Goal: Task Accomplishment & Management: Manage account settings

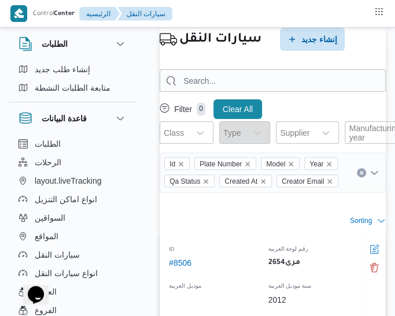
select select "ar"
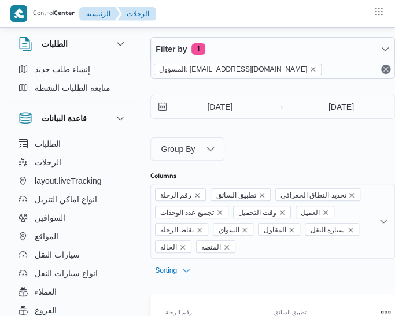
select select "ar"
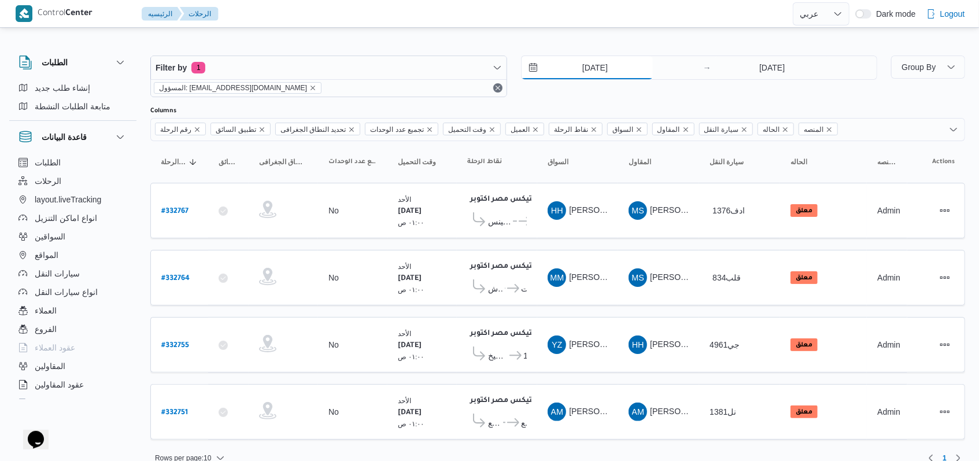
click at [402, 58] on input "24/8/2025" at bounding box center [587, 67] width 131 height 23
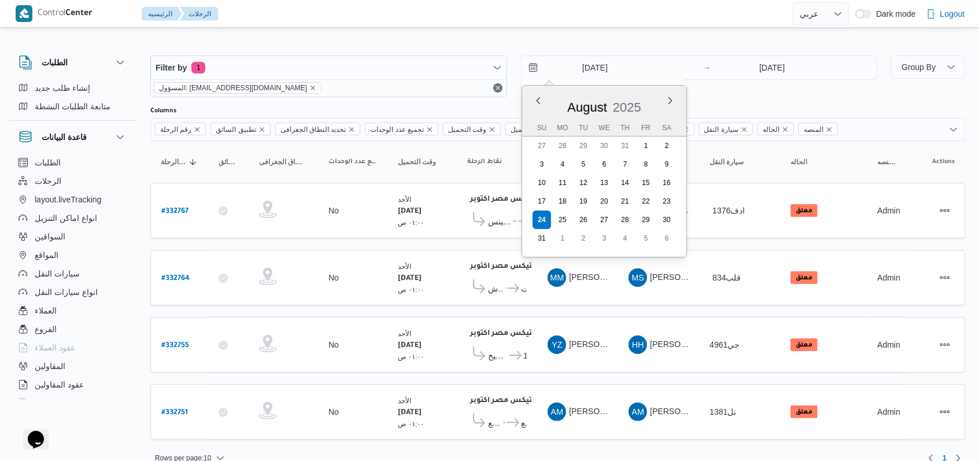
click at [402, 97] on div "Filter by 1 المسؤول: mostafa.elrouby@illa.com.eg 24/8/2025 Previous Month Next …" at bounding box center [513, 77] width 741 height 56
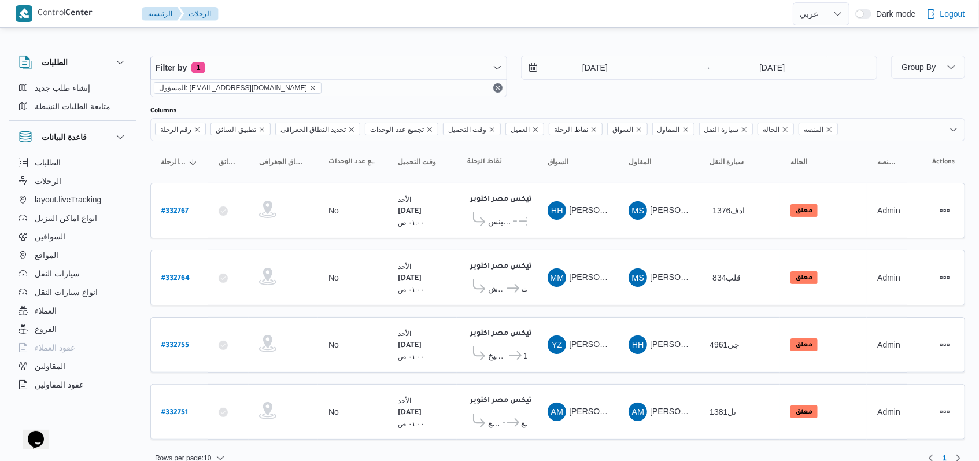
click at [402, 92] on div "[DATE] → [DATE]" at bounding box center [699, 77] width 357 height 42
click at [402, 93] on div "[DATE] → [DATE]" at bounding box center [699, 77] width 357 height 42
click at [402, 86] on div "[DATE] → [DATE]" at bounding box center [699, 77] width 357 height 42
click at [402, 101] on div "Filter by 1 المسؤول: mostafa.elrouby@illa.com.eg 24/8/2025 → 24/8/2025" at bounding box center [513, 77] width 741 height 56
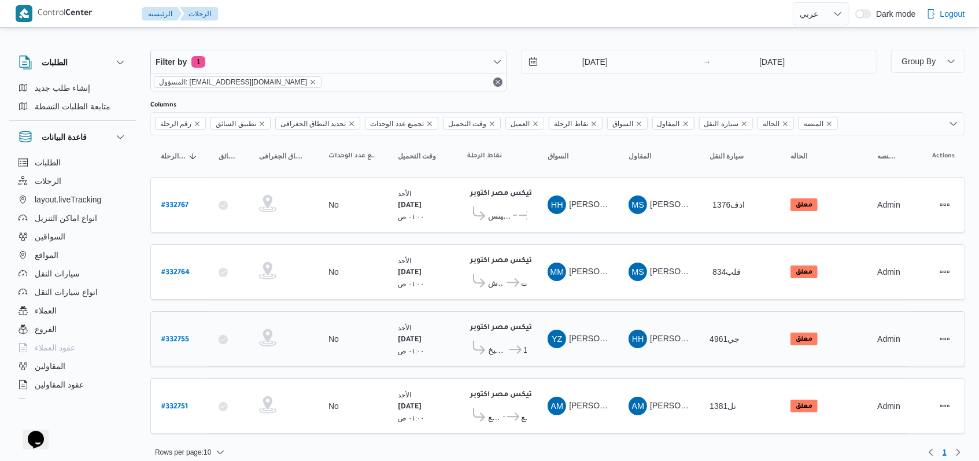
scroll to position [9, 0]
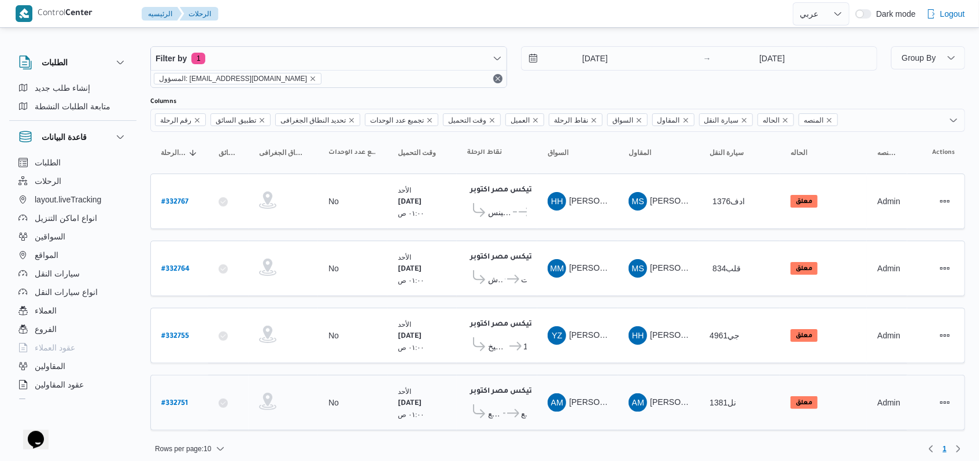
click at [176, 323] on b "# 332751" at bounding box center [174, 404] width 27 height 8
select select "ar"
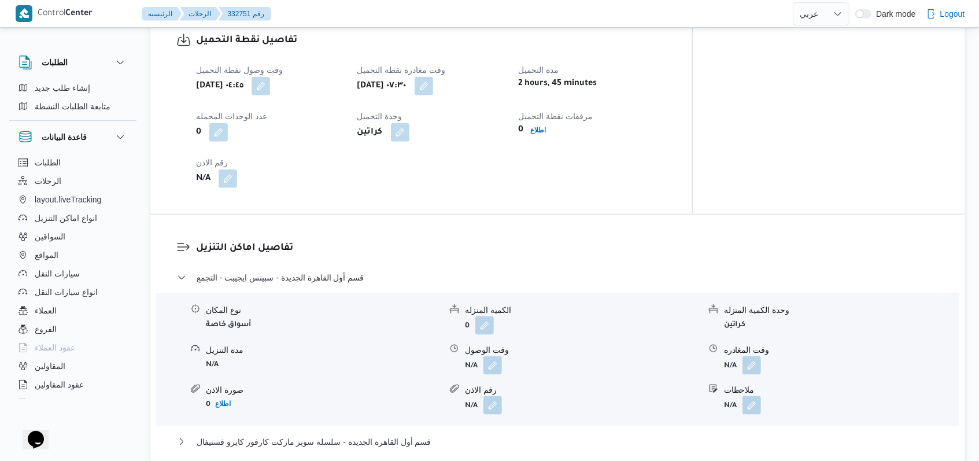
scroll to position [848, 0]
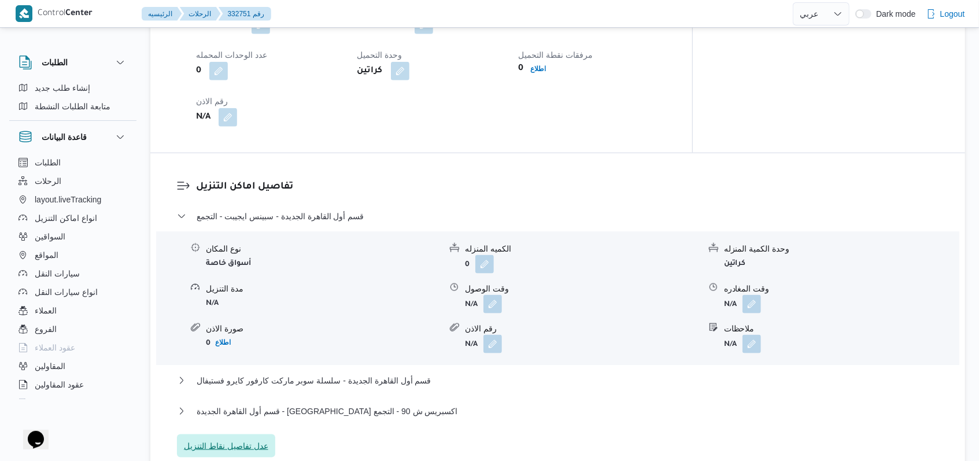
click at [249, 323] on span "عدل تفاصيل نقاط التنزيل" at bounding box center [226, 445] width 98 height 23
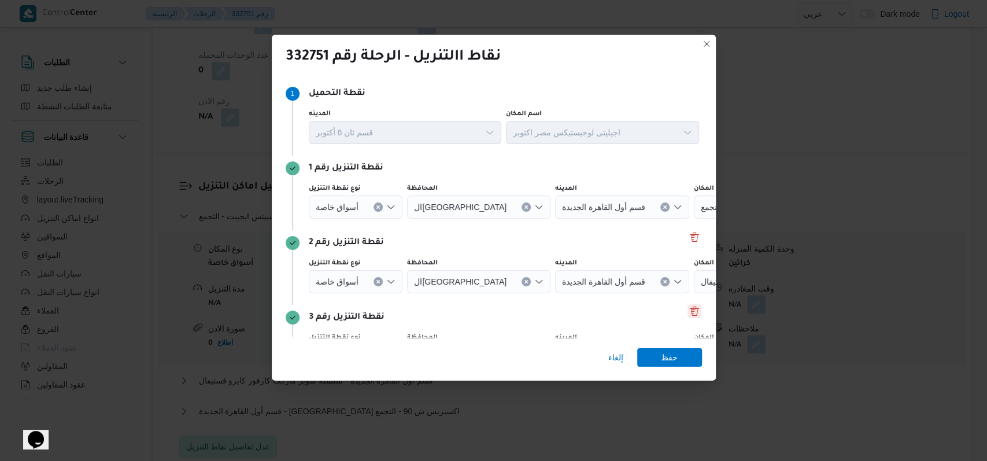
click at [402, 305] on button "Delete" at bounding box center [695, 311] width 14 height 14
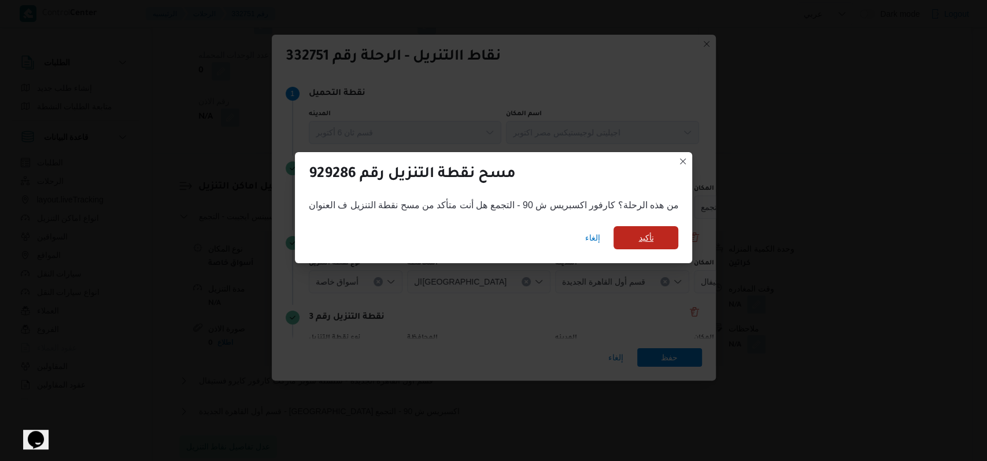
click at [402, 238] on span "تأكيد" at bounding box center [646, 237] width 65 height 23
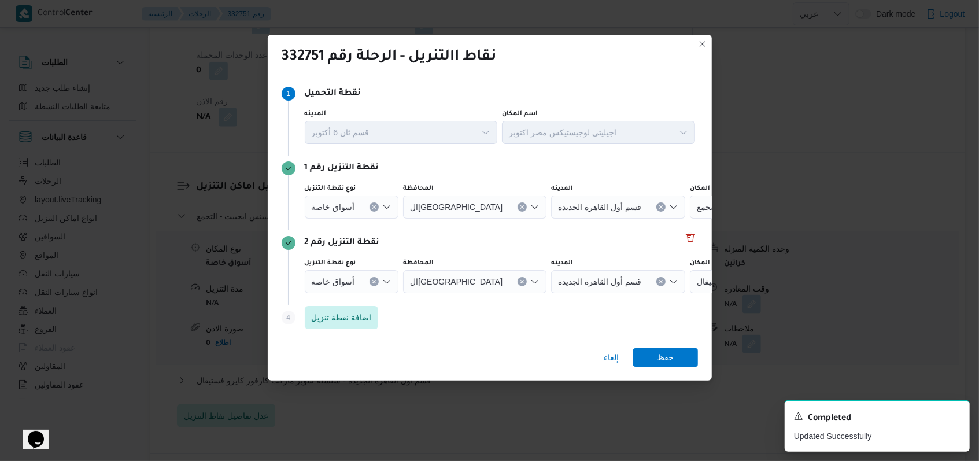
click at [375, 281] on button "Clear input" at bounding box center [374, 281] width 9 height 9
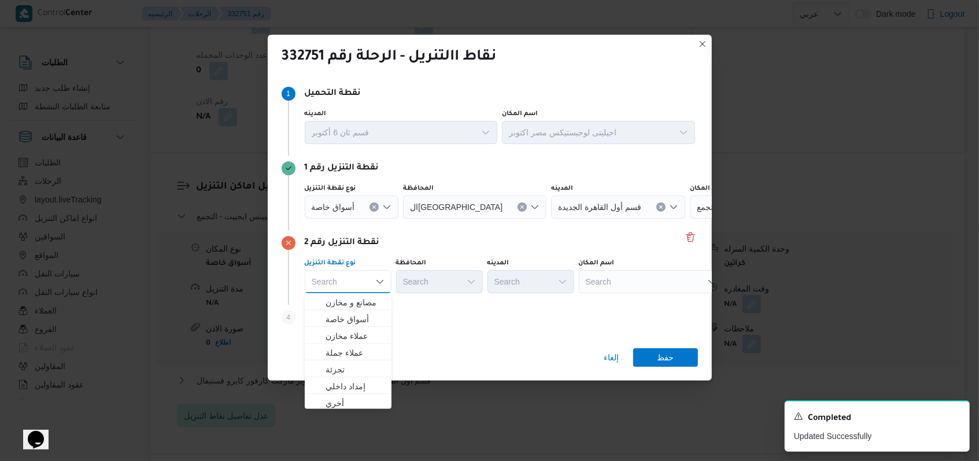
drag, startPoint x: 370, startPoint y: 205, endPoint x: 379, endPoint y: 210, distance: 10.6
click at [372, 205] on icon "Clear input" at bounding box center [374, 207] width 5 height 5
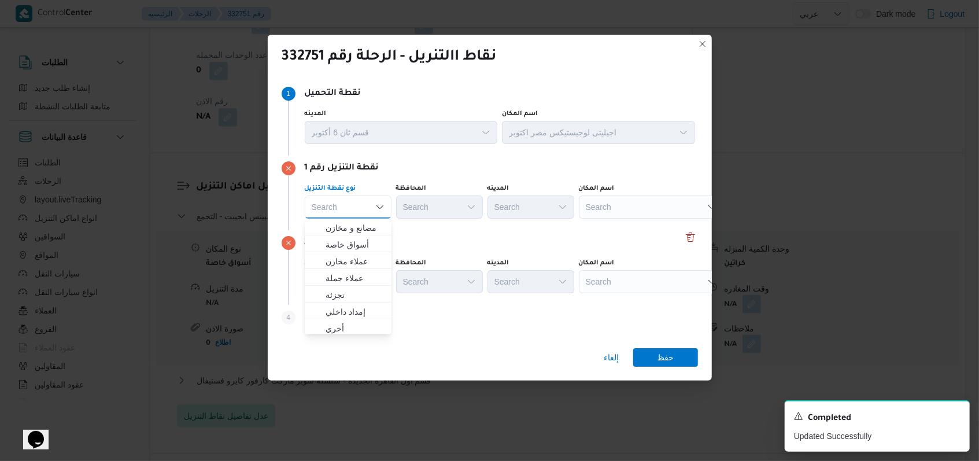
click at [402, 204] on div "Search" at bounding box center [651, 206] width 145 height 23
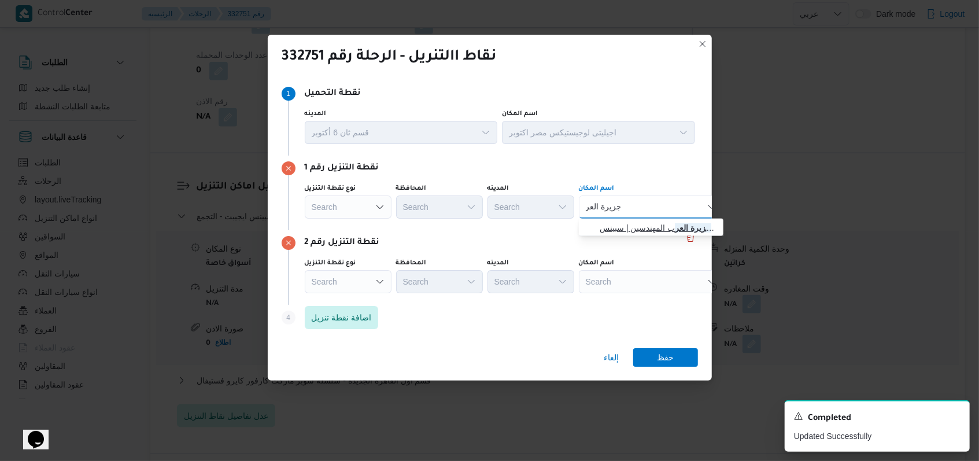
type input "جزيرة العر"
click at [402, 229] on span "سبينس جزيرة العر ب المهندسين | سبينس جزيرة العرب | st" at bounding box center [658, 228] width 117 height 14
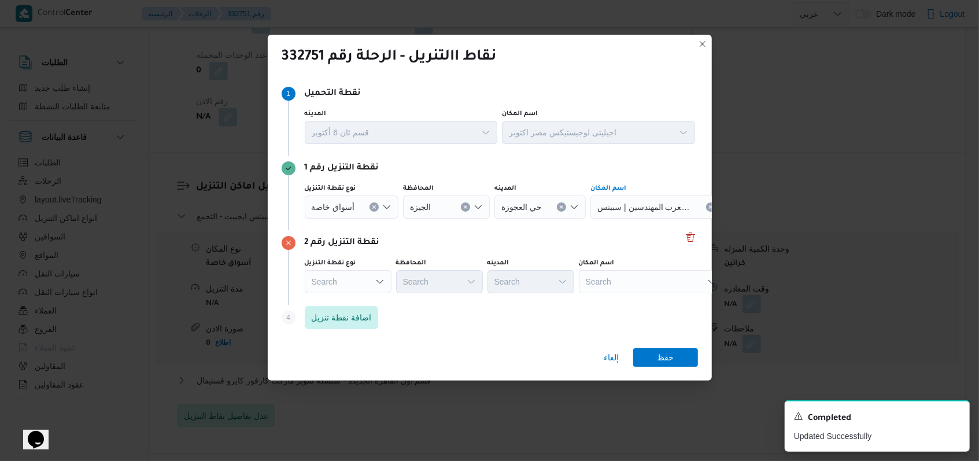
click at [402, 277] on div "Search" at bounding box center [651, 281] width 145 height 23
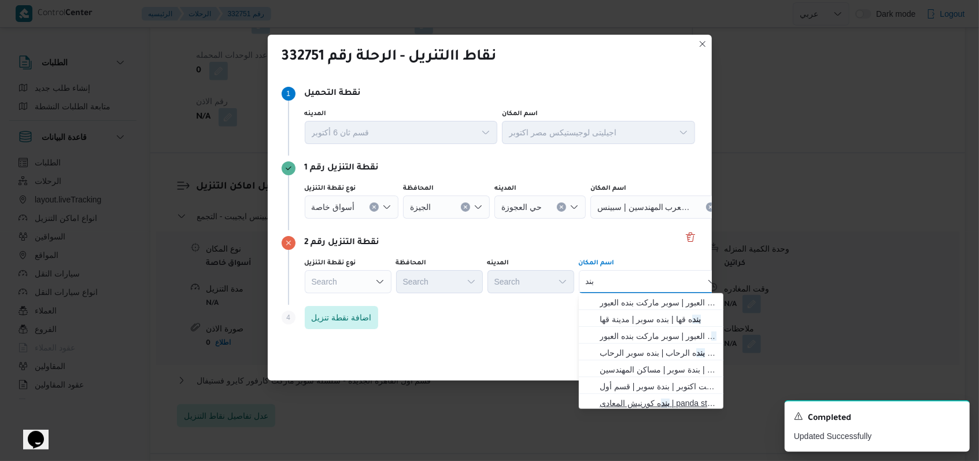
type input "بند"
click at [402, 323] on span "بند ه كورنيش المعادى | panda store | معادي الخبيري الغربية" at bounding box center [658, 403] width 117 height 14
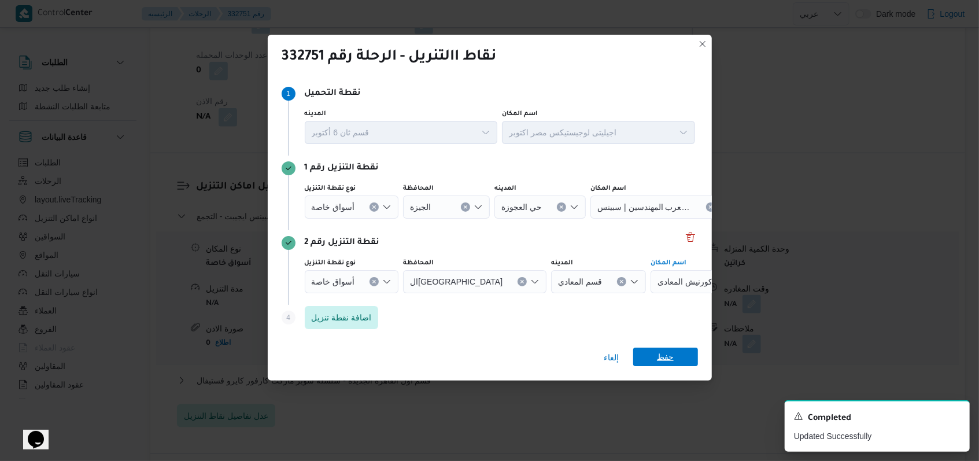
click at [402, 323] on span "حفظ" at bounding box center [665, 357] width 65 height 19
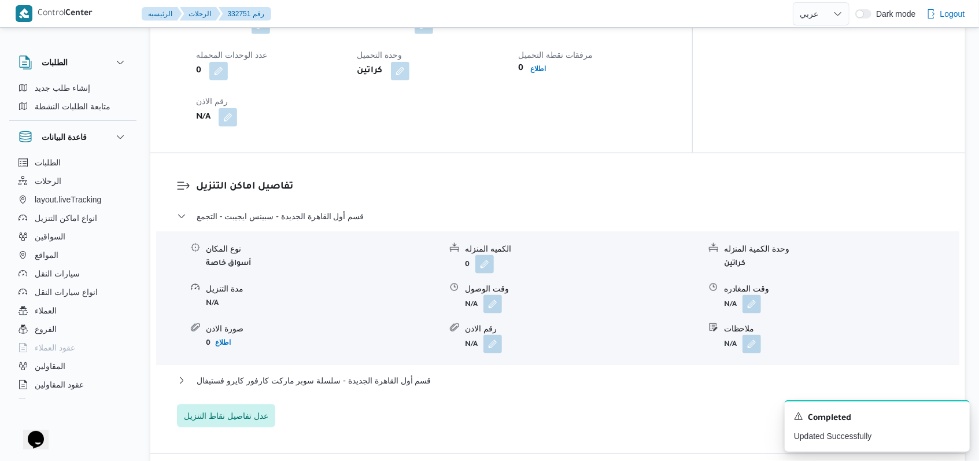
click at [308, 213] on div "قسم أول القاهرة الجديدة - سبينس ايجيبت - التجمع" at bounding box center [558, 220] width 762 height 22
click at [317, 209] on span "قسم أول القاهرة الجديدة - سبينس ايجيبت - التجمع" at bounding box center [280, 216] width 167 height 14
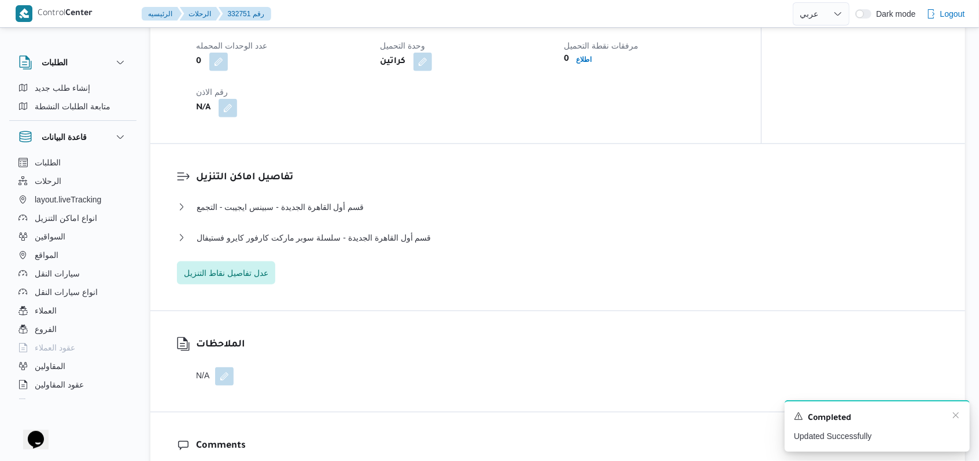
click at [402, 323] on div "Completed" at bounding box center [877, 418] width 167 height 15
click at [402, 323] on icon "Dismiss toast" at bounding box center [955, 415] width 9 height 9
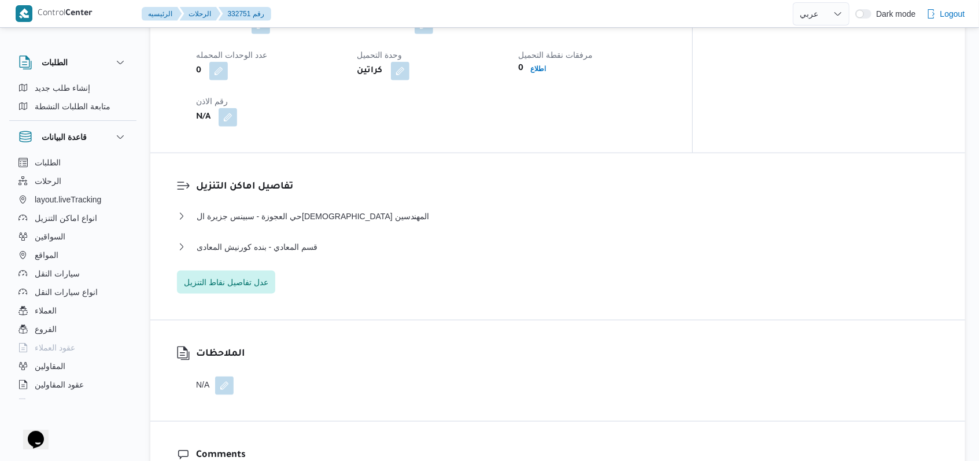
scroll to position [771, 0]
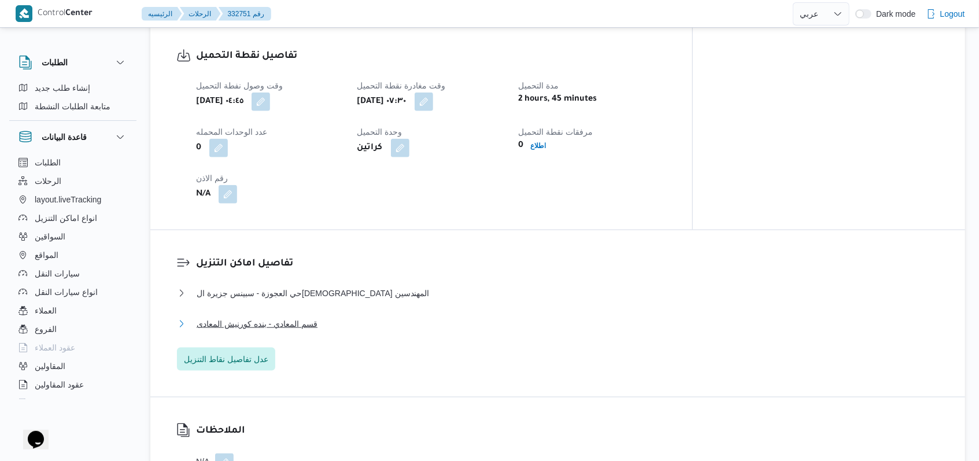
click at [301, 317] on span "قسم المعادي - بنده كورنيش المعادى" at bounding box center [257, 324] width 121 height 14
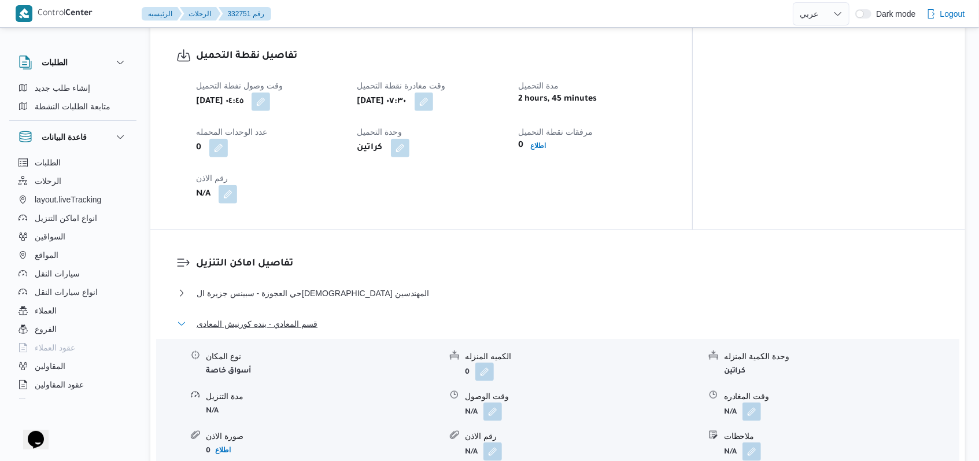
click at [309, 317] on span "قسم المعادي - بنده كورنيش المعادى" at bounding box center [257, 324] width 121 height 14
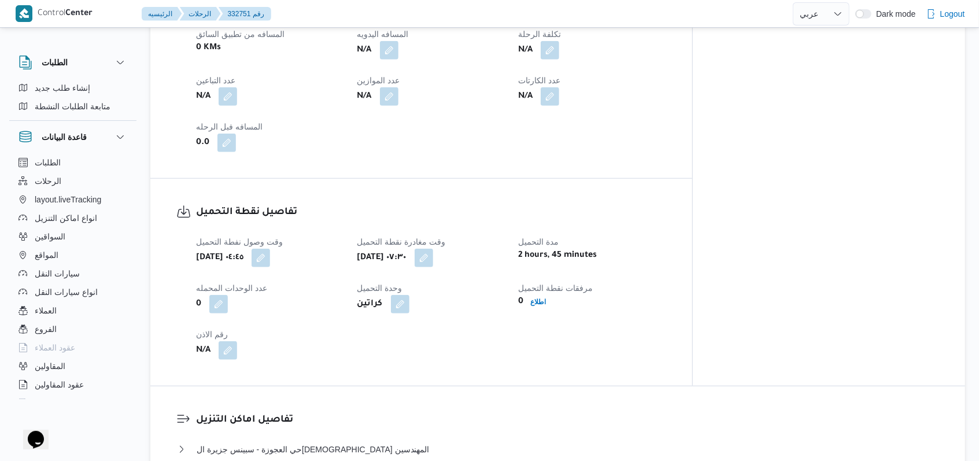
scroll to position [616, 0]
click at [229, 86] on span at bounding box center [225, 95] width 24 height 19
click at [229, 85] on button "button" at bounding box center [228, 94] width 19 height 19
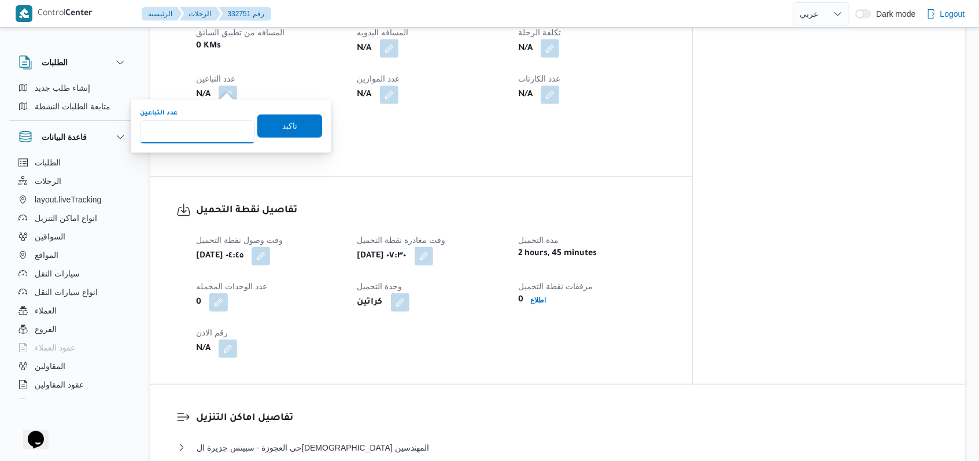
click at [205, 126] on input "عدد التباعين" at bounding box center [197, 131] width 115 height 23
type input "1"
click at [282, 127] on span "تاكيد" at bounding box center [289, 126] width 15 height 14
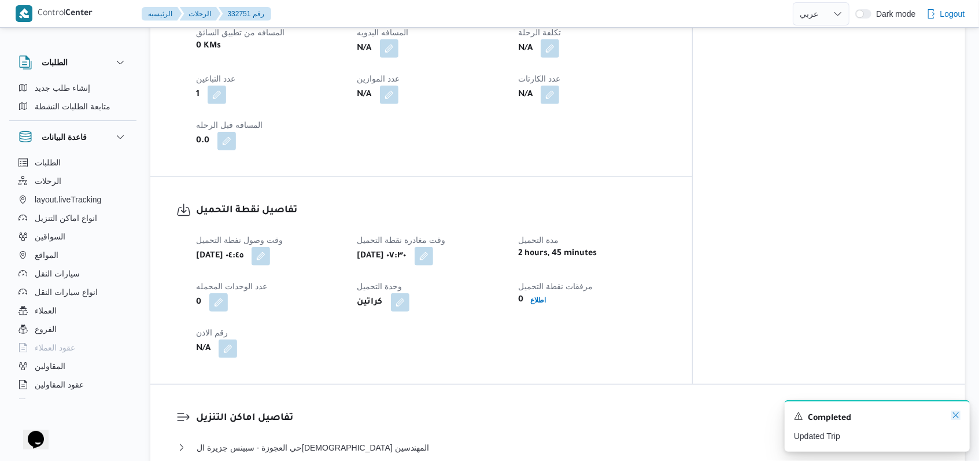
click at [402, 323] on icon "Dismiss toast" at bounding box center [955, 415] width 9 height 9
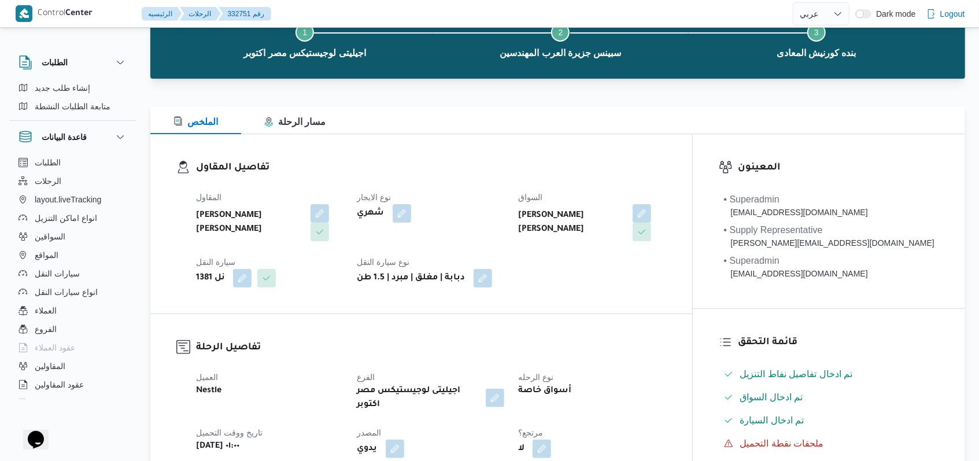
scroll to position [77, 0]
click at [370, 303] on div "تفاصيل المقاول المقاول احمد مجدي يوسف عبدالرحمن نوع الايجار شهري السواق احمد مج…" at bounding box center [421, 224] width 542 height 179
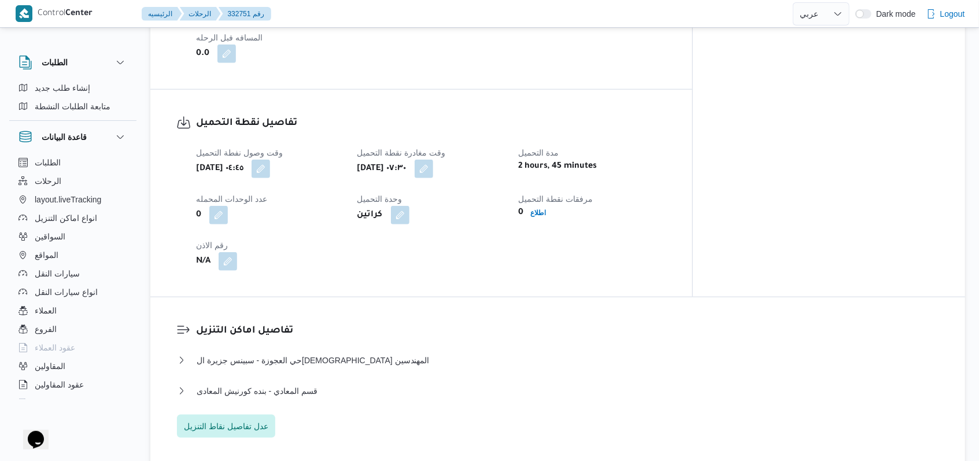
scroll to position [771, 0]
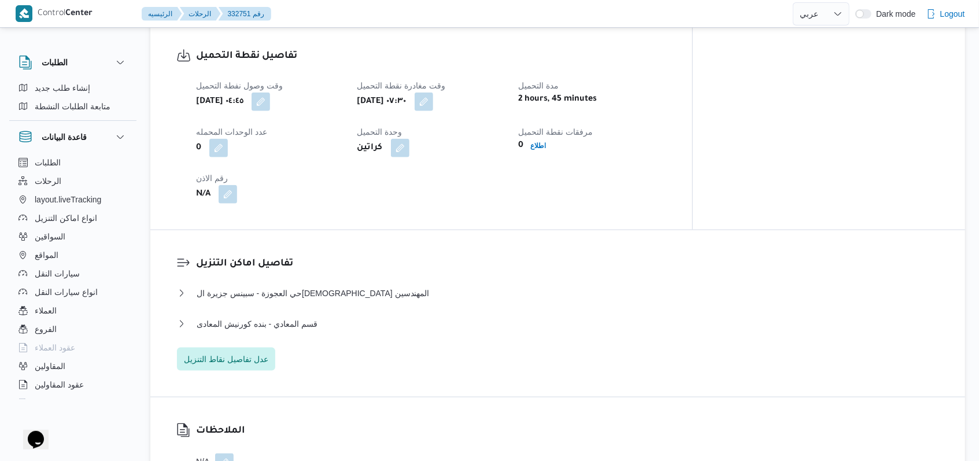
select select "ar"
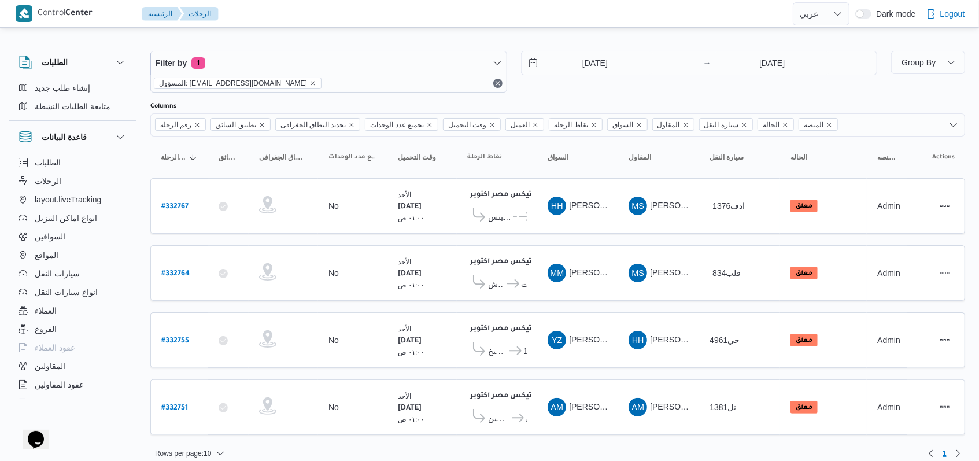
scroll to position [9, 0]
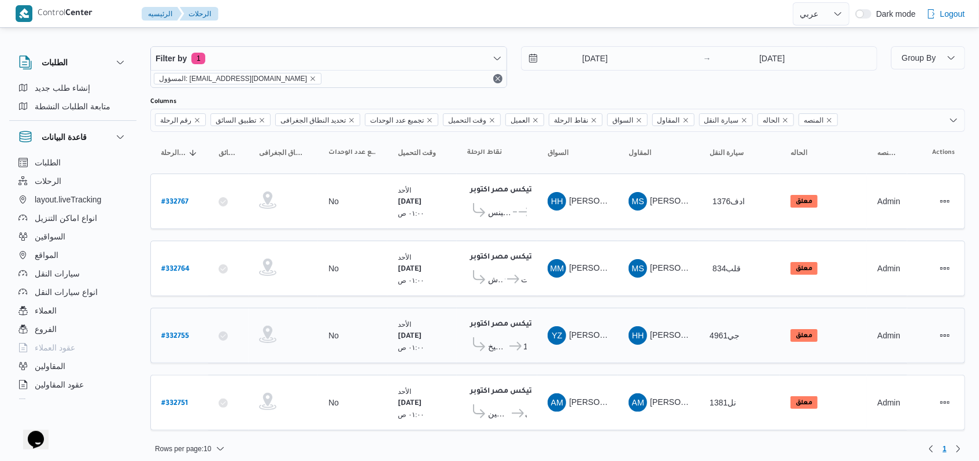
click at [171, 323] on b "# 332755" at bounding box center [175, 337] width 28 height 8
select select "ar"
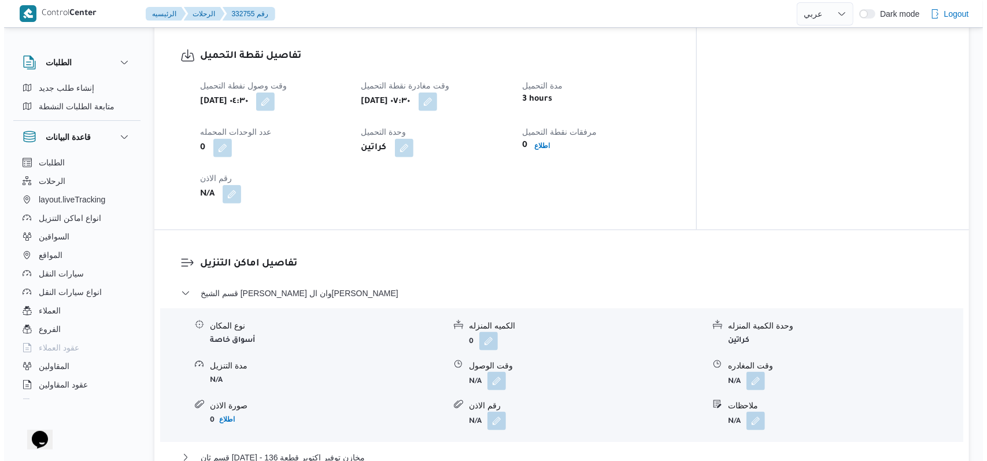
scroll to position [848, 0]
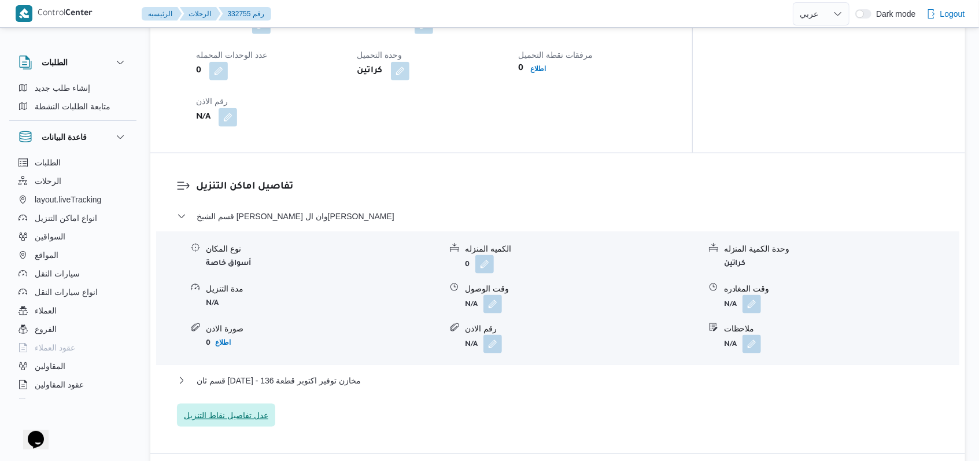
click at [243, 323] on span "عدل تفاصيل نقاط التنزيل" at bounding box center [226, 415] width 84 height 14
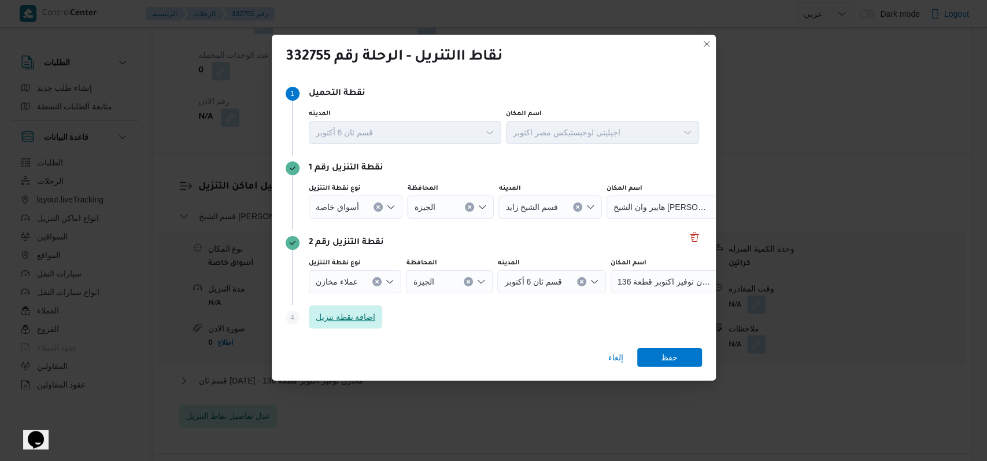
click at [356, 316] on span "اضافة نقطة تنزيل" at bounding box center [346, 317] width 60 height 14
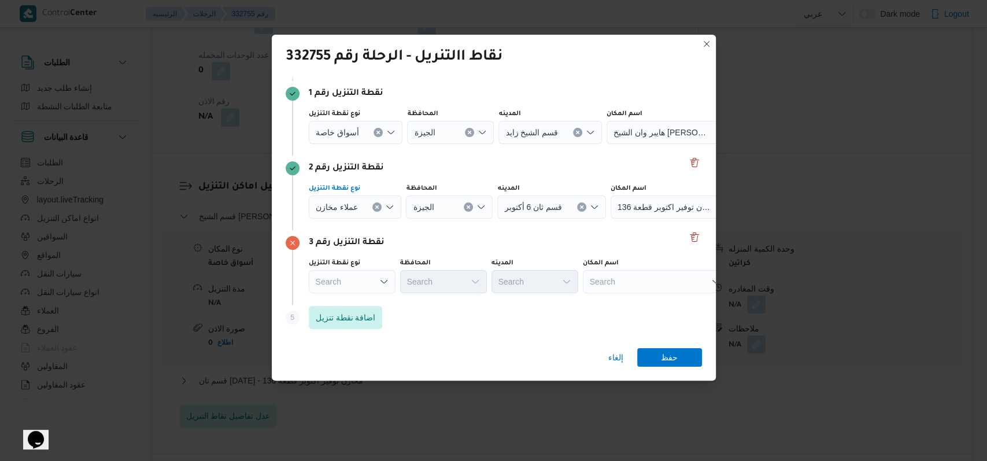
click at [375, 205] on icon "Clear input" at bounding box center [377, 207] width 5 height 5
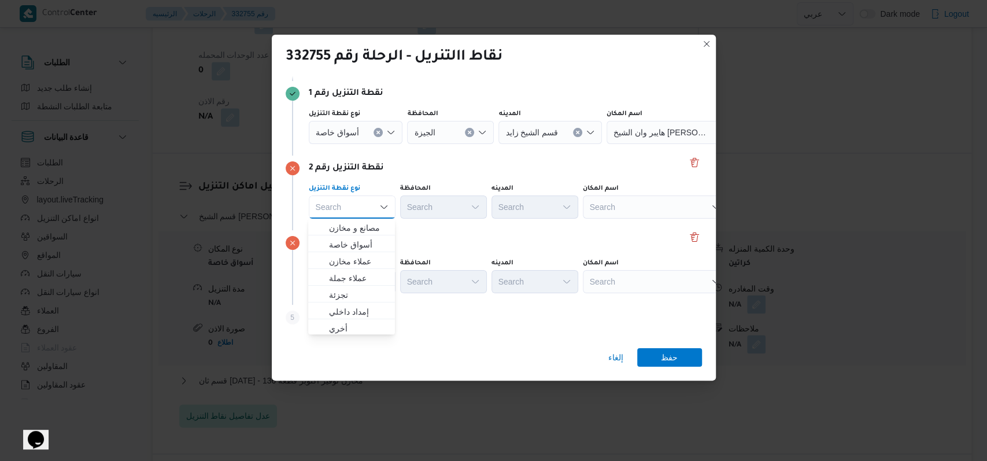
click at [379, 134] on icon "Clear input" at bounding box center [378, 132] width 5 height 5
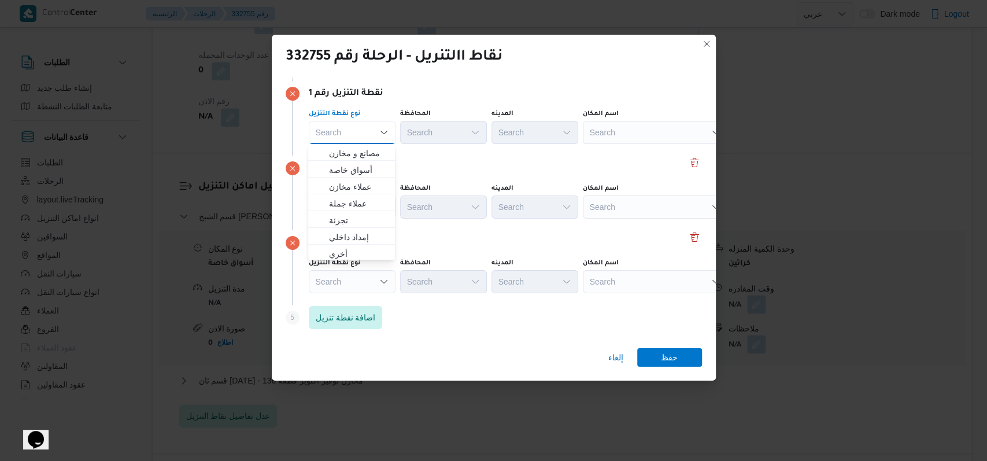
click at [402, 173] on div "نقطة التنزيل رقم 2" at bounding box center [494, 168] width 416 height 14
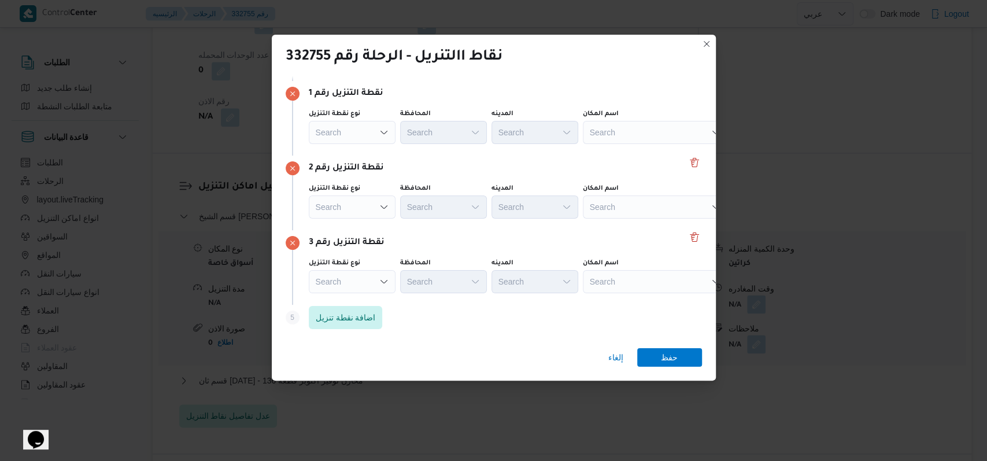
click at [402, 133] on div "Search" at bounding box center [655, 132] width 145 height 23
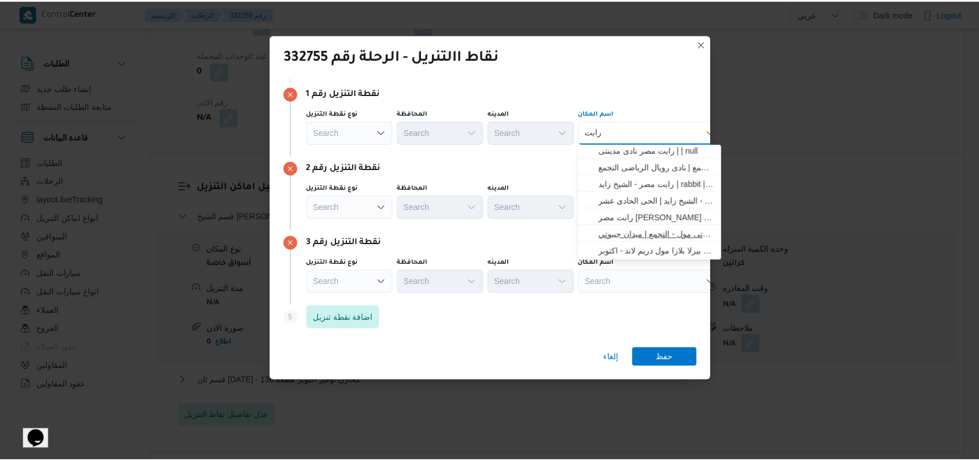
scroll to position [188, 0]
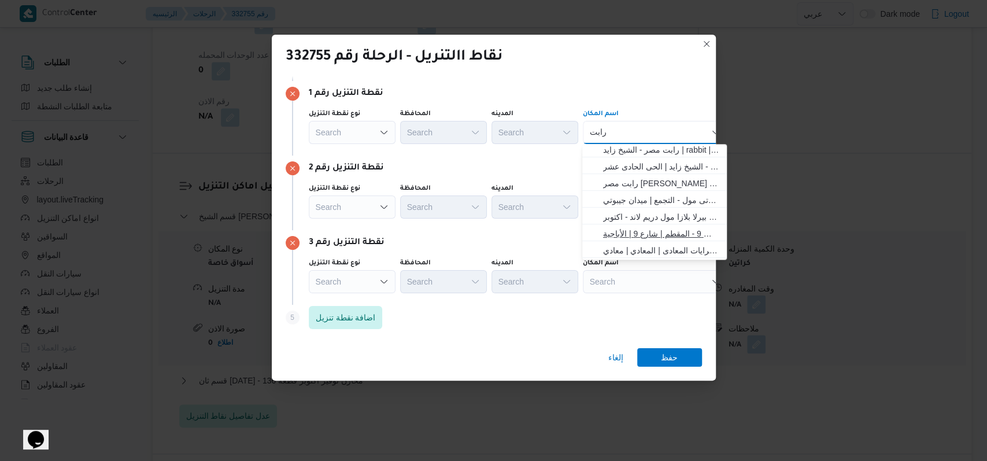
type input "رابت"
click at [402, 232] on span "رابت المقطم ش 9 - المقطم | شارع 9 | الأباجية" at bounding box center [661, 234] width 117 height 14
click at [402, 232] on div "نقطة التنزيل رقم 3 نوع نقطة التنزيل Search المحافظة Search المدينه Search اسم ا…" at bounding box center [494, 267] width 416 height 75
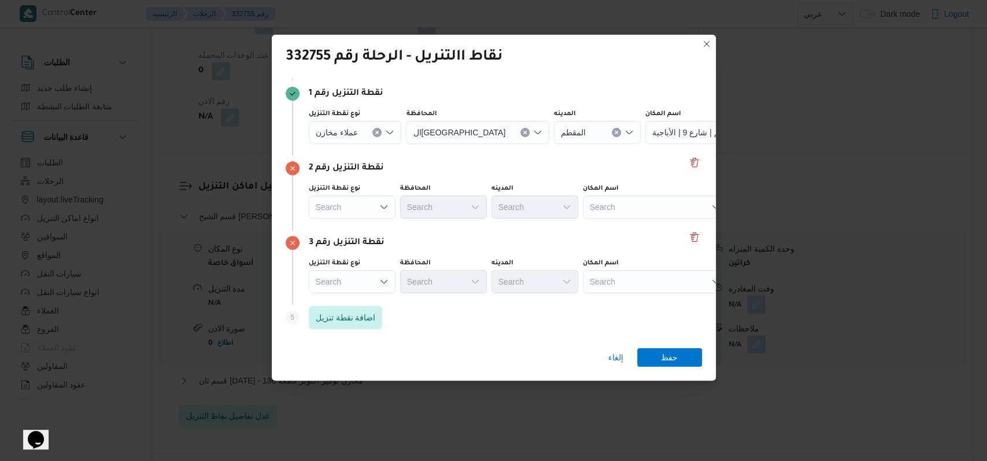
click at [402, 210] on div "Search" at bounding box center [655, 206] width 145 height 23
type input "نيو المعا"
click at [402, 230] on span "كارفور نيو المعا دى | كارفور اكسبريس | البساتين الغربية" at bounding box center [661, 228] width 117 height 14
click at [402, 285] on div "Search" at bounding box center [655, 281] width 145 height 23
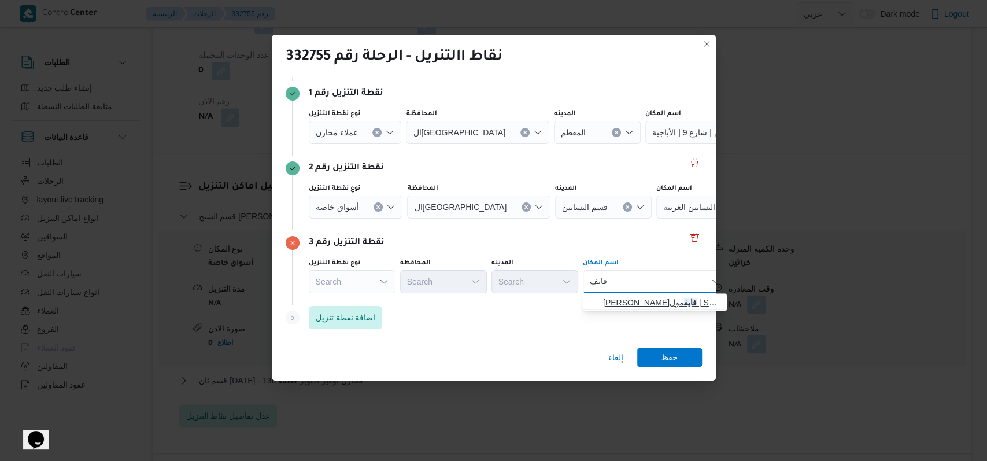
type input "فايف"
click at [402, 298] on span "سعودى ماركت ديستريكت فايف مول | Seoudi- District 5 Marakez | null" at bounding box center [661, 302] width 117 height 14
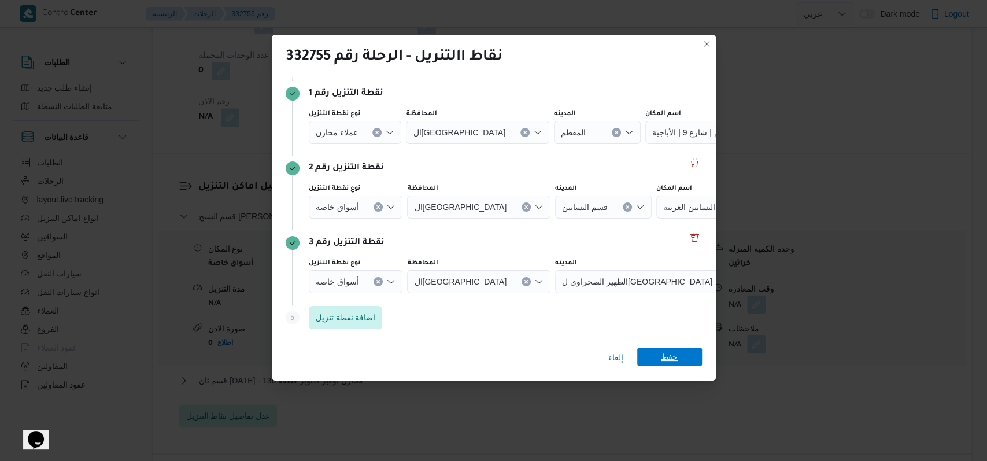
click at [402, 323] on span "حفظ" at bounding box center [669, 357] width 17 height 19
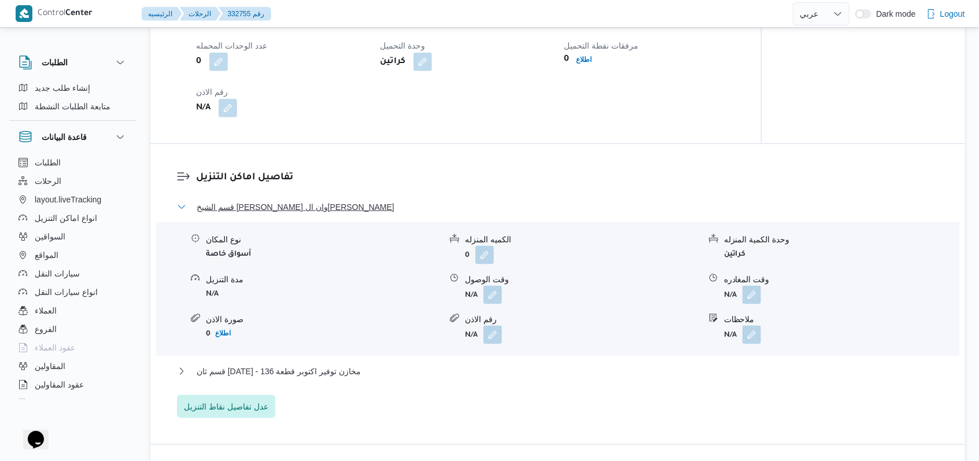
click at [276, 200] on span "قسم الشيخ زايد - هايبر وان الشيخ زايد" at bounding box center [296, 207] width 198 height 14
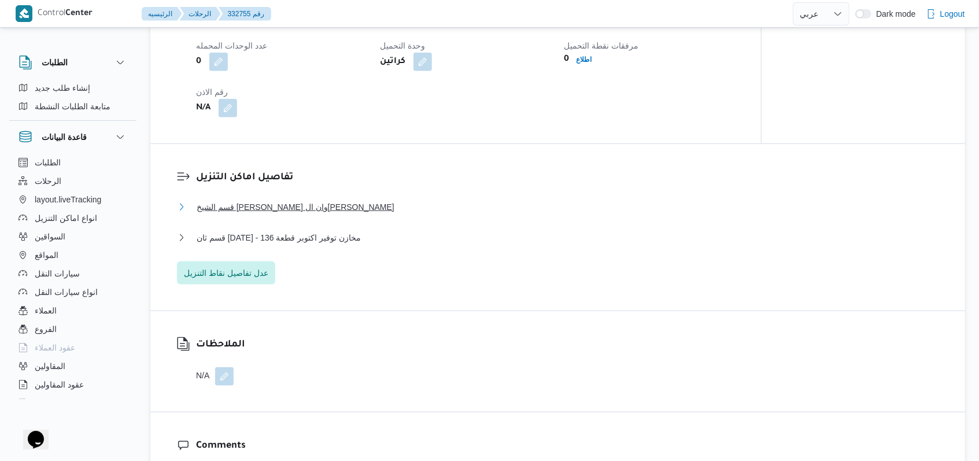
scroll to position [540, 0]
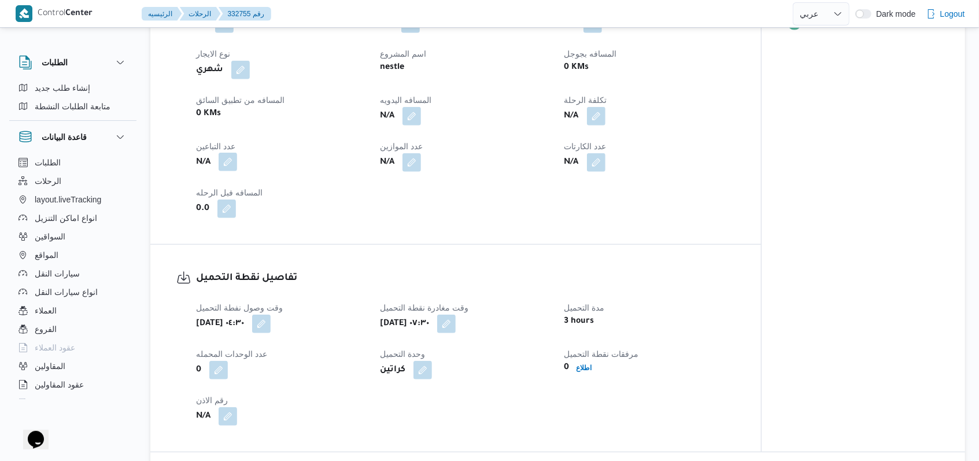
click at [228, 153] on button "button" at bounding box center [228, 162] width 19 height 19
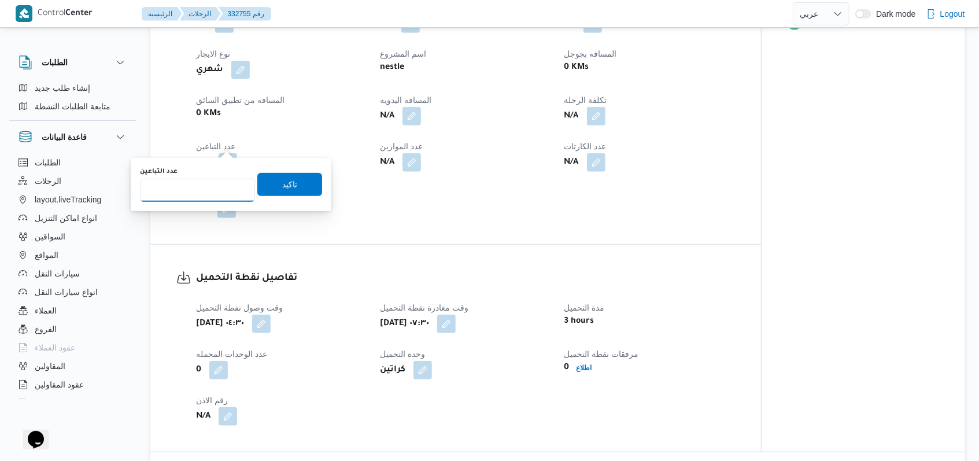
click at [209, 187] on input "عدد التباعين" at bounding box center [197, 190] width 115 height 23
type input "1"
click at [265, 179] on span "تاكيد" at bounding box center [289, 183] width 65 height 23
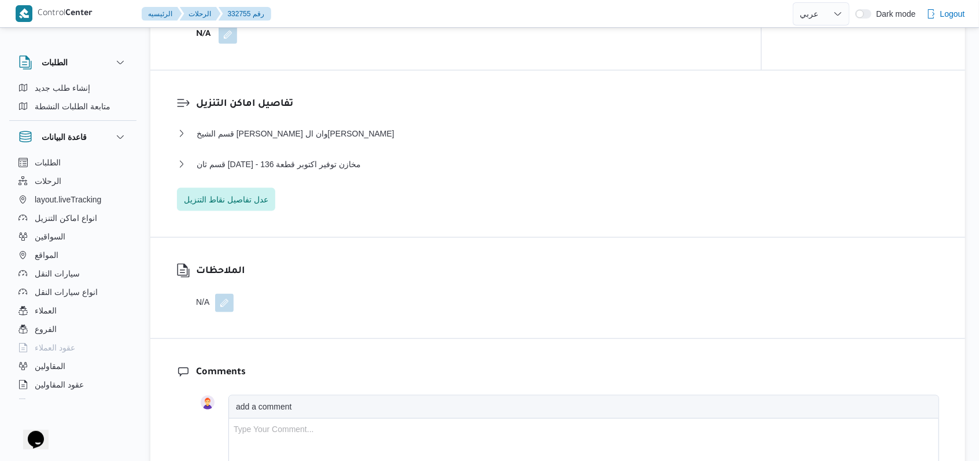
scroll to position [925, 0]
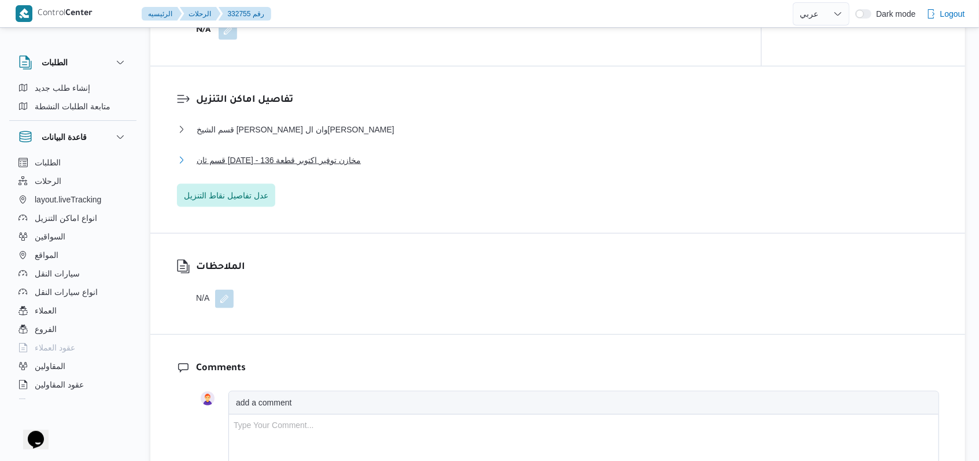
click at [335, 153] on span "قسم ثان 6 أكتوبر - مخازن توفير اكتوبر قطعة 136" at bounding box center [279, 160] width 164 height 14
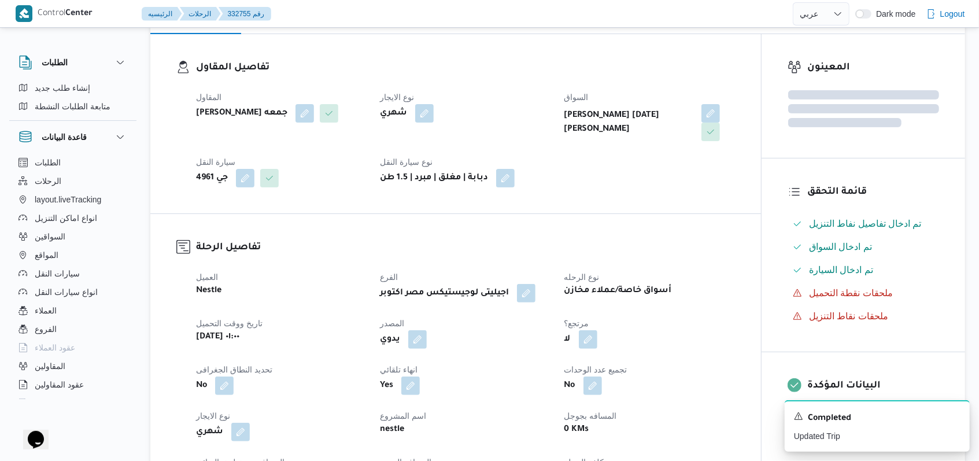
scroll to position [154, 0]
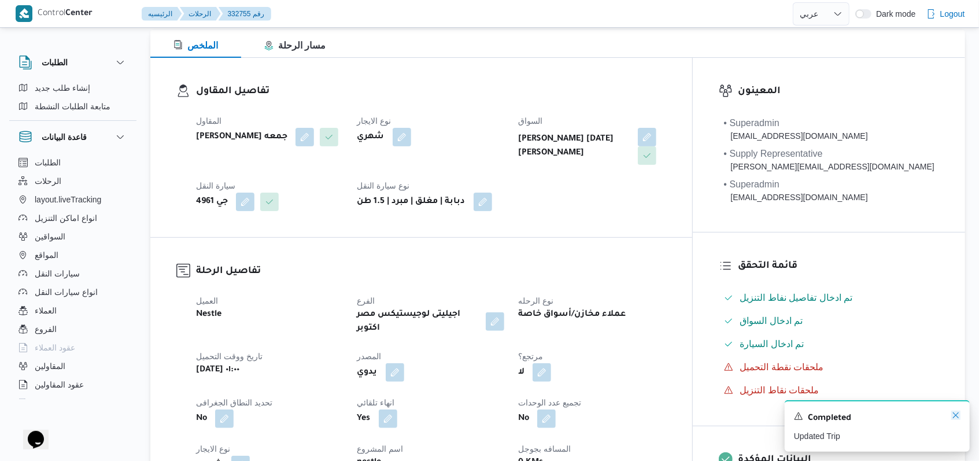
click at [402, 323] on icon "Dismiss toast" at bounding box center [955, 415] width 9 height 9
click at [402, 323] on div "قائمة التحقق تم ادخال تفاصيل نفاط التنزيل تم ادخال السواق تم ادخال السيارة ملحق…" at bounding box center [829, 328] width 272 height 193
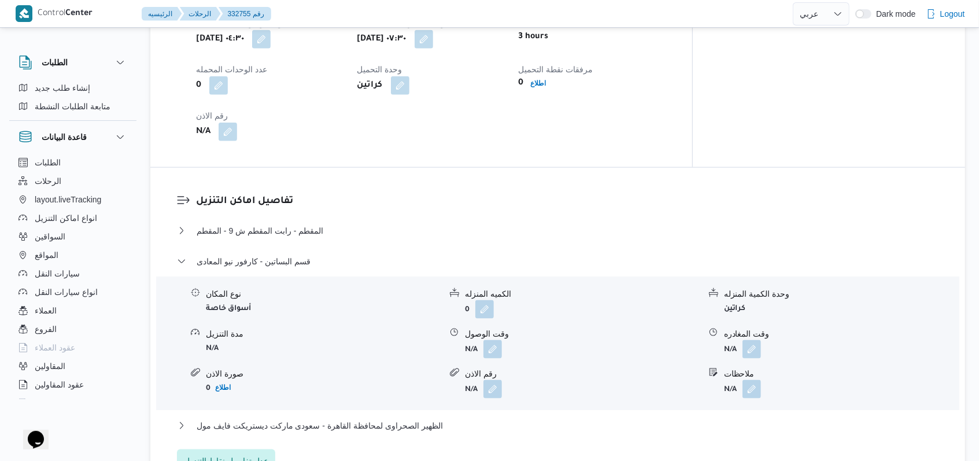
scroll to position [848, 0]
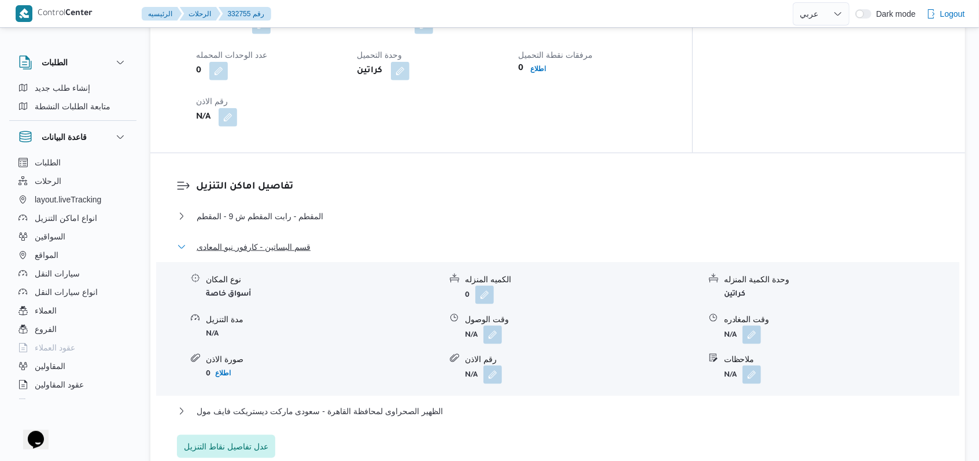
click at [289, 240] on span "قسم البساتين - كارفور نيو المعادى" at bounding box center [254, 247] width 114 height 14
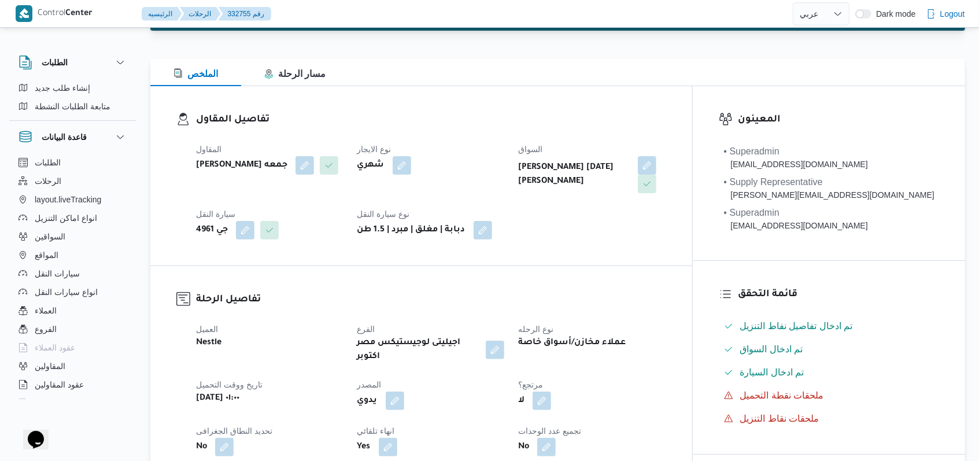
scroll to position [0, 0]
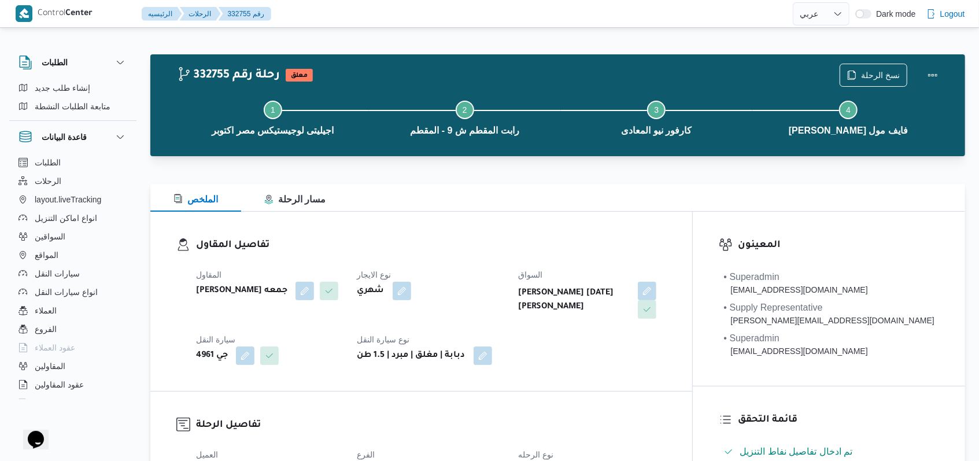
select select "ar"
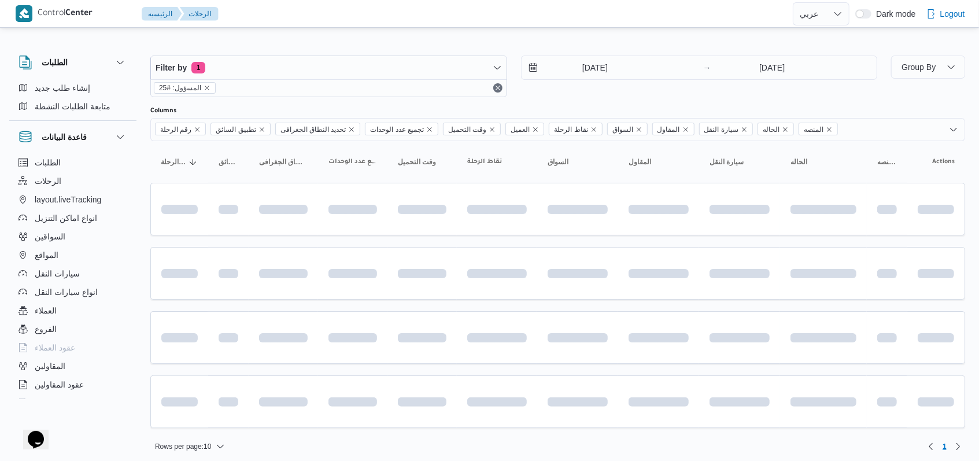
scroll to position [5, 0]
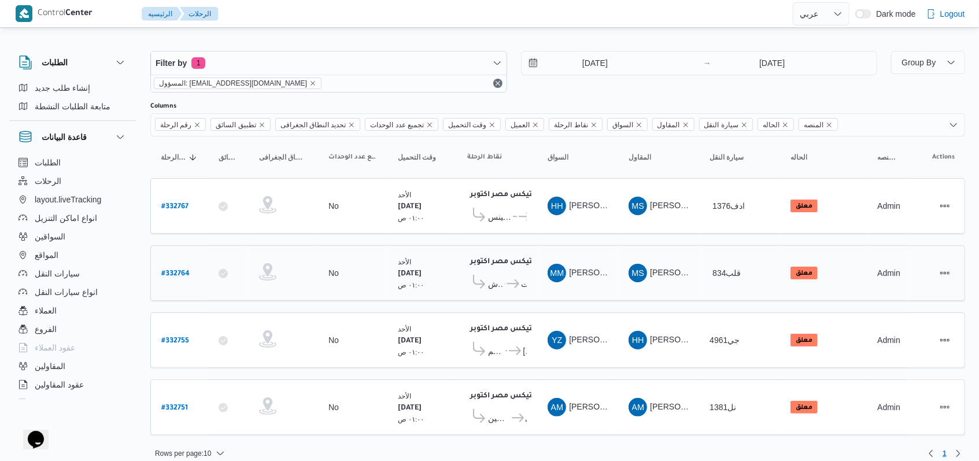
click at [179, 270] on b "# 332764" at bounding box center [175, 274] width 28 height 8
select select "ar"
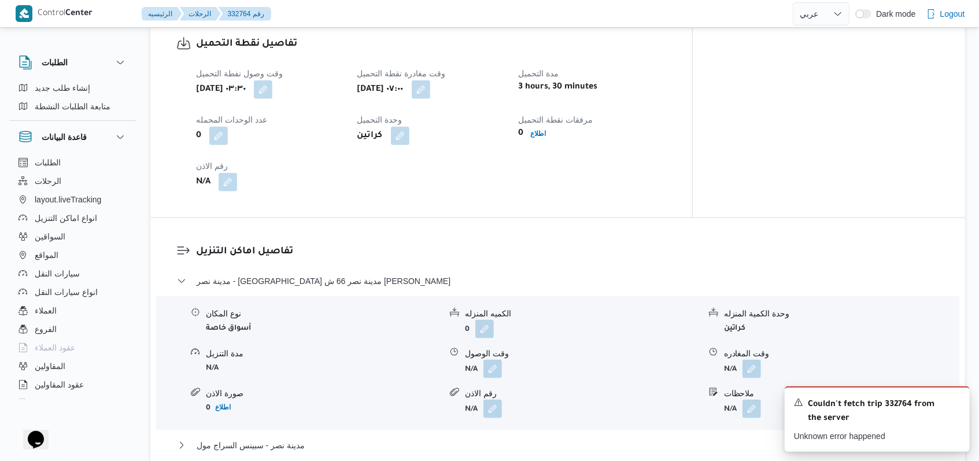
scroll to position [848, 0]
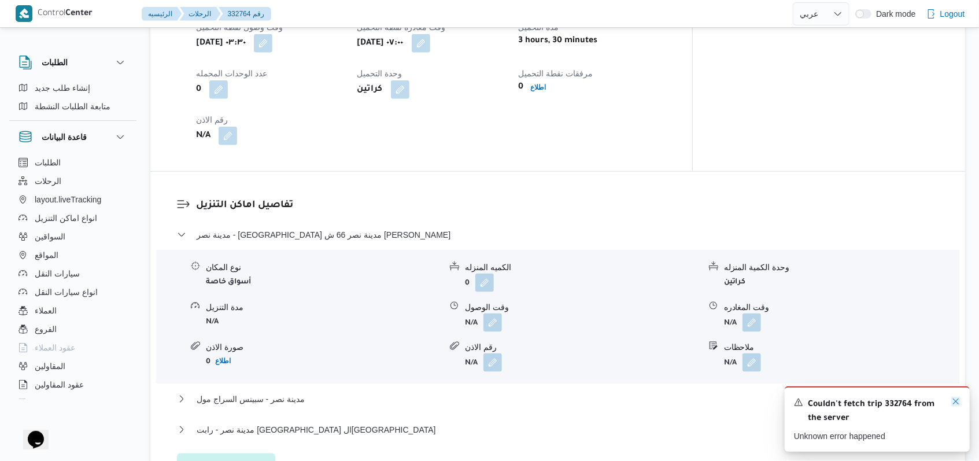
click at [402, 323] on icon "Dismiss toast" at bounding box center [955, 401] width 9 height 9
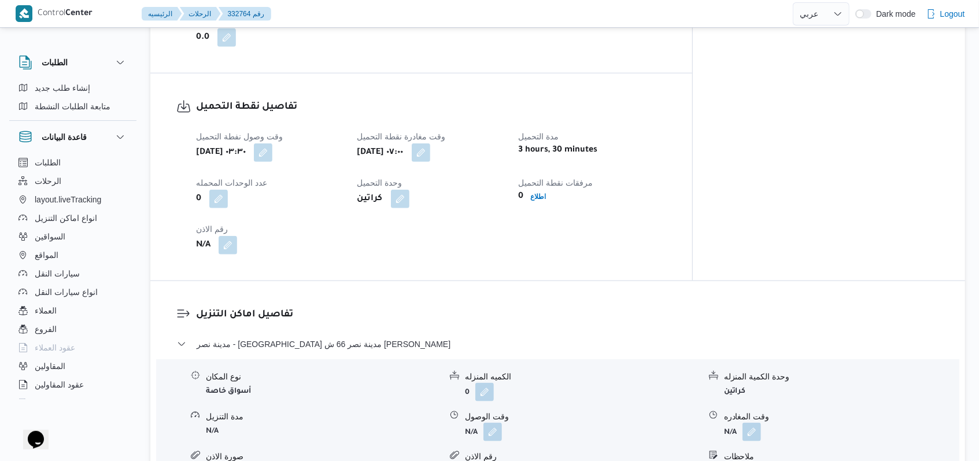
scroll to position [771, 0]
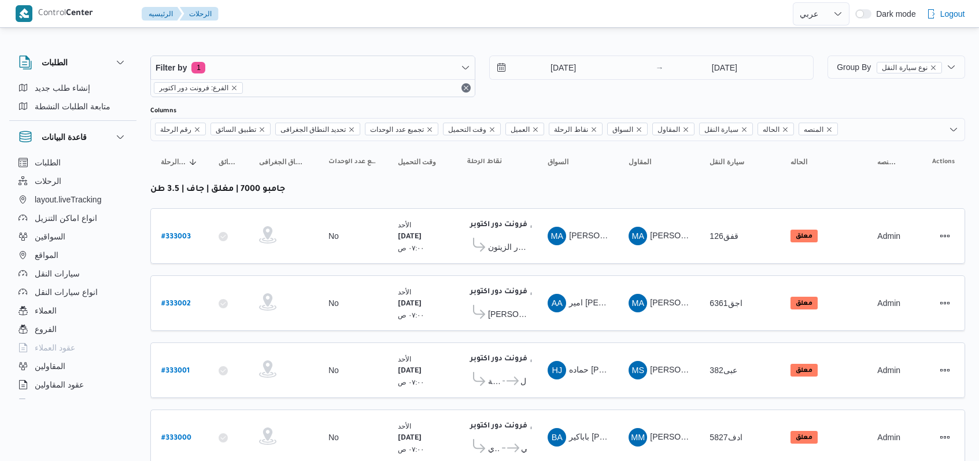
select select "ar"
click at [505, 99] on div "Filter by 1 الفرع: فرونت دور اكتوبر 24/8/2025 → 24/8/2025" at bounding box center [481, 77] width 677 height 56
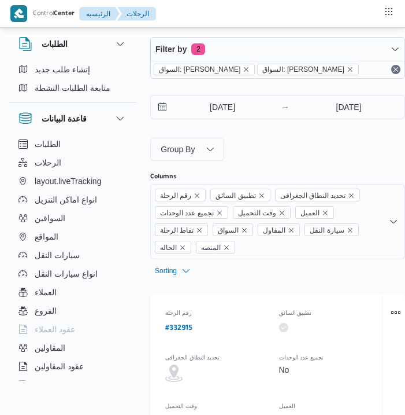
select select "ar"
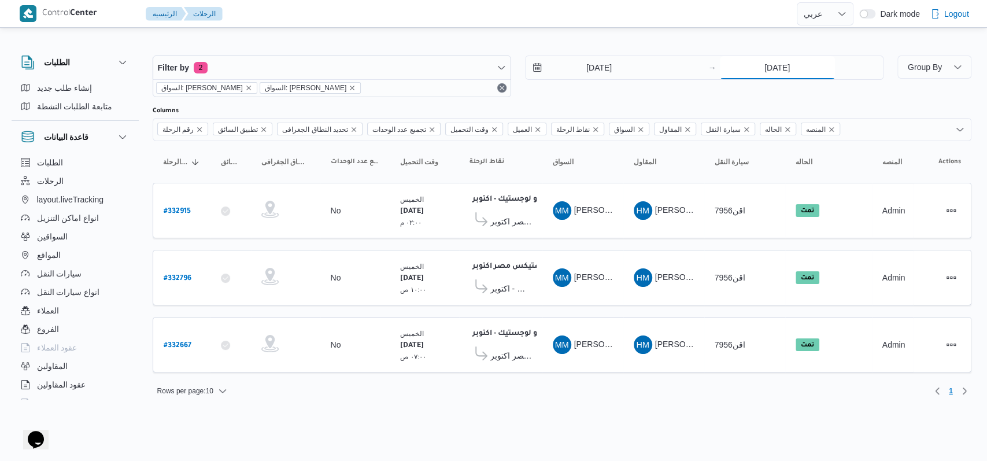
click at [405, 72] on input "23/8/2025" at bounding box center [777, 67] width 115 height 23
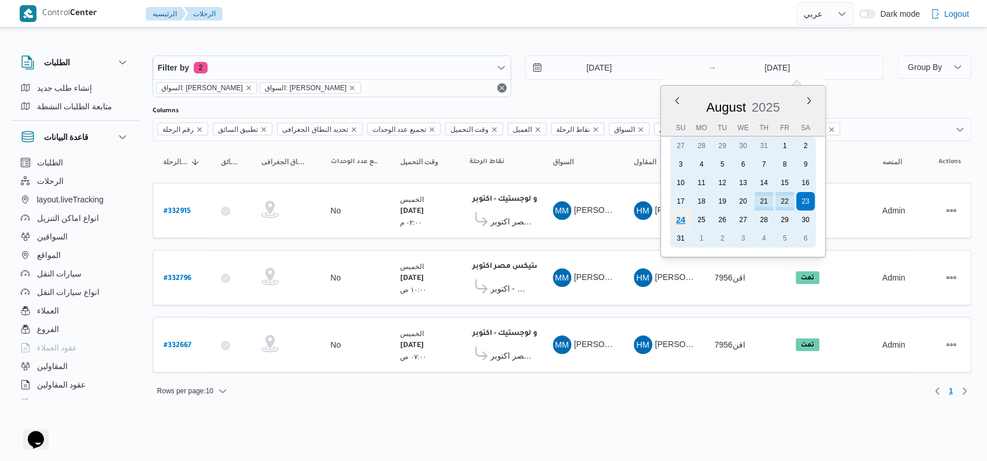
click at [405, 220] on div "24" at bounding box center [680, 220] width 22 height 22
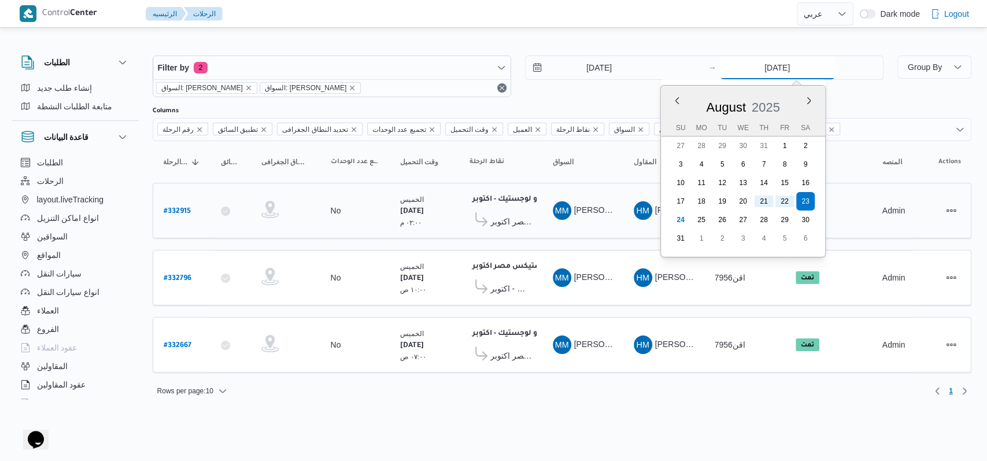
type input "[DATE]"
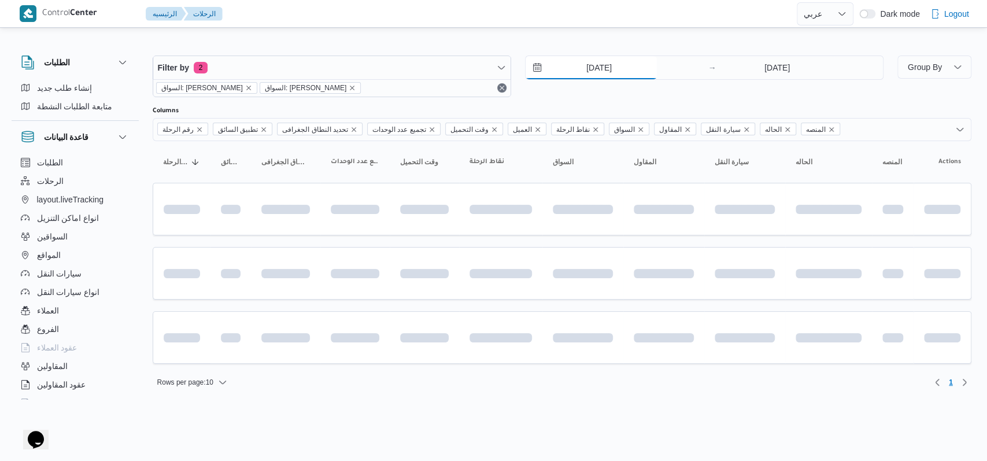
click at [405, 65] on input "21/8/2025" at bounding box center [591, 67] width 131 height 23
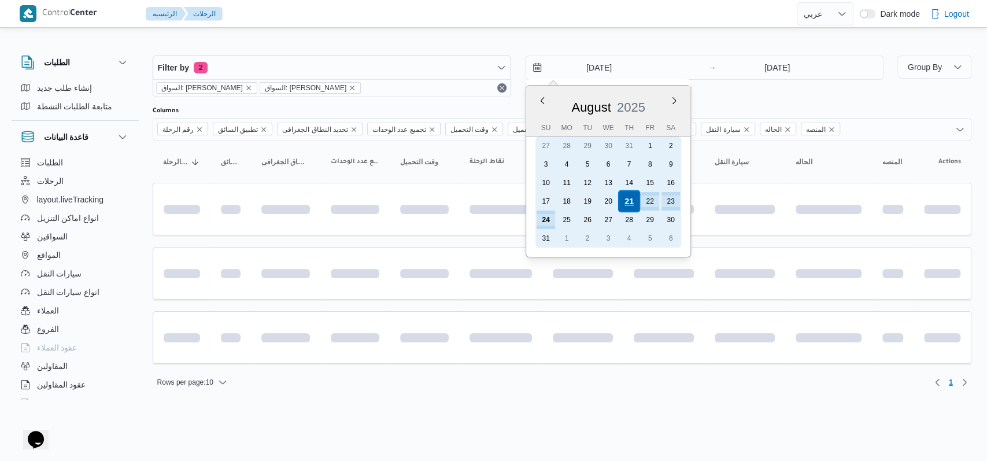
click at [405, 197] on div "21" at bounding box center [629, 201] width 22 height 22
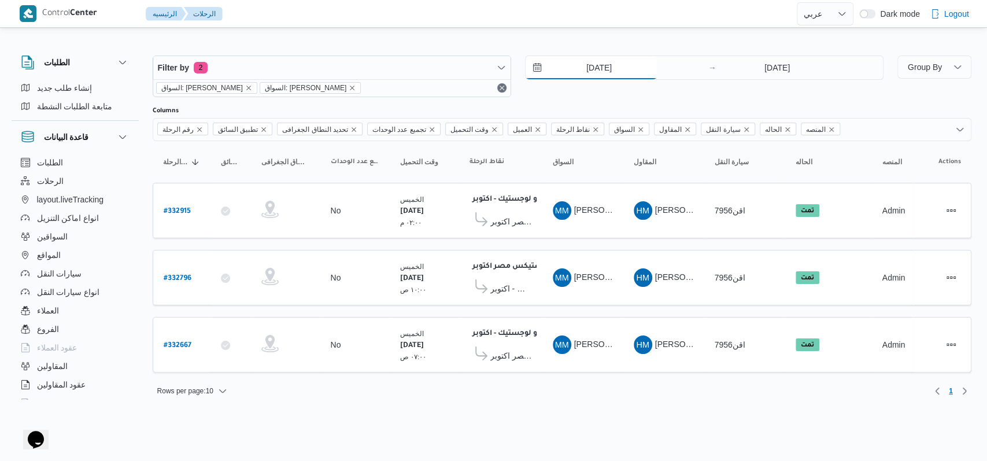
click at [405, 73] on input "21/8/2025" at bounding box center [591, 67] width 131 height 23
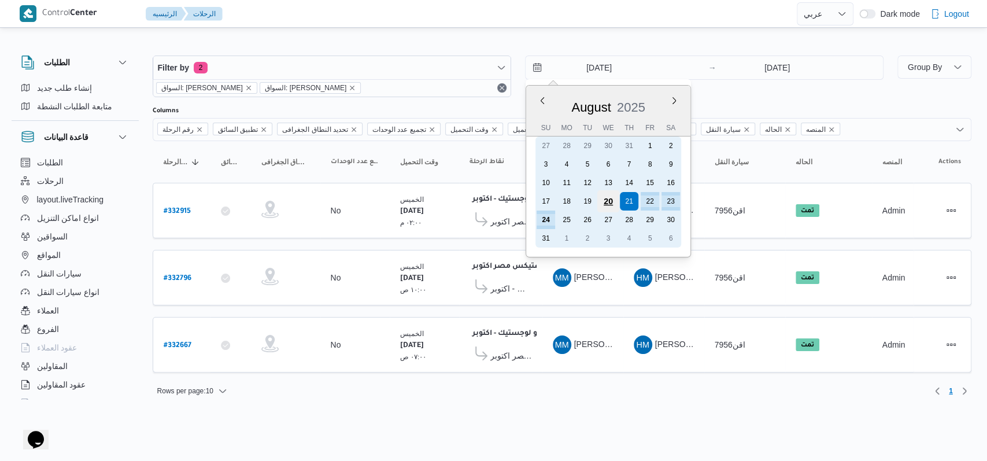
click at [405, 197] on div "20" at bounding box center [608, 201] width 22 height 22
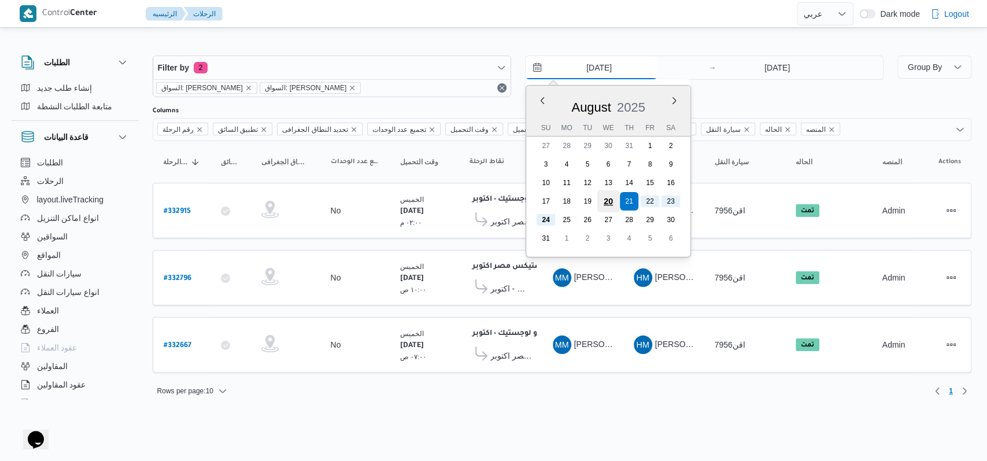
type input "20/8/2025"
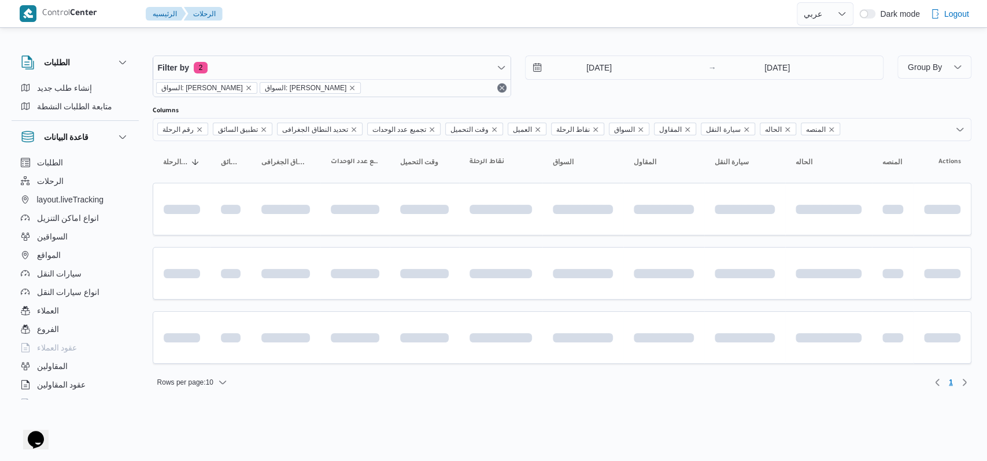
click at [405, 99] on div "Filter by 2 السواق: محمد مروان دياب السواق: محمد مروان دياب 20/8/2025 → 24/8/20…" at bounding box center [518, 77] width 745 height 56
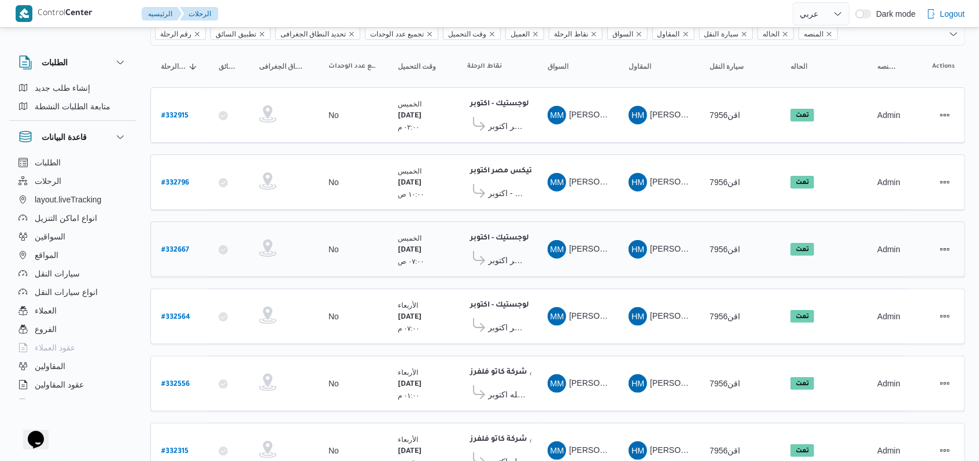
scroll to position [139, 0]
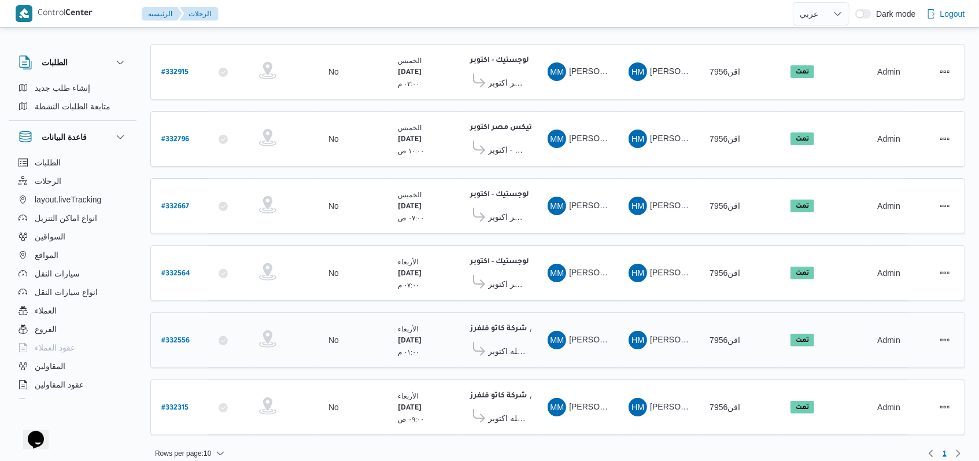
click at [179, 337] on b "# 332556" at bounding box center [175, 341] width 28 height 8
select select "ar"
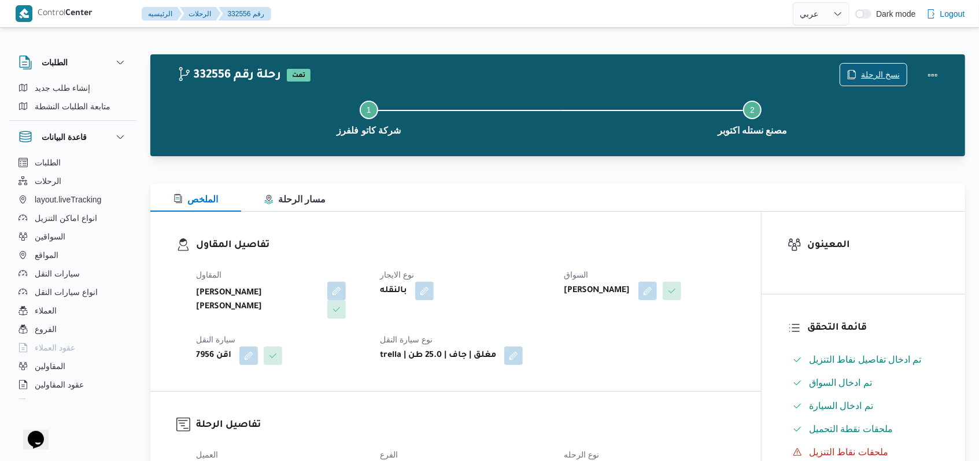
click at [405, 69] on span "نسخ الرحلة" at bounding box center [880, 75] width 39 height 14
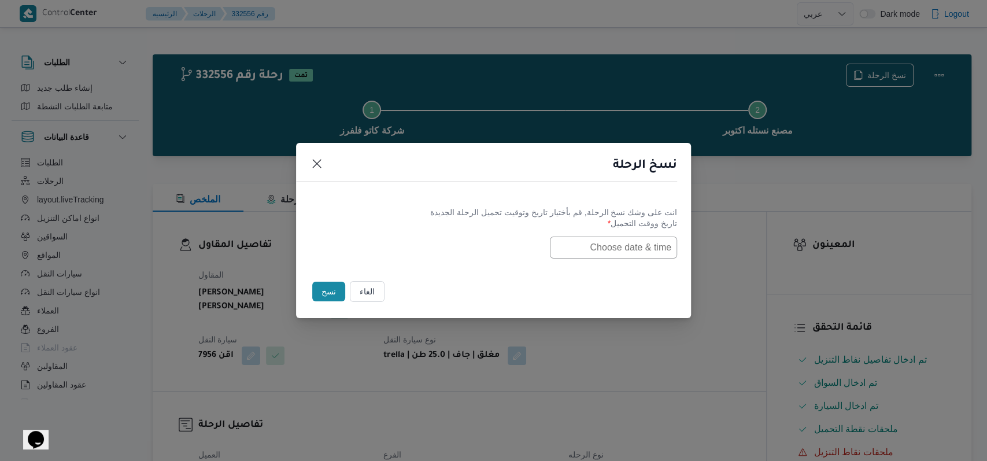
click at [405, 256] on input "text" at bounding box center [613, 248] width 127 height 22
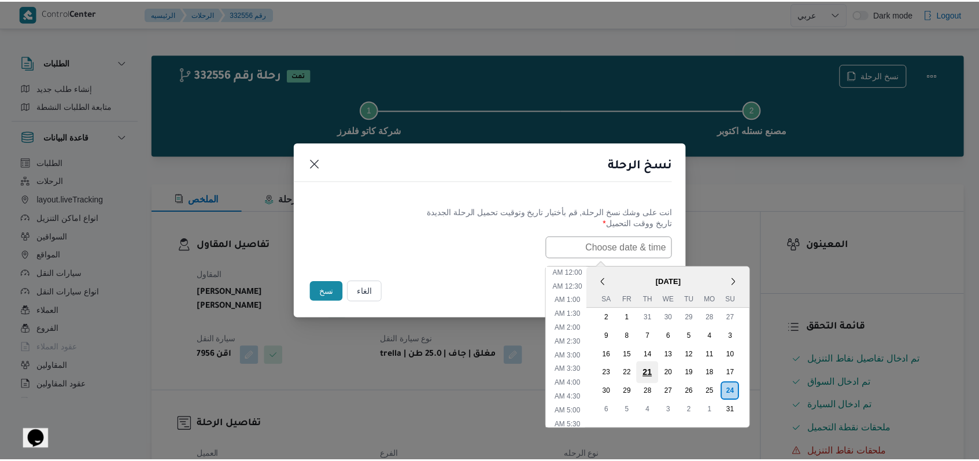
scroll to position [231, 0]
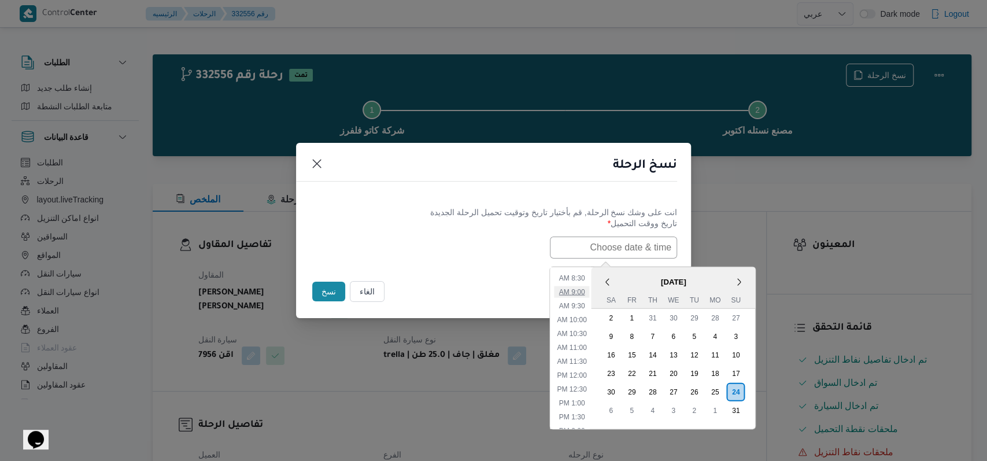
click at [405, 289] on li "9:00 AM" at bounding box center [572, 292] width 35 height 12
type input "24/08/2025 9:00AM"
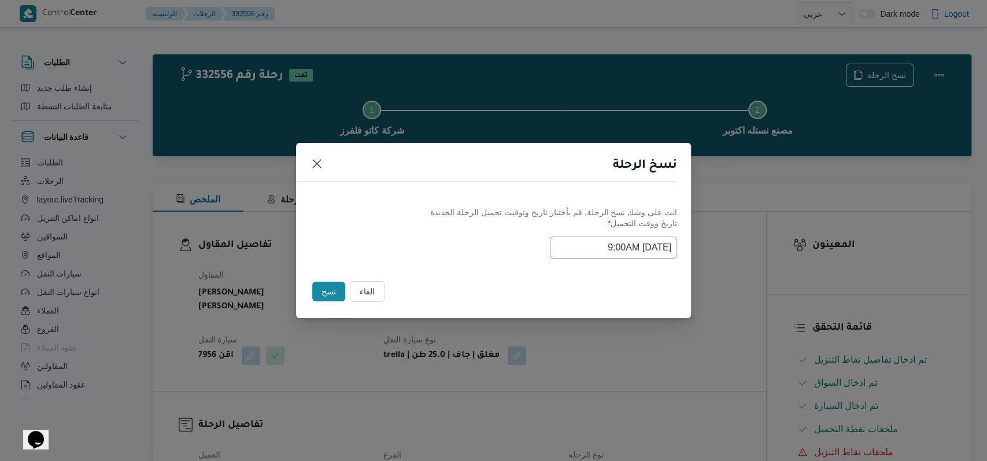
click at [393, 228] on label "تاريخ ووقت التحميل *" at bounding box center [493, 228] width 367 height 18
click at [327, 286] on button "نسخ" at bounding box center [328, 292] width 33 height 20
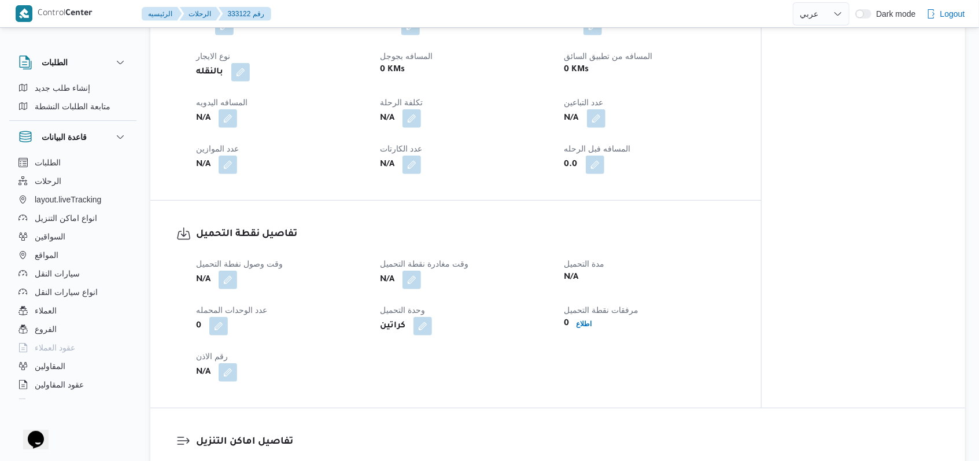
scroll to position [616, 0]
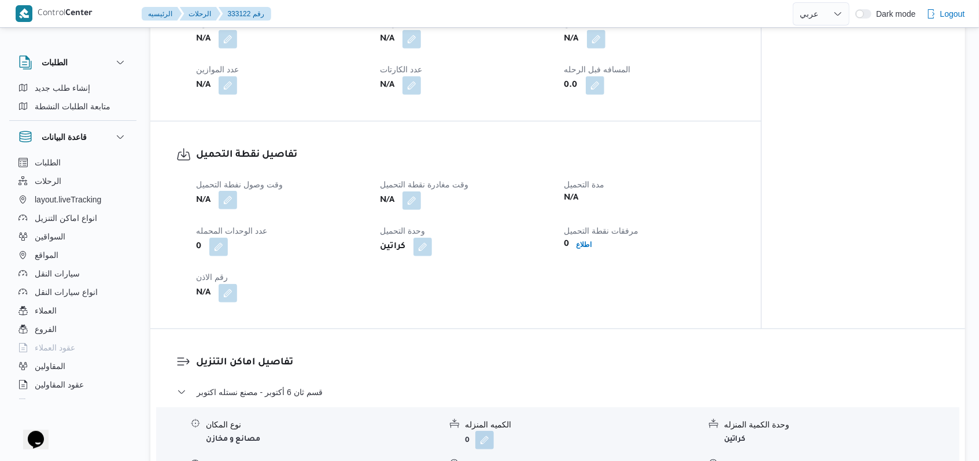
click at [235, 191] on button "button" at bounding box center [228, 200] width 19 height 19
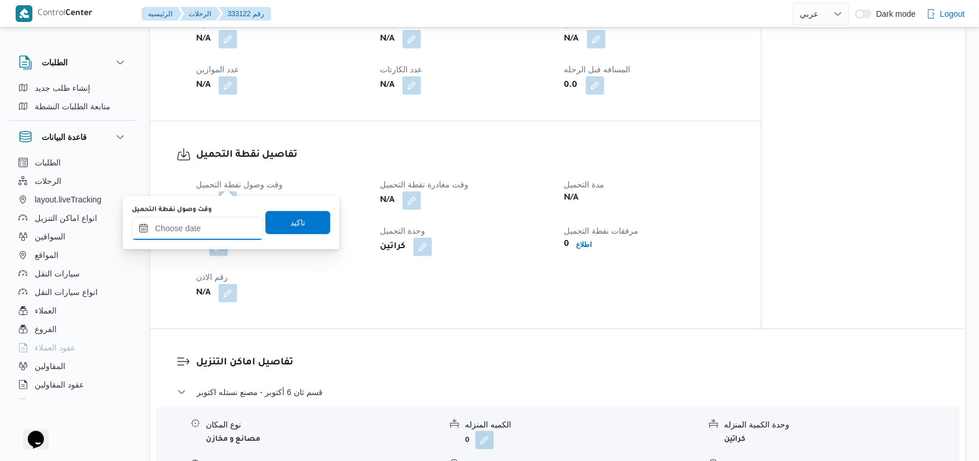
click at [215, 226] on input "وقت وصول نفطة التحميل" at bounding box center [197, 228] width 131 height 23
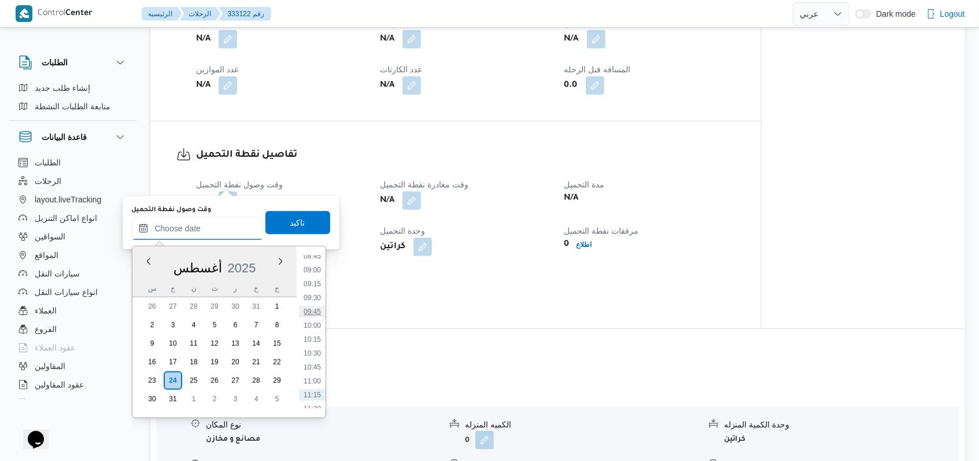
scroll to position [468, 0]
click at [314, 289] on li "09:00" at bounding box center [312, 293] width 27 height 12
type input "٢٤/٠٨/٢٠٢٥ ٠٩:٠٠"
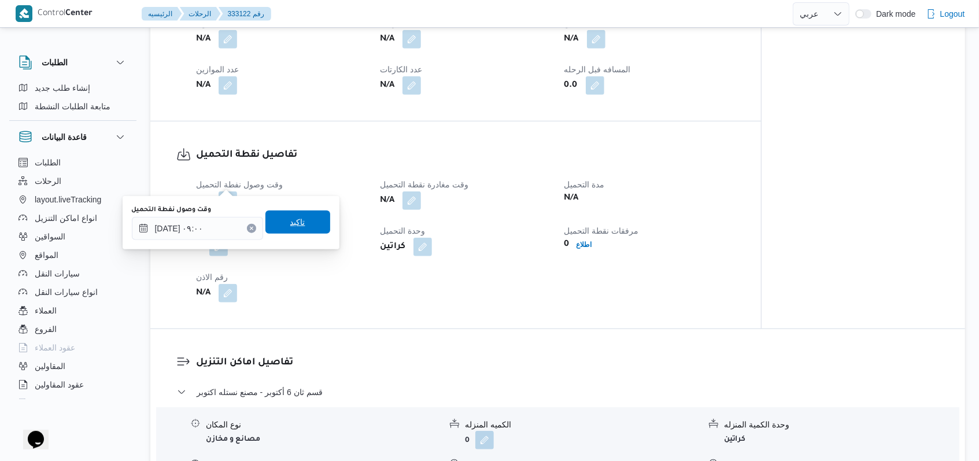
click at [306, 212] on span "تاكيد" at bounding box center [297, 221] width 65 height 23
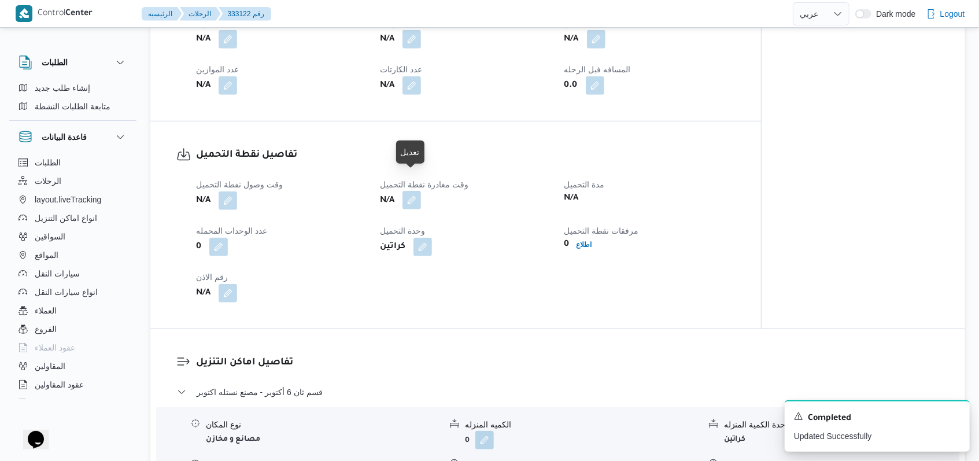
click at [405, 191] on button "button" at bounding box center [411, 200] width 19 height 19
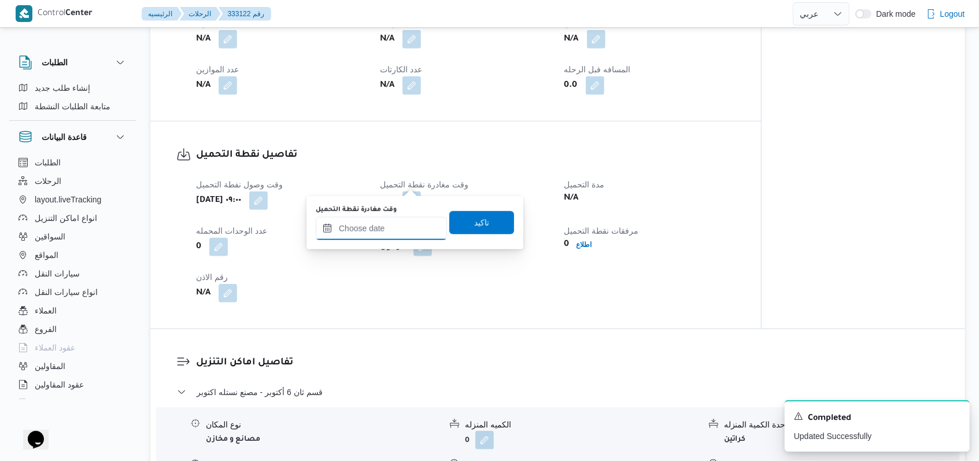
click at [389, 238] on input "وقت مغادرة نقطة التحميل" at bounding box center [381, 228] width 131 height 23
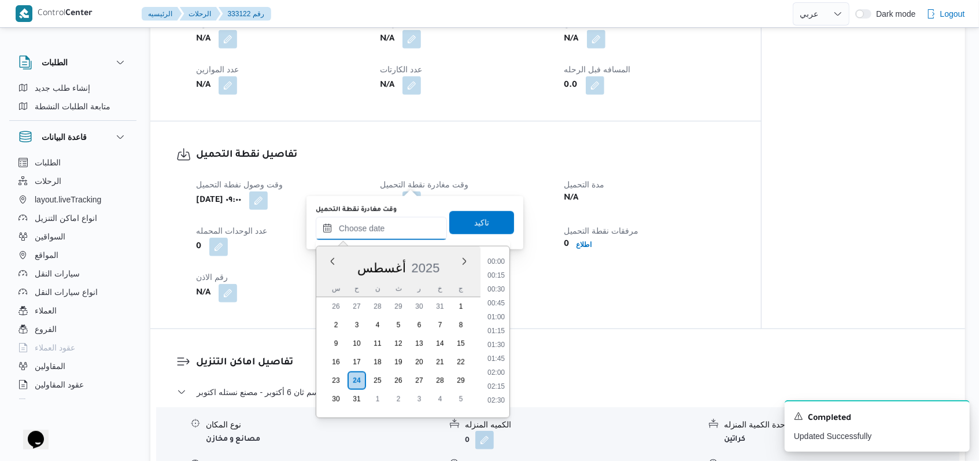
scroll to position [545, 0]
click at [405, 326] on li "11:00" at bounding box center [496, 327] width 27 height 12
type input "٢٤/٠٨/٢٠٢٥ ١١:٠٠"
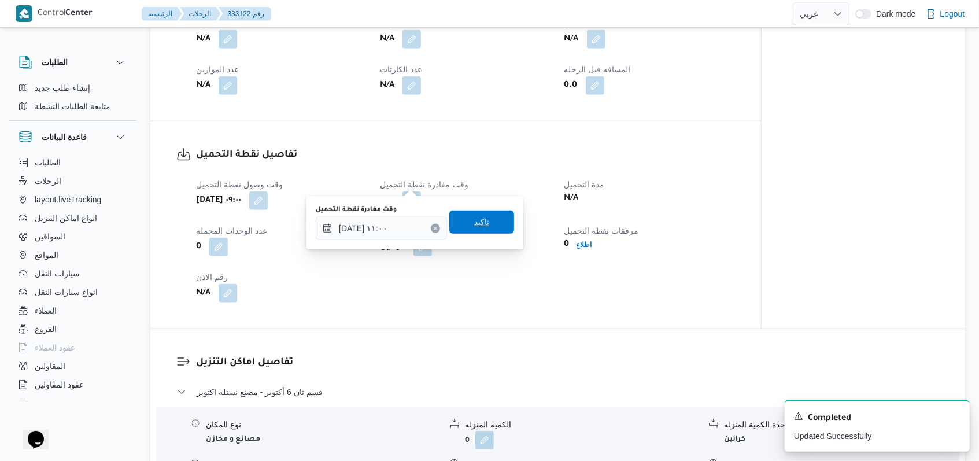
click at [405, 229] on span "تاكيد" at bounding box center [481, 222] width 15 height 14
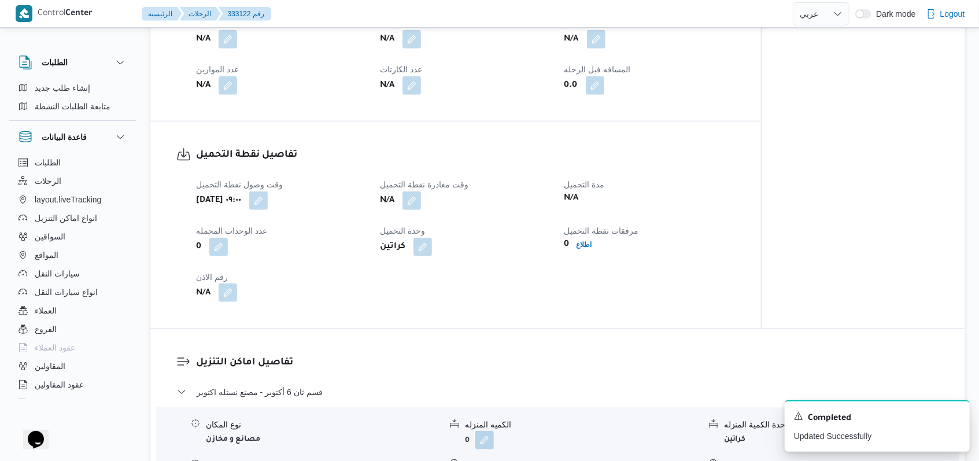
click at [227, 283] on button "button" at bounding box center [228, 292] width 19 height 19
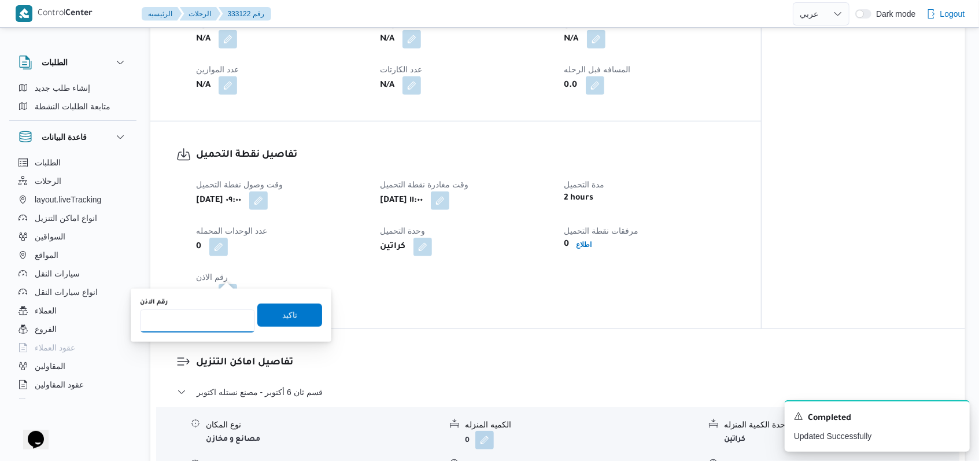
click at [205, 319] on input "رقم الاذن" at bounding box center [197, 320] width 115 height 23
type input "08541"
click at [282, 318] on span "تاكيد" at bounding box center [289, 315] width 15 height 14
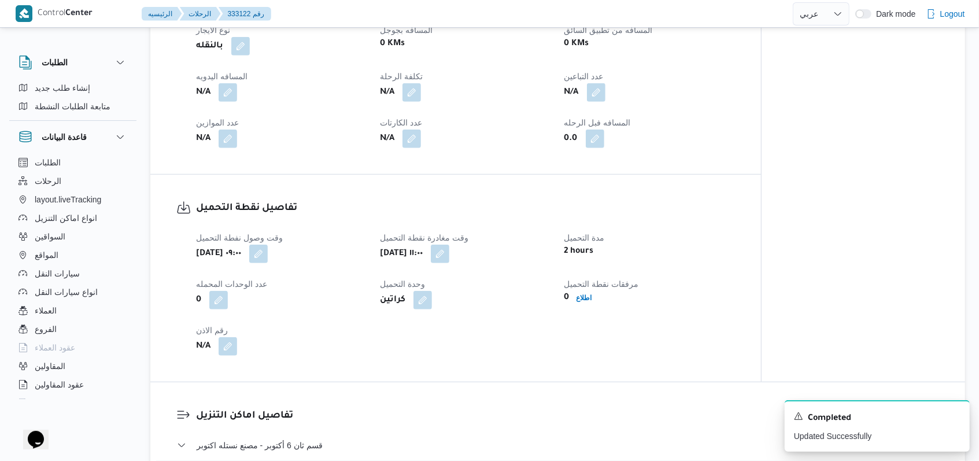
scroll to position [540, 0]
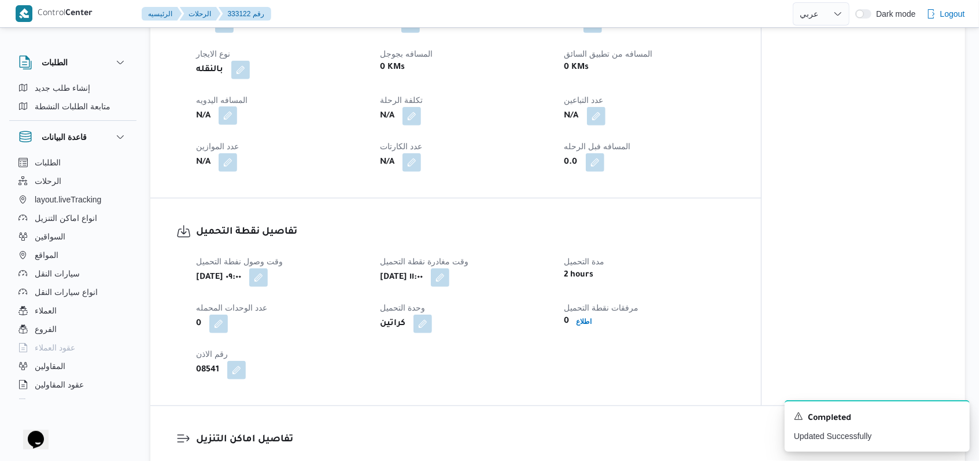
click at [229, 106] on button "button" at bounding box center [228, 115] width 19 height 19
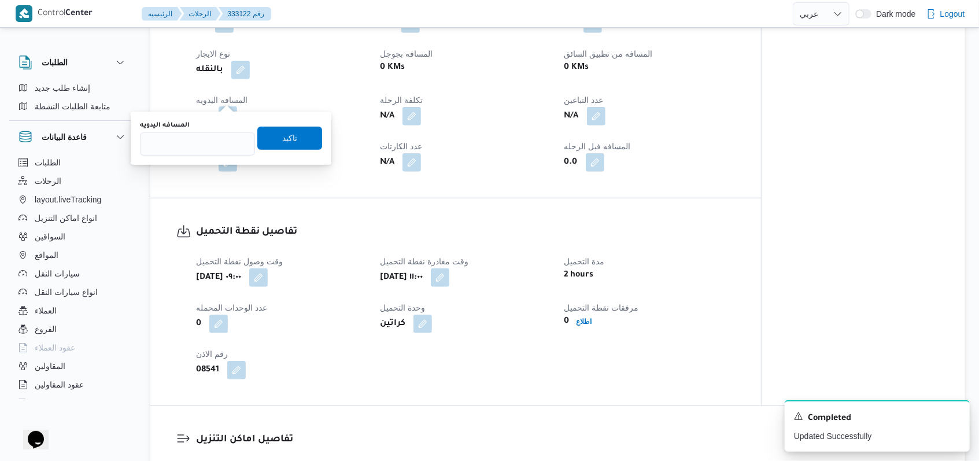
click at [204, 161] on div "You are in a dialog. To close this dialog, hit escape. المسافه اليدويه تاكيد" at bounding box center [231, 138] width 201 height 53
click at [199, 141] on input "المسافه اليدويه" at bounding box center [197, 143] width 115 height 23
type input "8"
click at [300, 132] on span "تاكيد" at bounding box center [289, 137] width 65 height 23
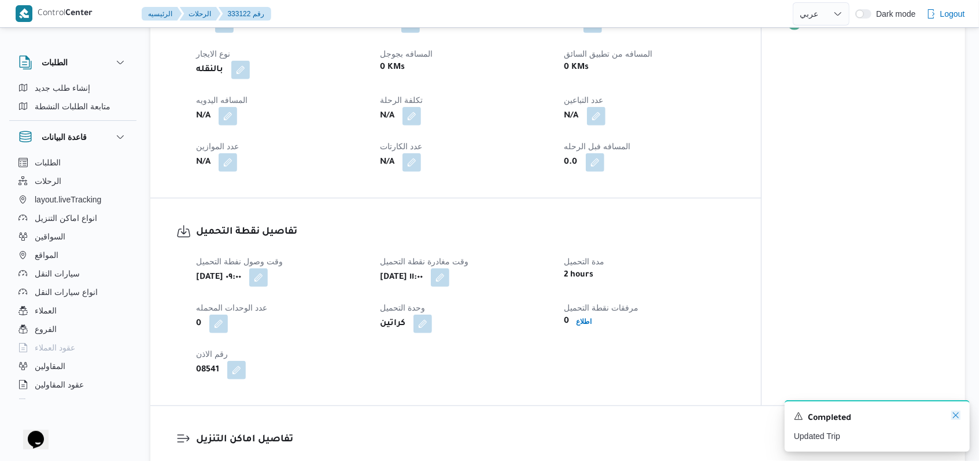
click at [405, 414] on icon "Dismiss toast" at bounding box center [955, 415] width 9 height 9
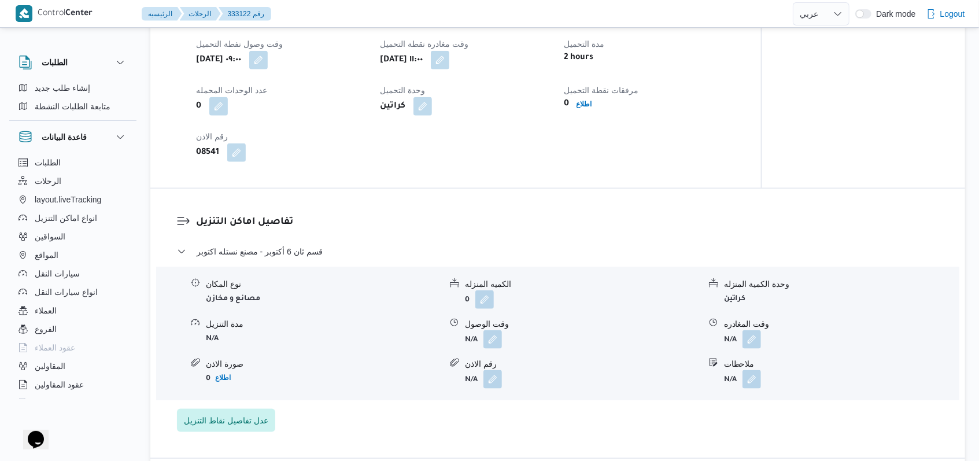
scroll to position [771, 0]
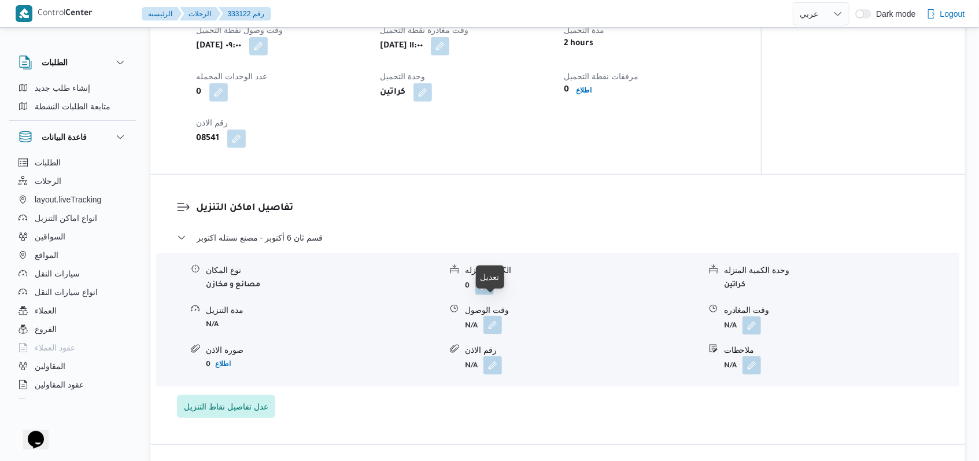
click at [405, 316] on button "button" at bounding box center [492, 325] width 19 height 19
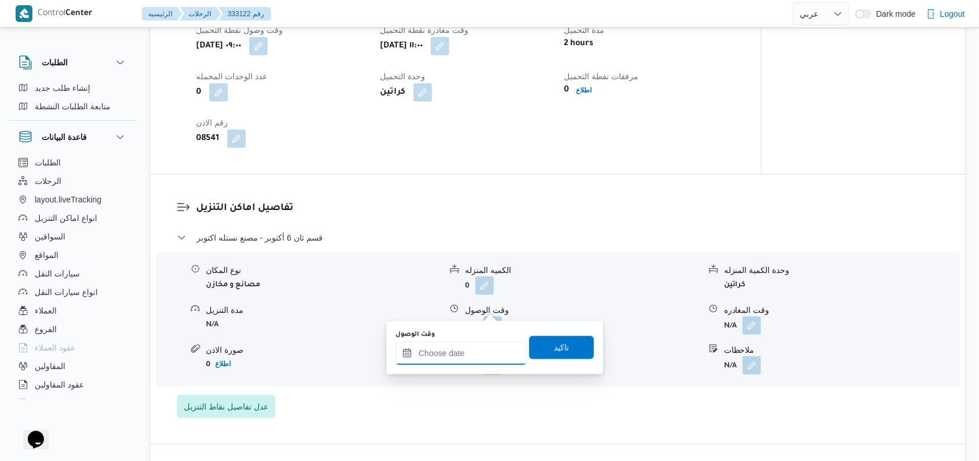
click at [405, 346] on div at bounding box center [461, 353] width 131 height 23
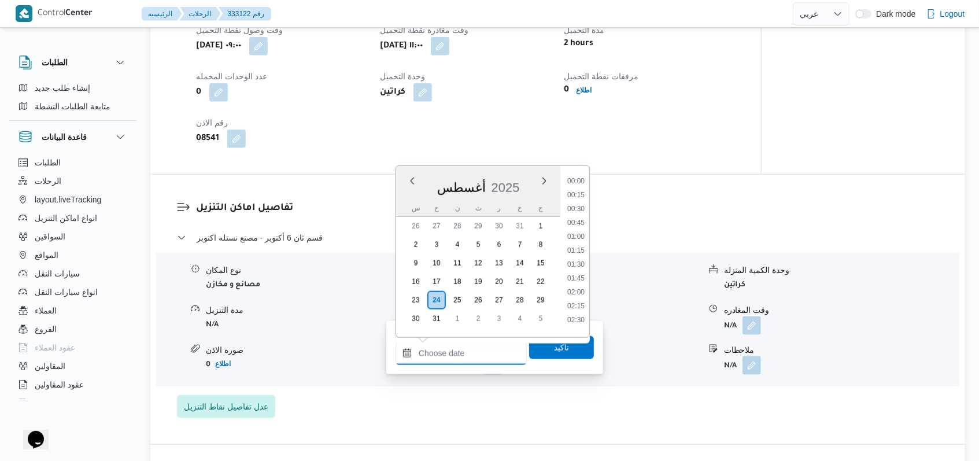
scroll to position [545, 0]
click at [405, 277] on li "11:30" at bounding box center [576, 274] width 27 height 12
type input "٢٤/٠٨/٢٠٢٥ ١١:٣٠"
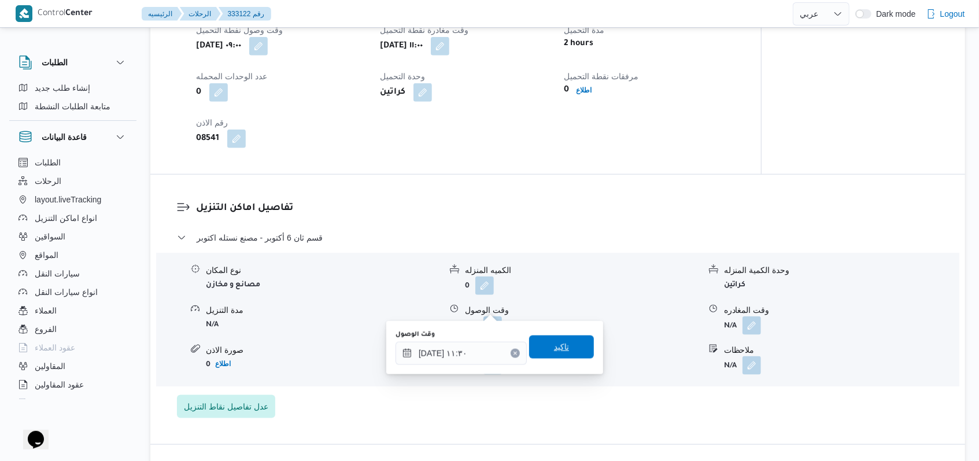
click at [405, 339] on span "تاكيد" at bounding box center [561, 346] width 65 height 23
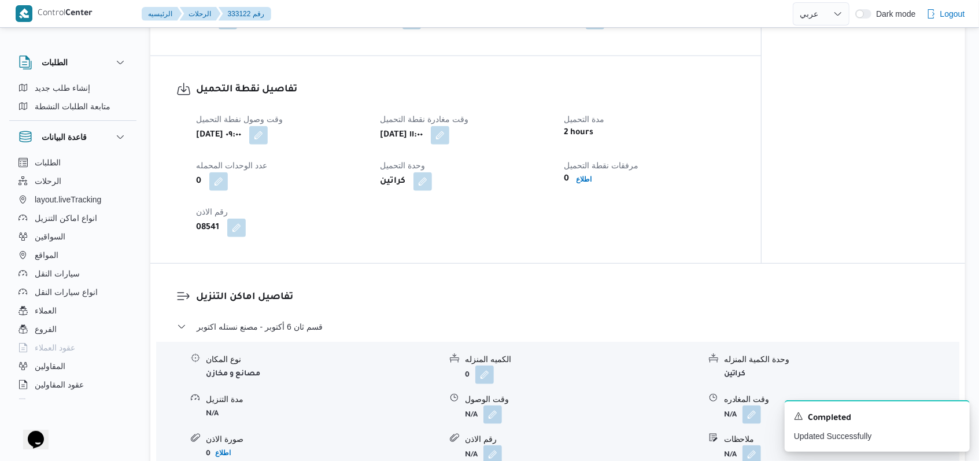
scroll to position [771, 0]
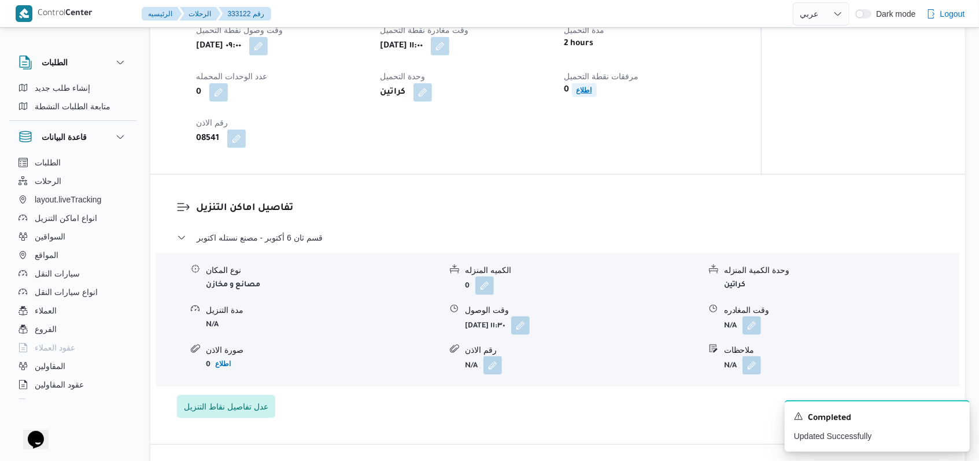
click at [405, 86] on b "اطلاع" at bounding box center [585, 90] width 16 height 8
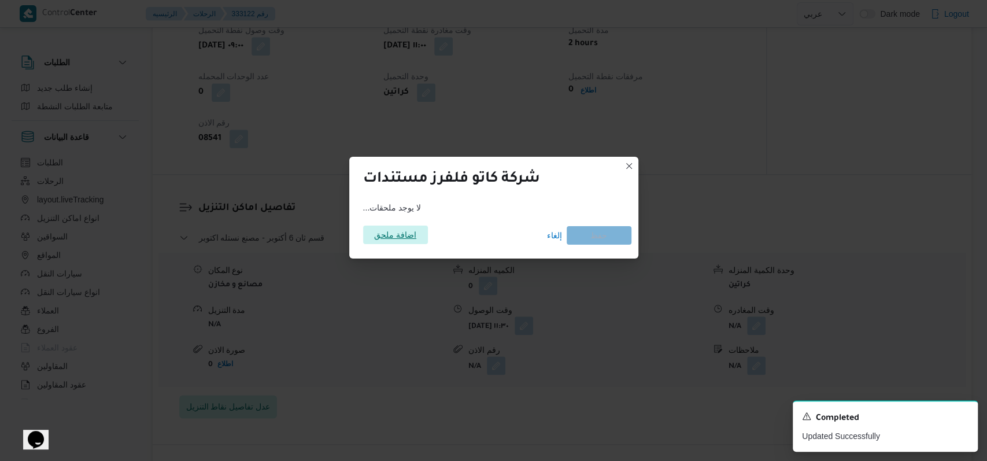
click at [393, 228] on span "اضافة ملحق" at bounding box center [395, 235] width 42 height 19
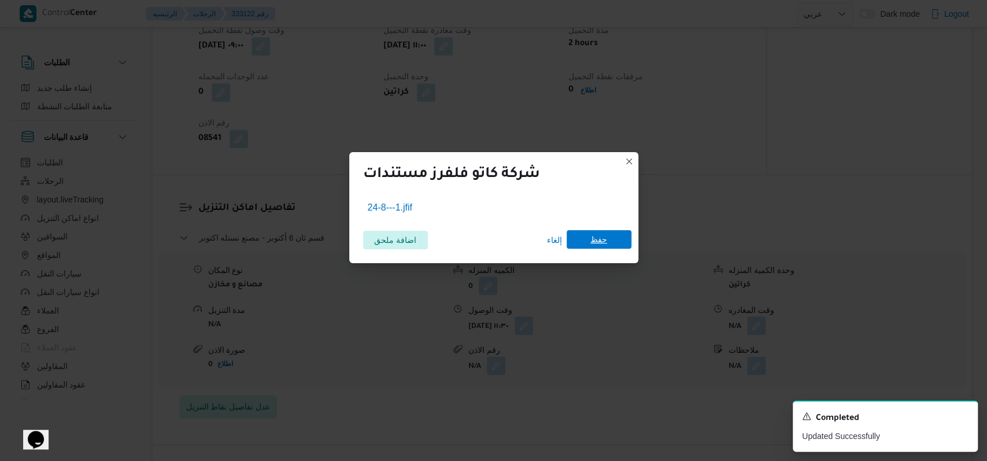
click at [405, 233] on span "حفظ" at bounding box center [599, 239] width 65 height 19
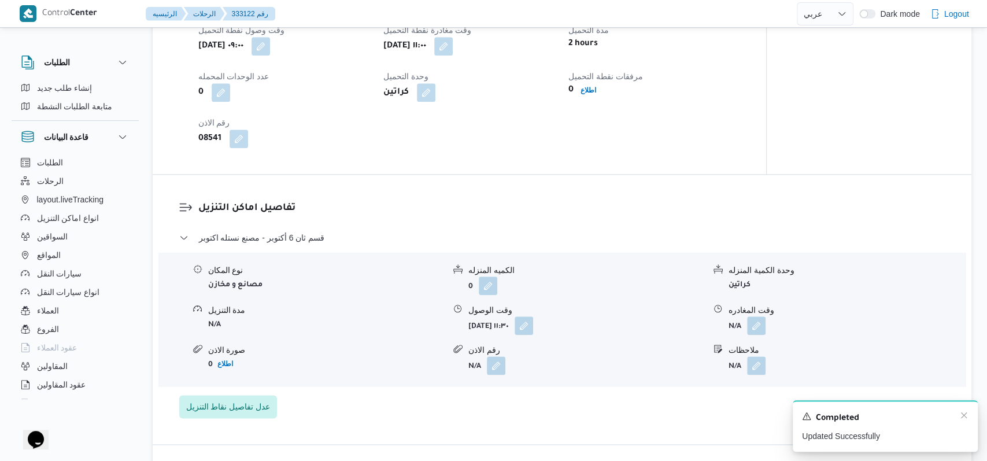
click at [405, 414] on div "A new notification appears Completed Updated Successfully" at bounding box center [885, 425] width 185 height 51
click at [405, 414] on icon "Dismiss toast" at bounding box center [955, 415] width 9 height 9
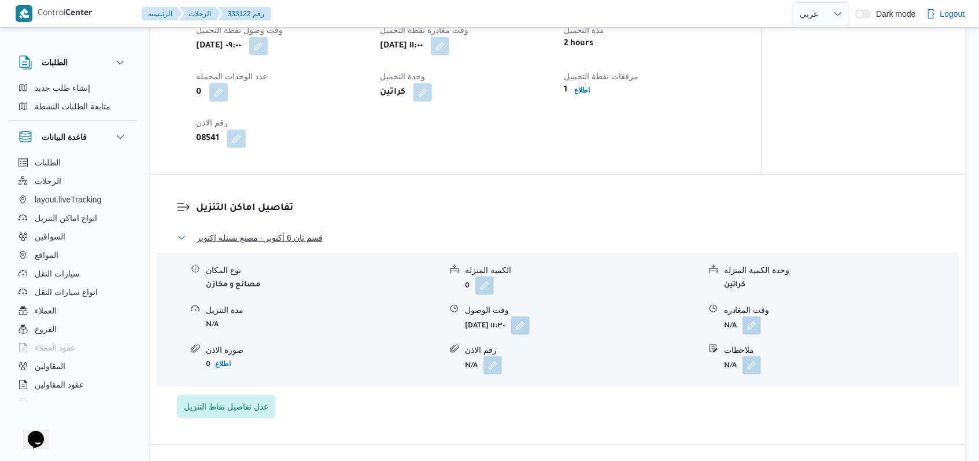
click at [320, 231] on span "قسم ثان 6 أكتوبر - مصنع نستله اكتوبر" at bounding box center [260, 238] width 126 height 14
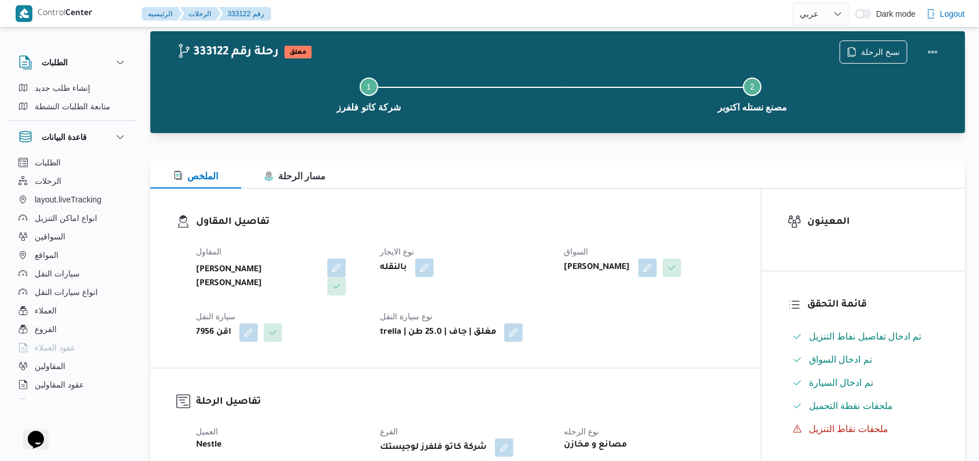
scroll to position [0, 0]
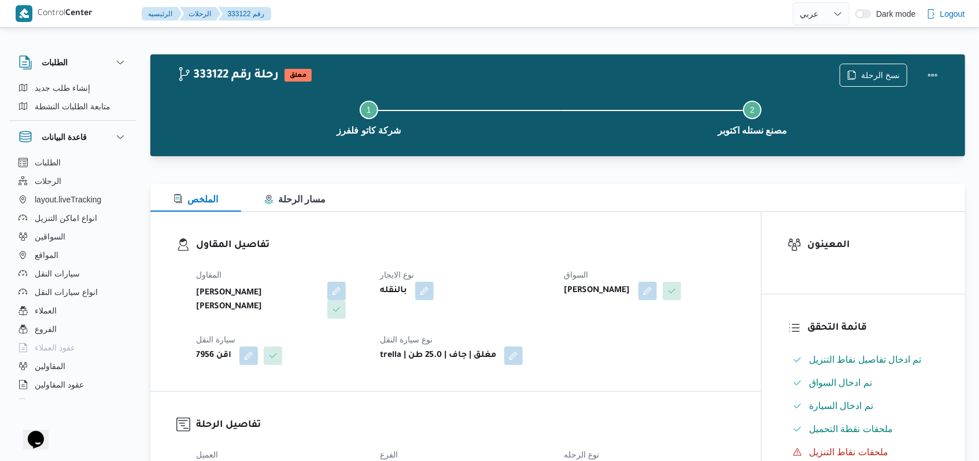
click at [405, 294] on div "بالنقله" at bounding box center [465, 290] width 172 height 21
select select "ar"
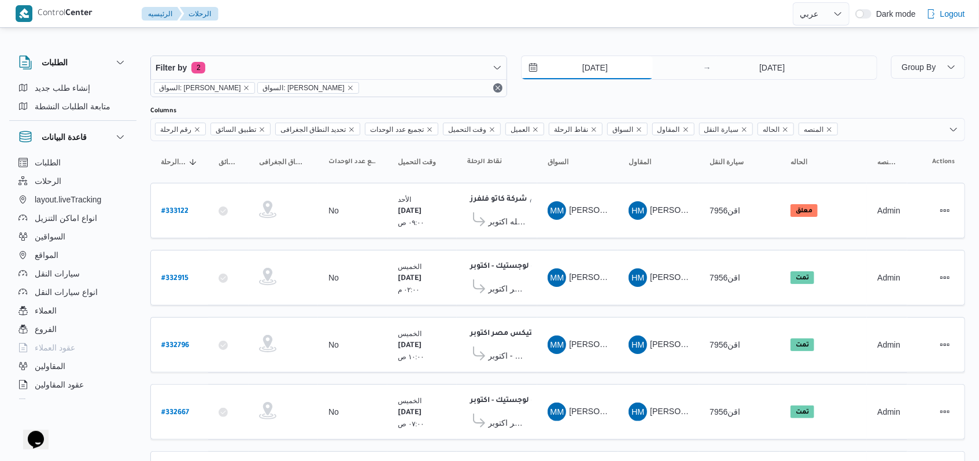
click at [405, 57] on input "20/8/2025" at bounding box center [587, 67] width 131 height 23
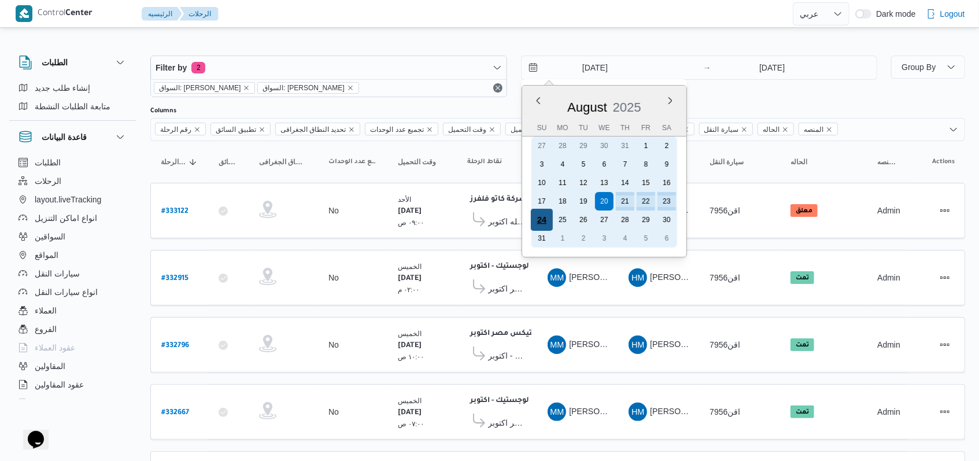
click at [405, 220] on div "24" at bounding box center [541, 220] width 22 height 22
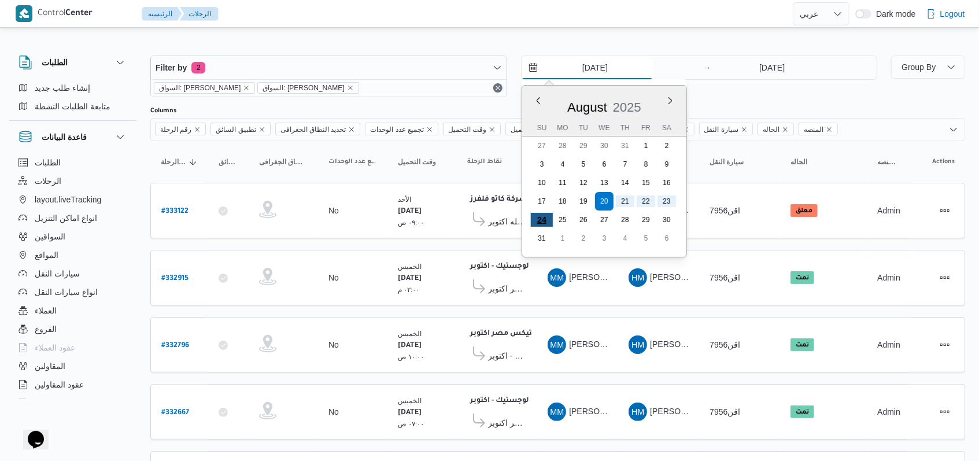
type input "[DATE]"
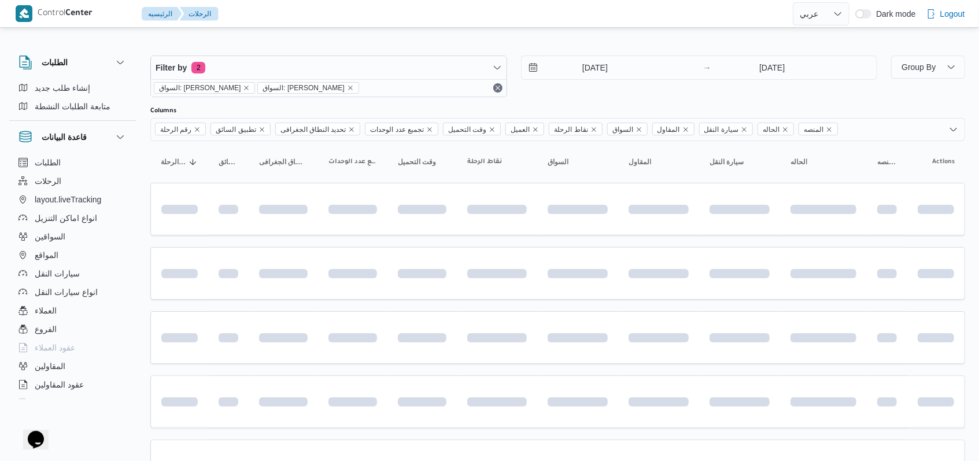
click at [405, 92] on div "[DATE] → [DATE]" at bounding box center [699, 77] width 357 height 42
select select "ar"
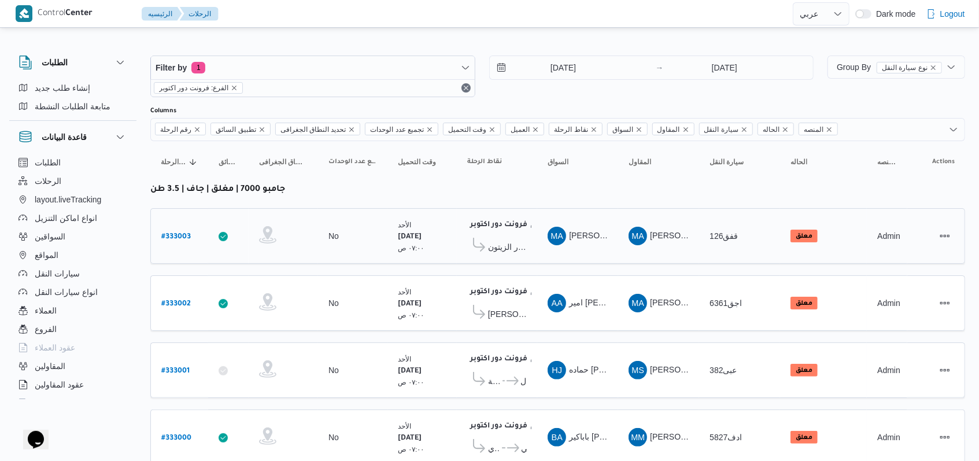
click at [167, 238] on b "# 333003" at bounding box center [175, 237] width 29 height 8
select select "ar"
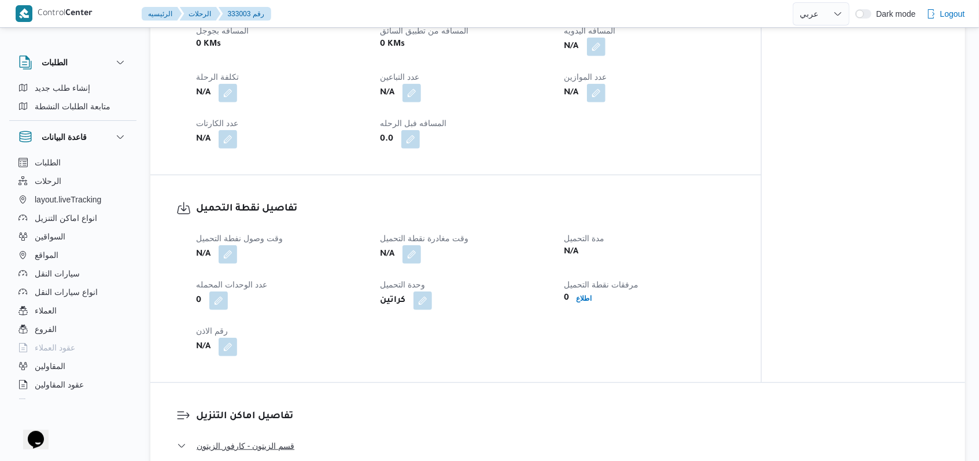
scroll to position [694, 0]
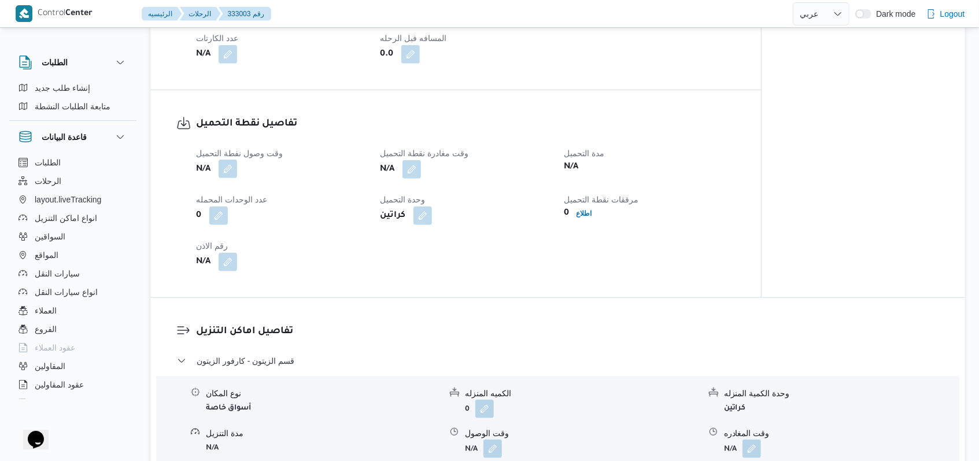
click at [234, 169] on button "button" at bounding box center [228, 169] width 19 height 19
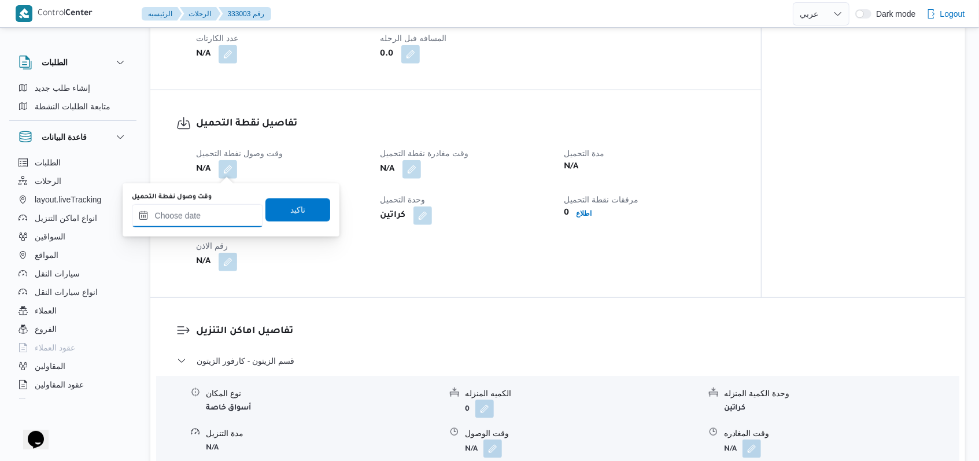
click at [226, 220] on input "وقت وصول نفطة التحميل" at bounding box center [197, 215] width 131 height 23
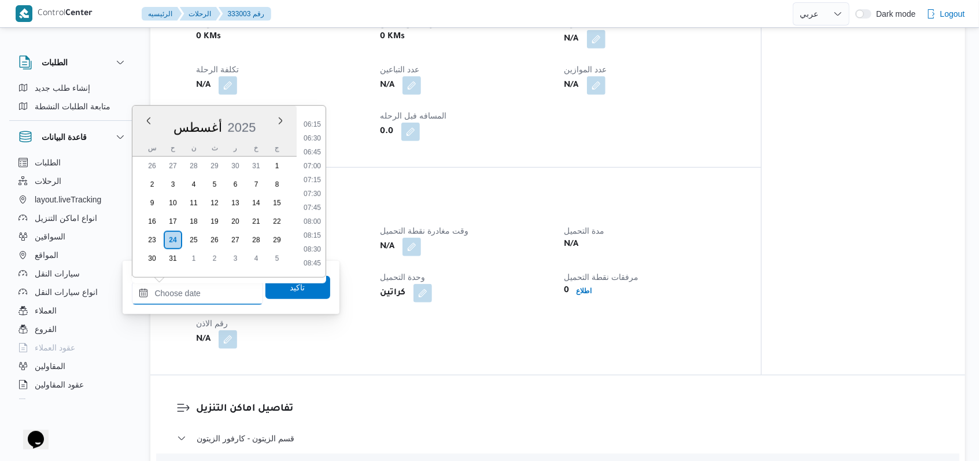
scroll to position [300, 0]
click at [307, 179] on li "06:30" at bounding box center [312, 182] width 27 height 12
type input "٢٤/٠٨/٢٠٢٥ ٠٦:٣٠"
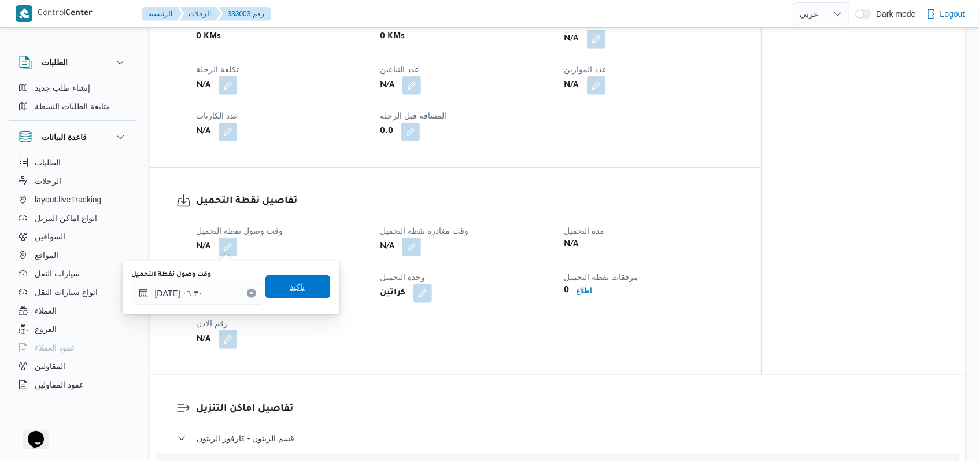
click at [303, 285] on span "تاكيد" at bounding box center [297, 286] width 65 height 23
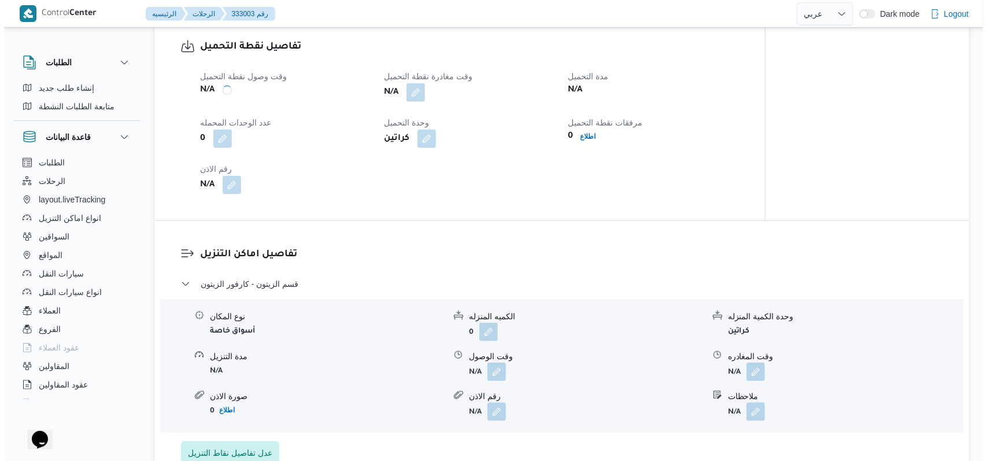
scroll to position [848, 0]
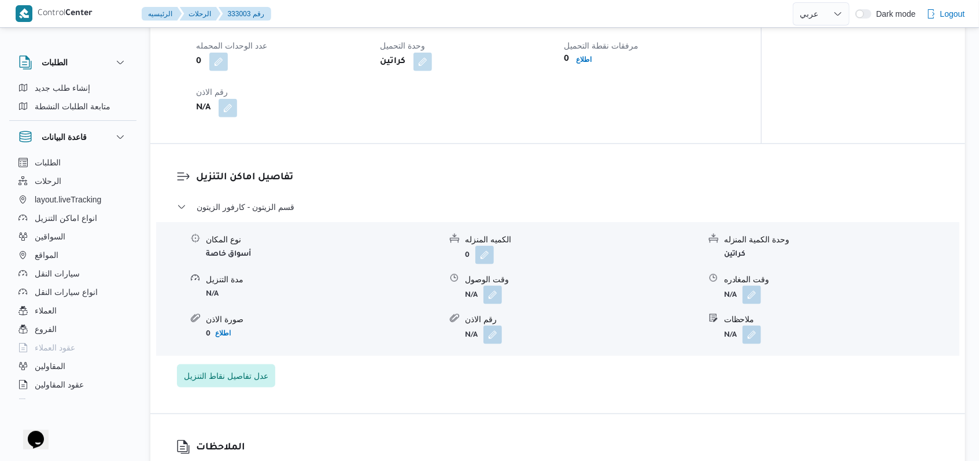
click at [243, 394] on div "تفاصيل اماكن التنزيل قسم الزيتون - كارفور الزيتون نوع المكان أسواق خاصة الكميه …" at bounding box center [557, 278] width 815 height 269
click at [233, 362] on div "قسم الزيتون - كارفور الزيتون نوع المكان أسواق خاصة الكميه المنزله 0 وحدة الكمية…" at bounding box center [558, 293] width 762 height 187
click at [236, 382] on span "عدل تفاصيل نقاط التنزيل" at bounding box center [226, 375] width 84 height 14
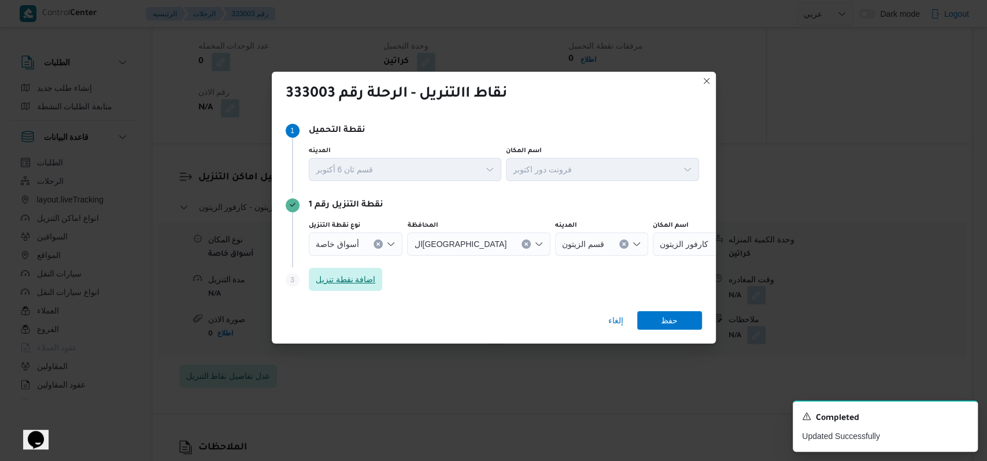
click at [373, 282] on span "اضافة نقطة تنزيل" at bounding box center [346, 279] width 60 height 14
click at [352, 291] on span "اضافة نقطة تنزيل" at bounding box center [346, 279] width 74 height 23
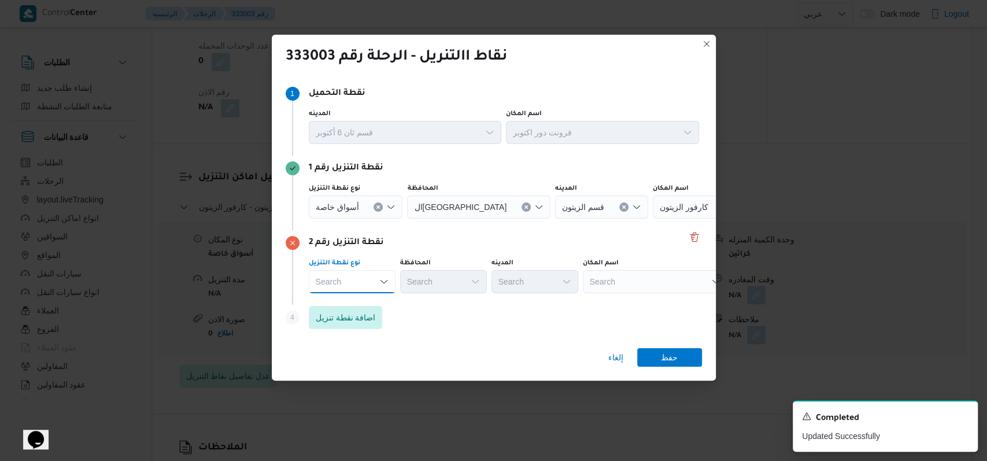
click at [354, 283] on div "Search Combo box. Selected. Combo box input. Search. Type some text or, to disp…" at bounding box center [352, 281] width 87 height 23
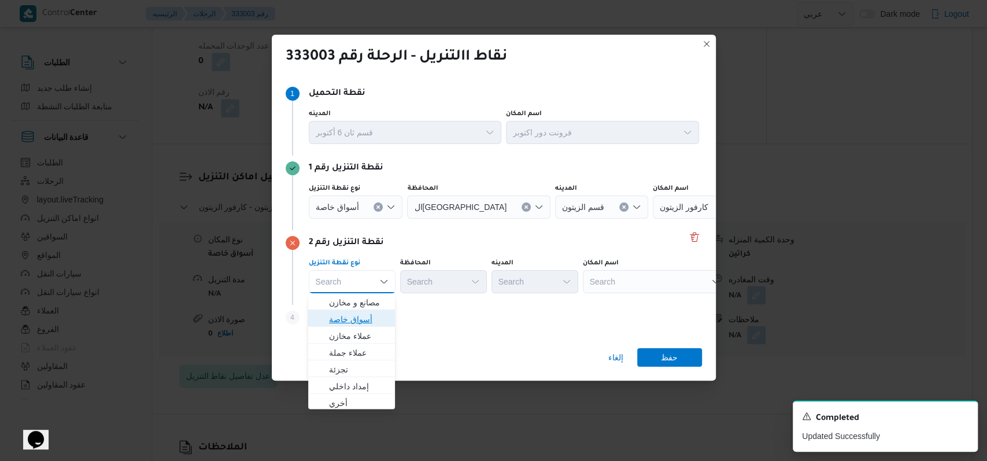
click at [364, 322] on span "أسواق خاصة" at bounding box center [358, 319] width 59 height 14
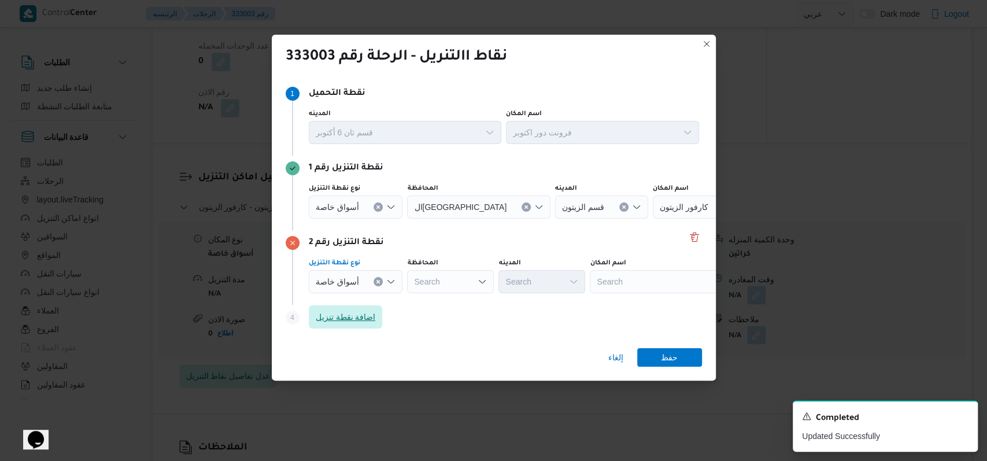
click at [363, 322] on span "اضافة نقطة تنزيل" at bounding box center [346, 317] width 60 height 14
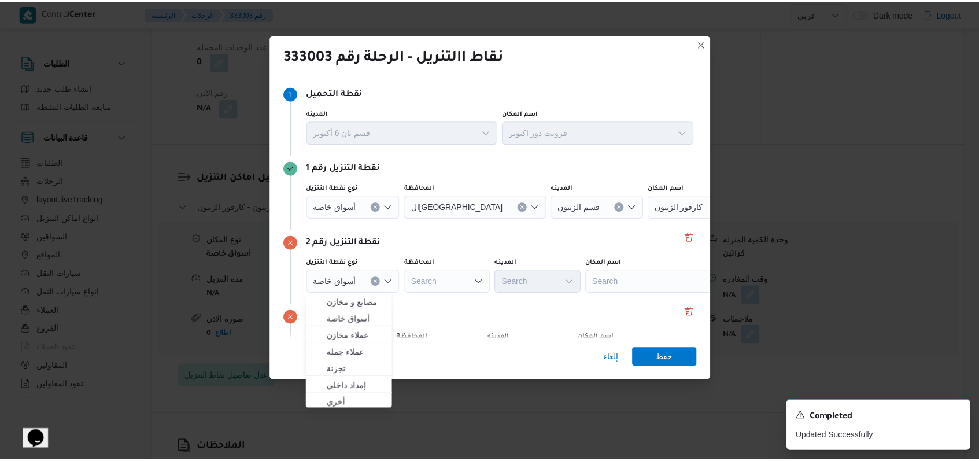
scroll to position [75, 0]
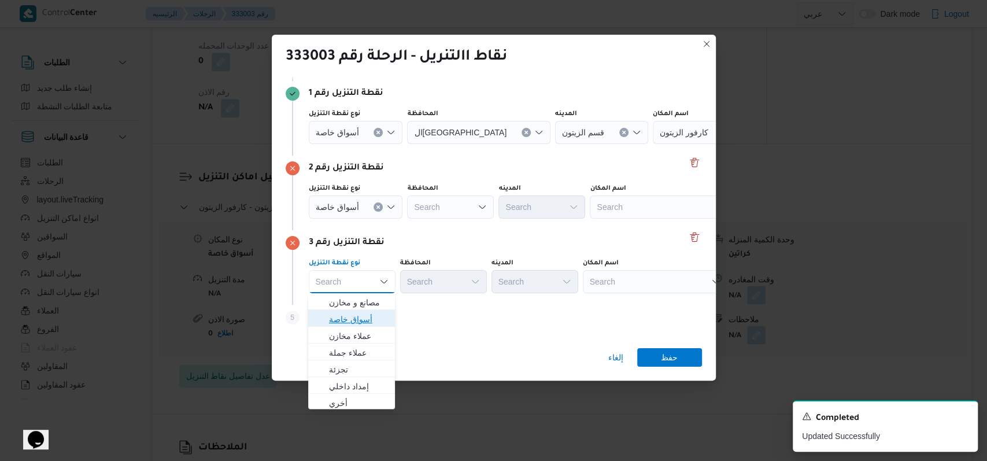
click at [365, 319] on span "أسواق خاصة" at bounding box center [358, 319] width 59 height 14
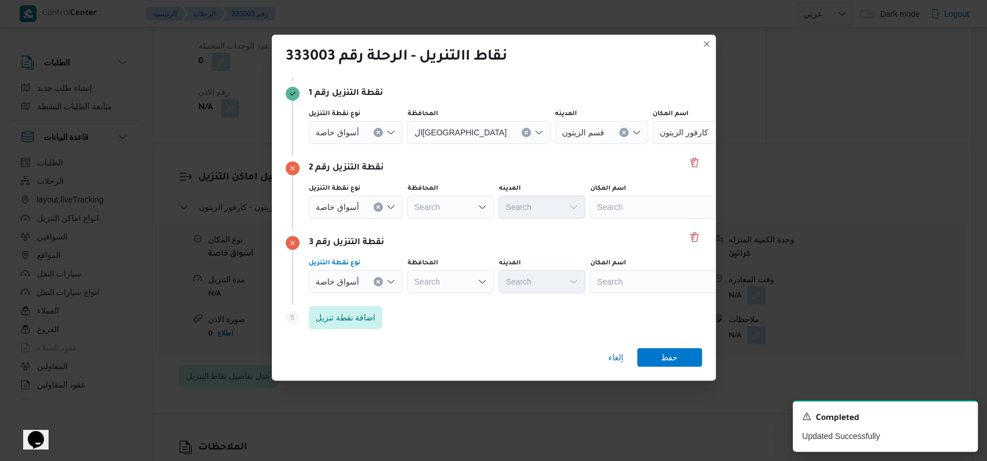
click at [334, 130] on span "أسواق خاصة" at bounding box center [337, 131] width 43 height 13
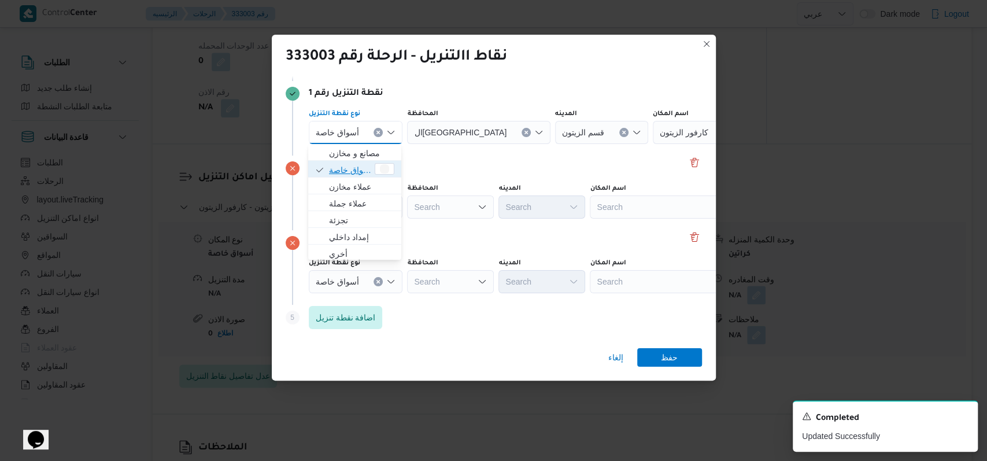
click at [349, 171] on span "أسواق خاصة" at bounding box center [350, 170] width 43 height 14
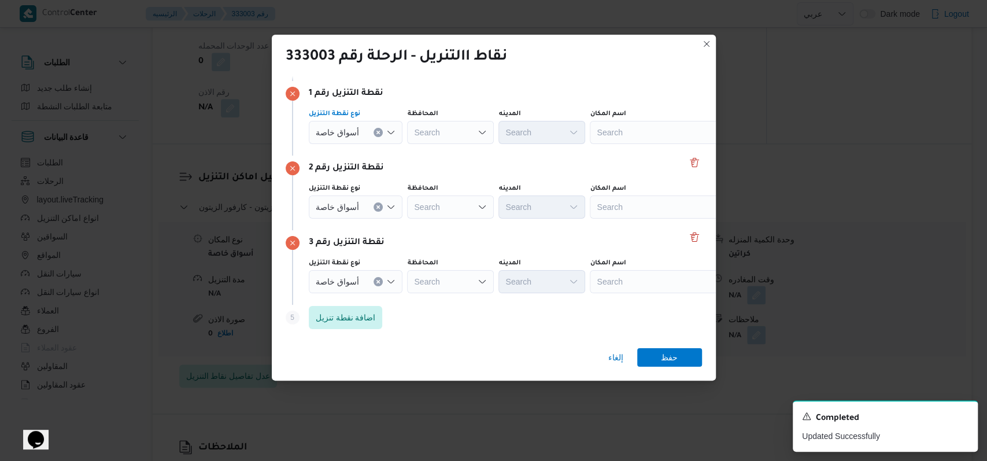
click at [617, 131] on div "Search" at bounding box center [662, 132] width 145 height 23
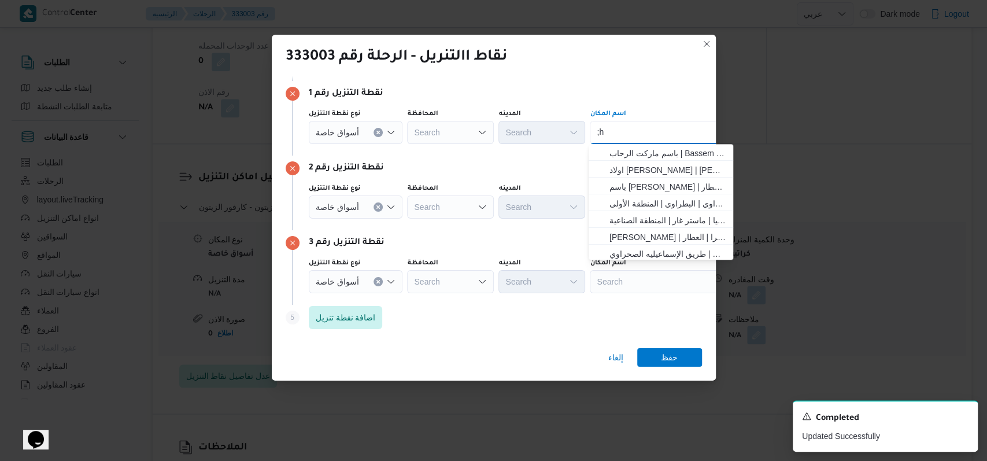
type input ";"
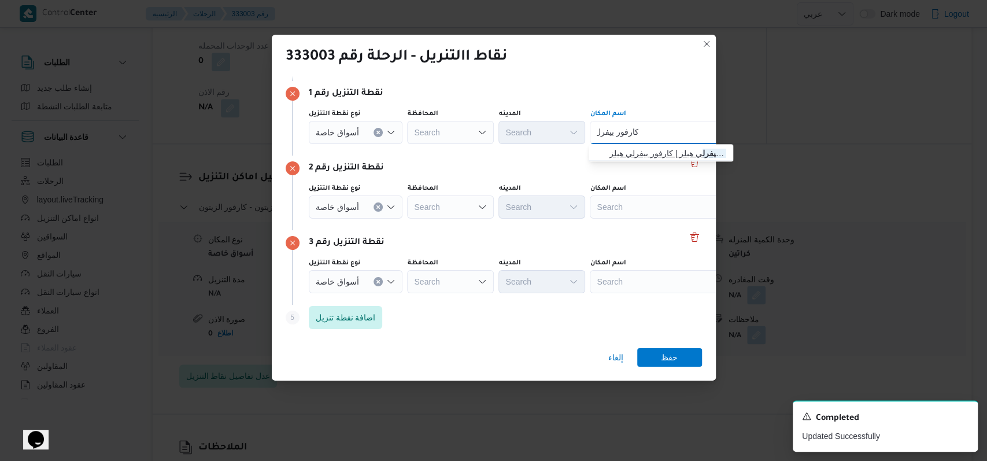
type input "كارفور بيفرل"
click at [623, 149] on span "كارفور بيفرل ي هيلز | كارفور بيفرلي هيلز | null" at bounding box center [667, 153] width 117 height 14
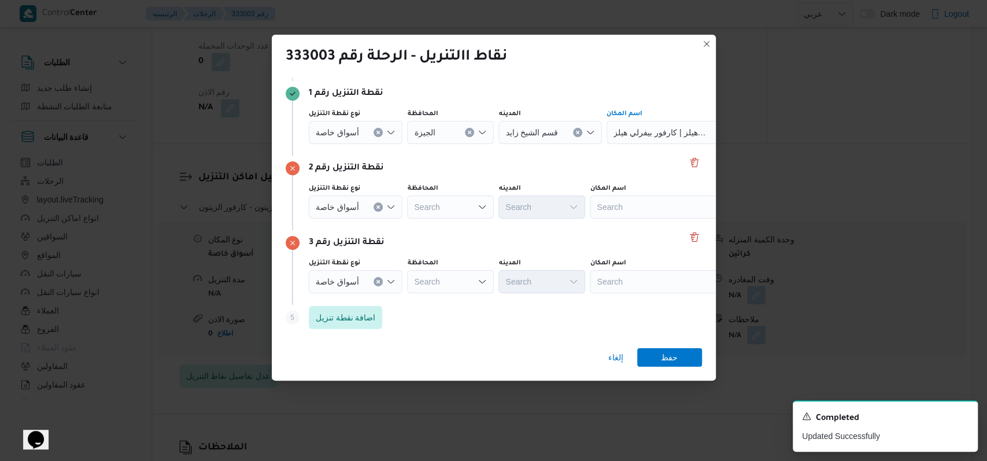
click at [627, 201] on div "Search" at bounding box center [662, 206] width 145 height 23
type input "كارفور الهرم فيو"
click at [636, 231] on span "كارفور الهرم فيو | 14 الأميرة فادية | نزلة السمان" at bounding box center [667, 228] width 117 height 14
click at [641, 275] on div "Search" at bounding box center [662, 281] width 145 height 23
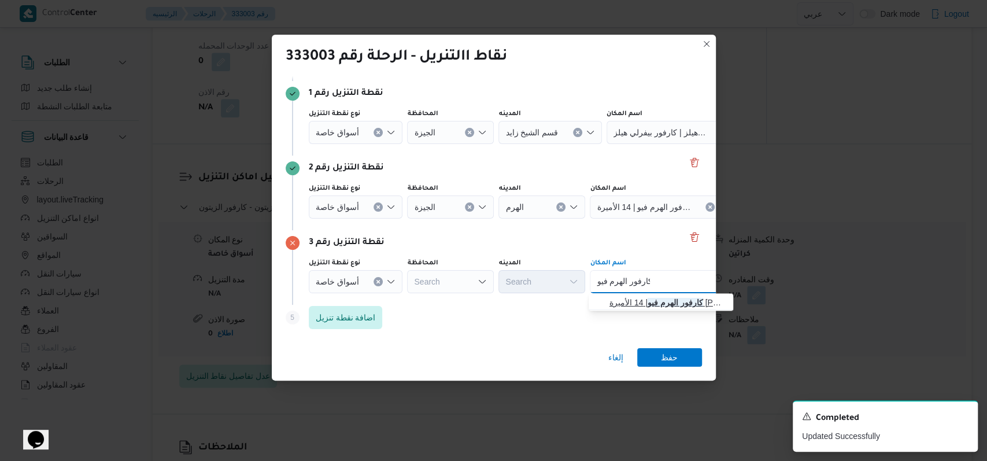
type input "كارفور الهرم فيو"
click at [652, 301] on span "كارفور الهرم فيو | 14 الأميرة فادية | نزلة السمان" at bounding box center [667, 302] width 117 height 14
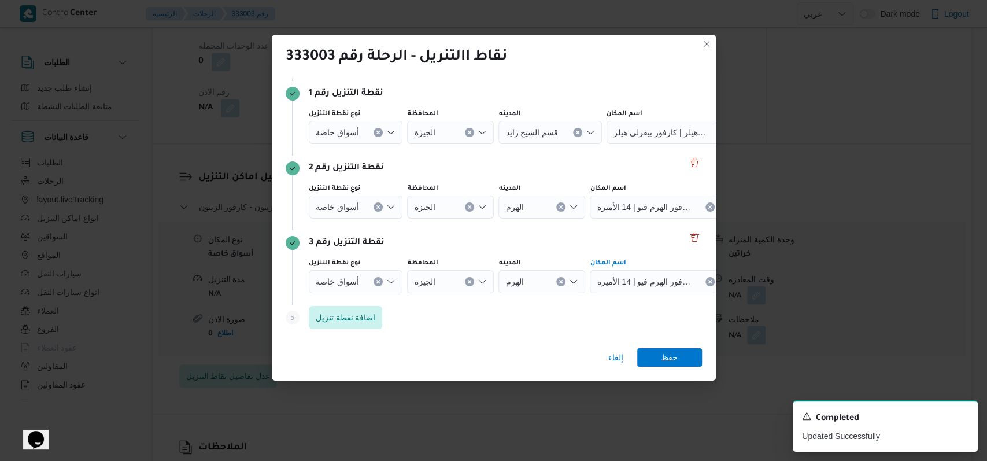
click at [644, 208] on span "كارفور الهرم فيو | 14 الأميرة فادية | نزلة السمان" at bounding box center [644, 206] width 94 height 13
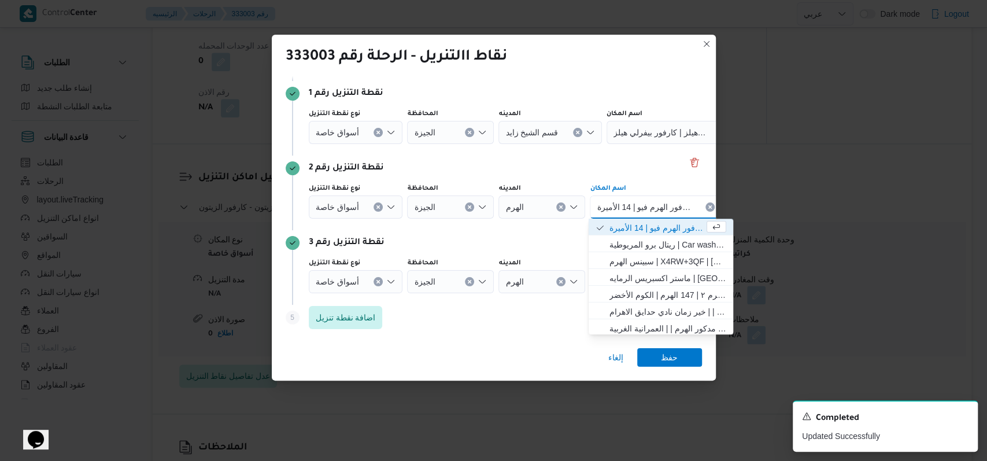
click at [560, 207] on icon "Clear input" at bounding box center [561, 206] width 3 height 3
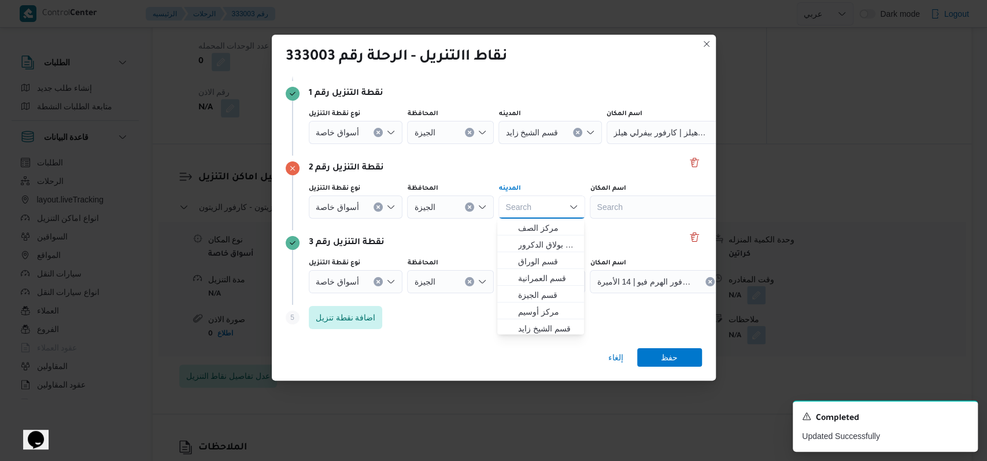
click at [612, 208] on div "Search" at bounding box center [662, 206] width 145 height 23
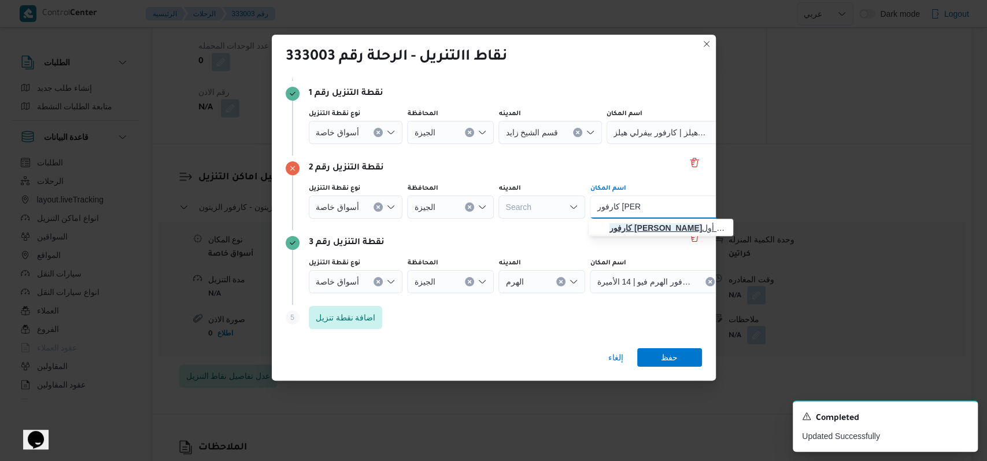
type input "كارفور الحص"
click at [637, 225] on span "كارفور الحص ري | ميدان الحصري | قسم أول 6 أكتوبر" at bounding box center [667, 228] width 117 height 14
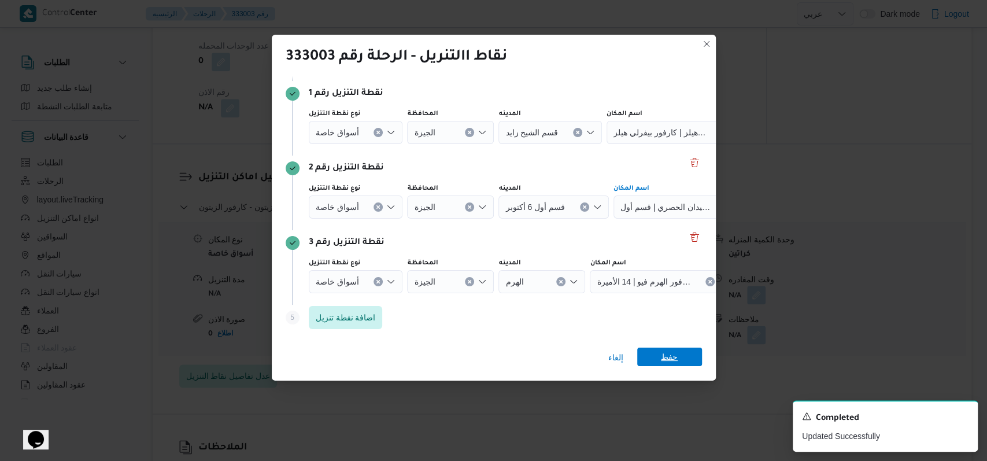
click at [668, 351] on span "حفظ" at bounding box center [669, 357] width 17 height 19
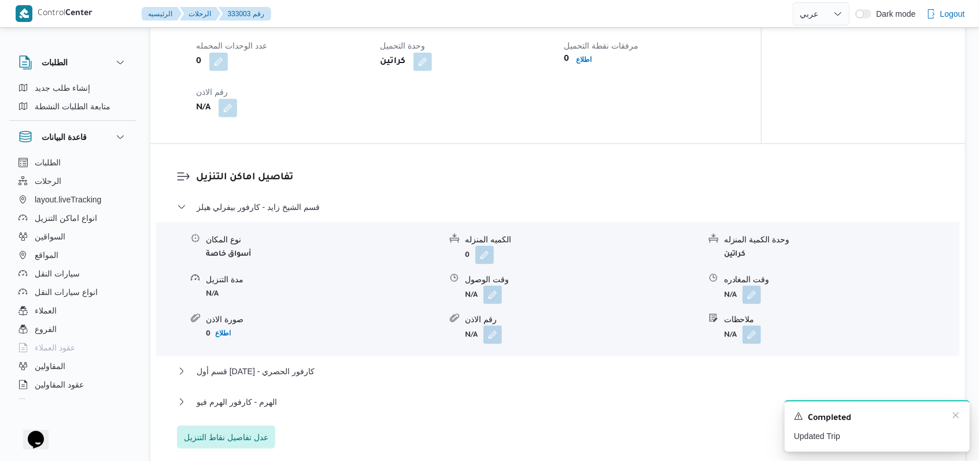
click at [962, 414] on div "A new notification appears Completed Updated Trip" at bounding box center [877, 425] width 185 height 51
click at [960, 419] on icon "Dismiss toast" at bounding box center [955, 415] width 9 height 9
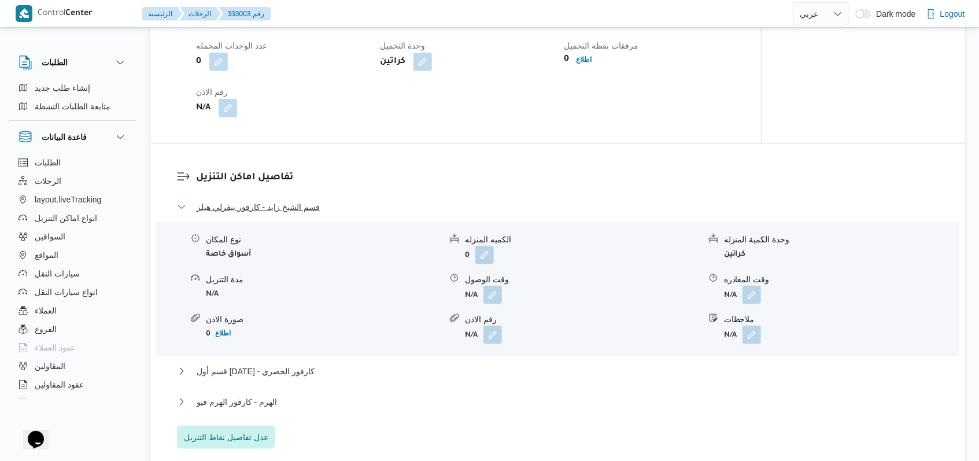
click at [291, 207] on span "قسم الشيخ زايد - كارفور بيفرلي هيلز" at bounding box center [258, 207] width 123 height 14
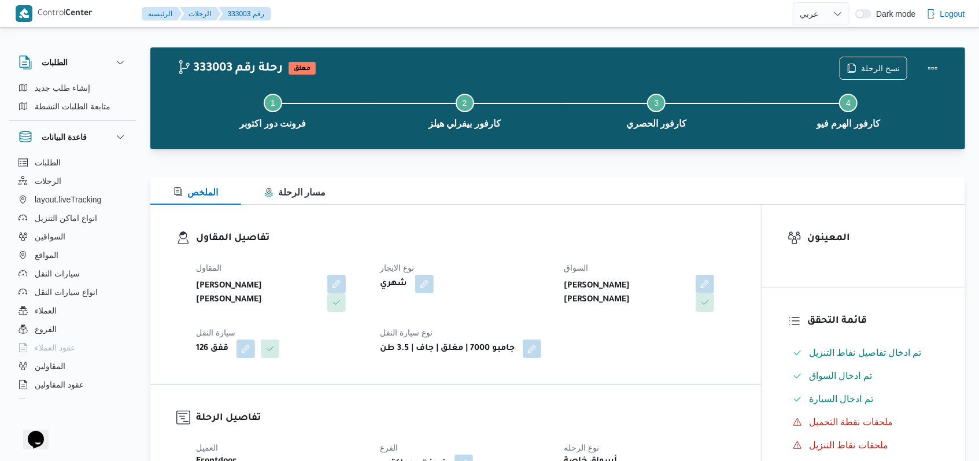
scroll to position [0, 0]
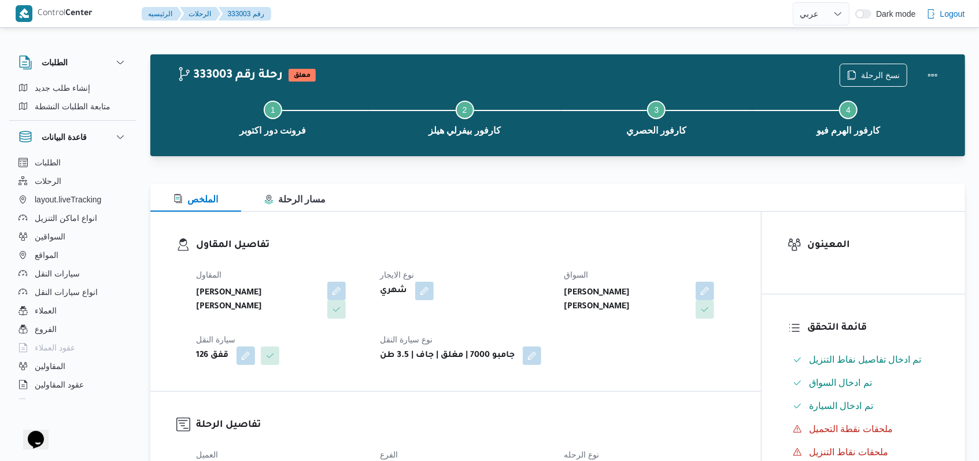
select select "ar"
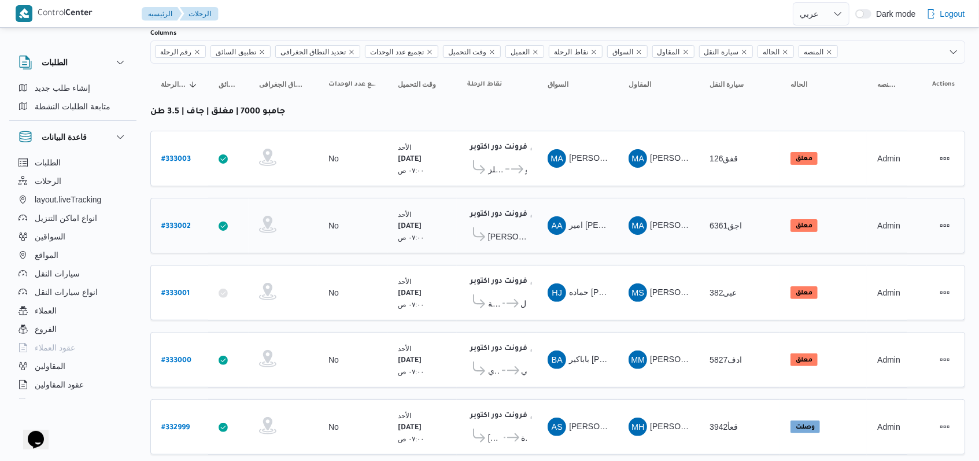
scroll to position [164, 0]
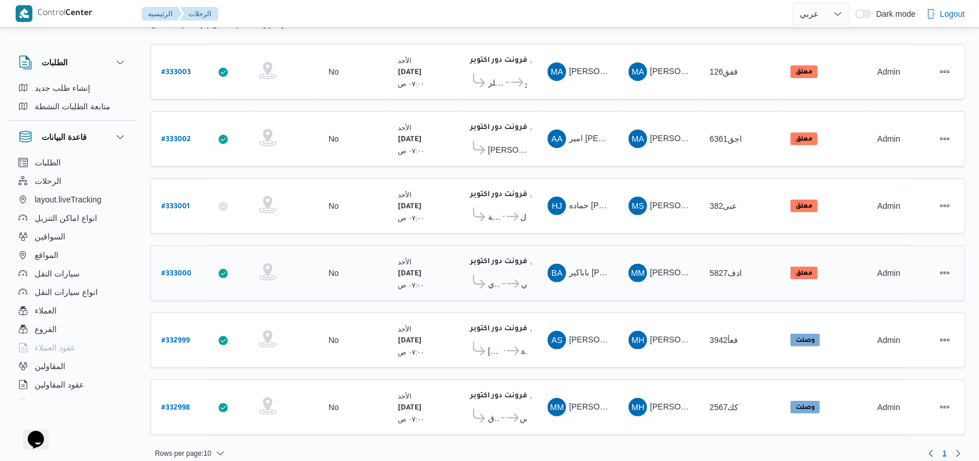
click at [183, 270] on b "# 333000" at bounding box center [176, 274] width 30 height 8
select select "ar"
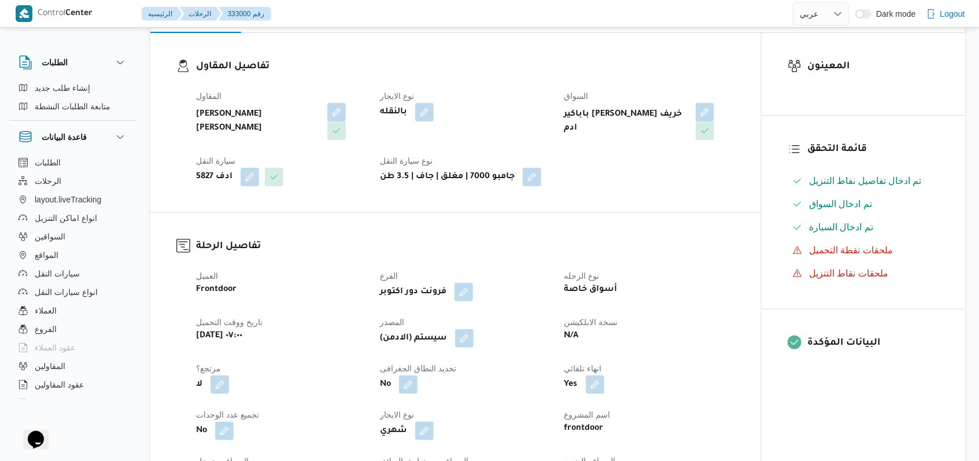
scroll to position [308, 0]
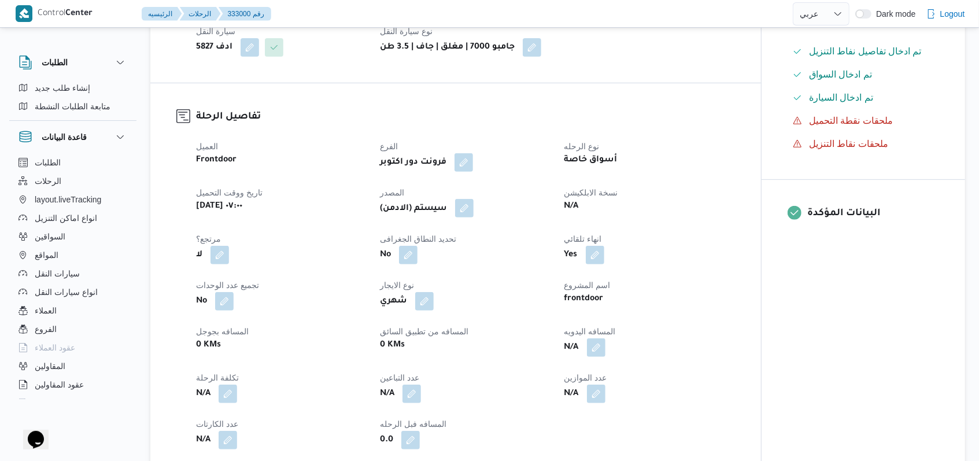
click at [466, 216] on button "button" at bounding box center [464, 208] width 19 height 19
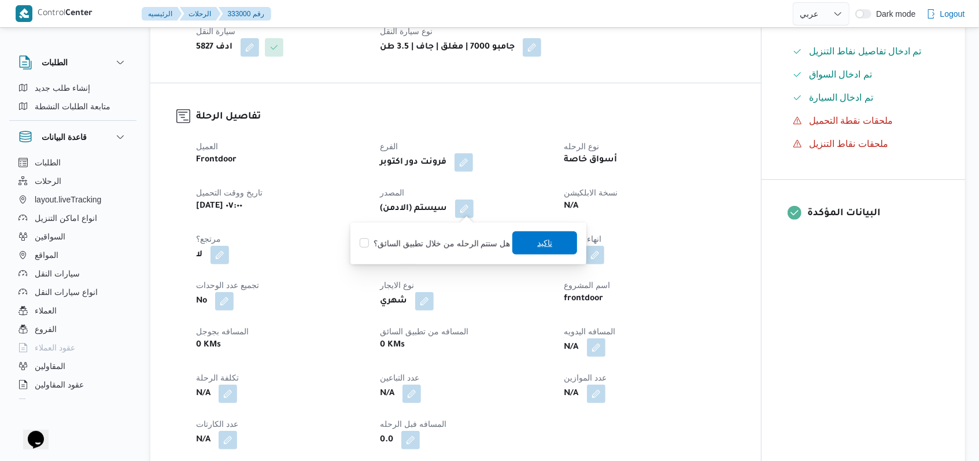
click at [519, 235] on span "تاكيد" at bounding box center [544, 242] width 65 height 23
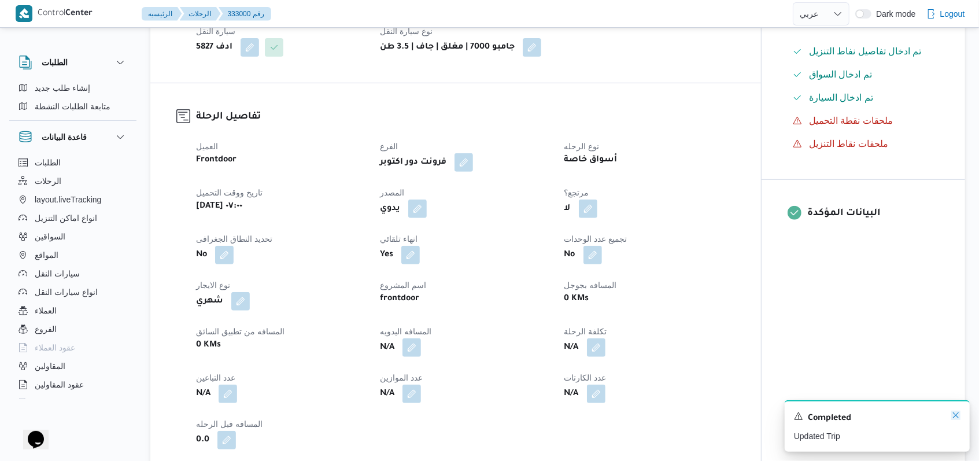
click at [958, 419] on icon "Dismiss toast" at bounding box center [955, 415] width 9 height 9
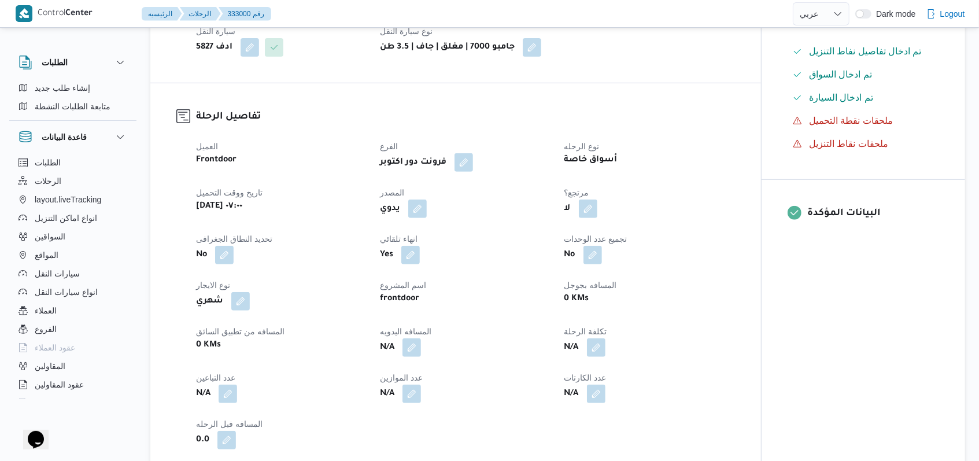
scroll to position [0, 0]
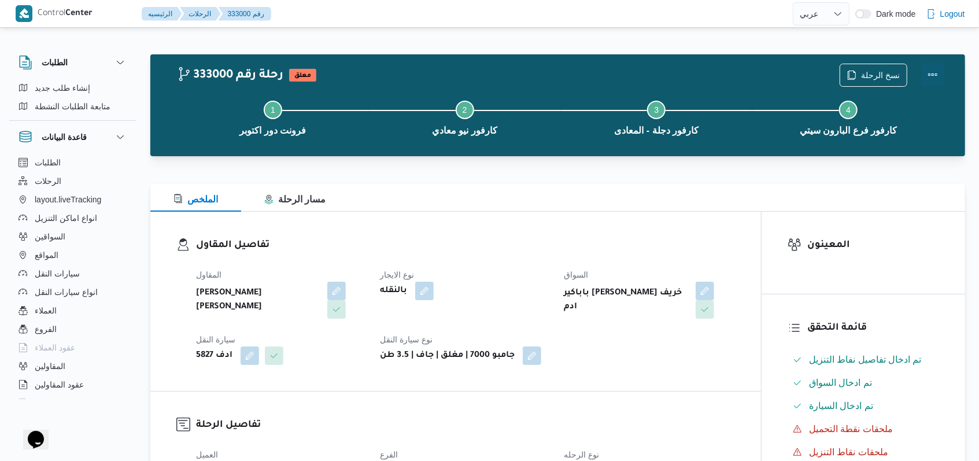
click at [933, 70] on button "Actions" at bounding box center [932, 74] width 23 height 23
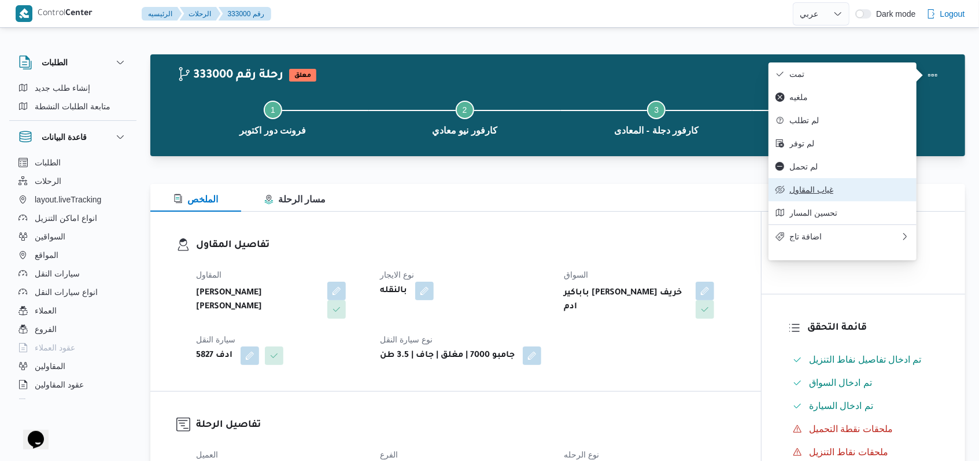
click at [815, 194] on span "غياب المقاول" at bounding box center [849, 189] width 120 height 9
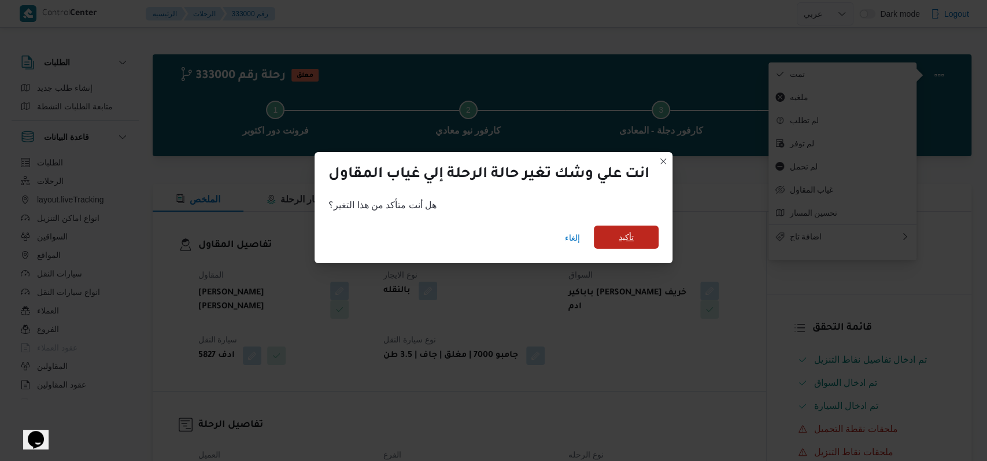
click at [622, 228] on span "تأكيد" at bounding box center [626, 237] width 65 height 23
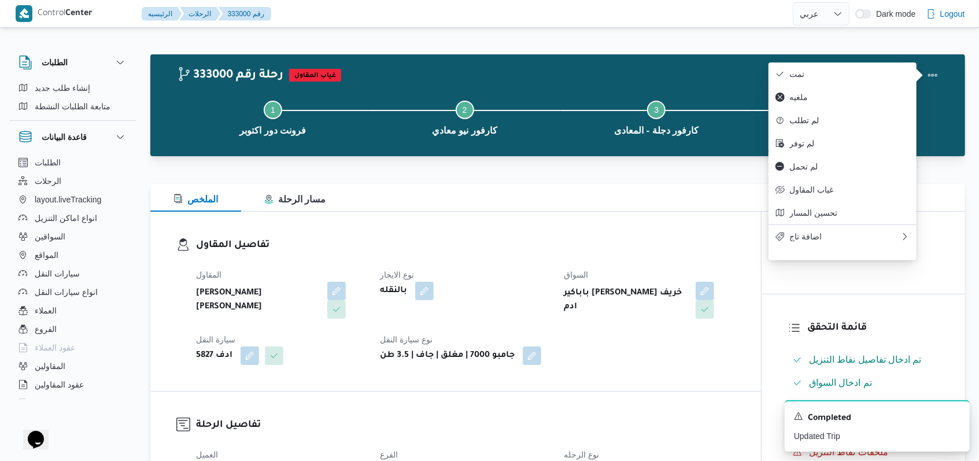
select select "ar"
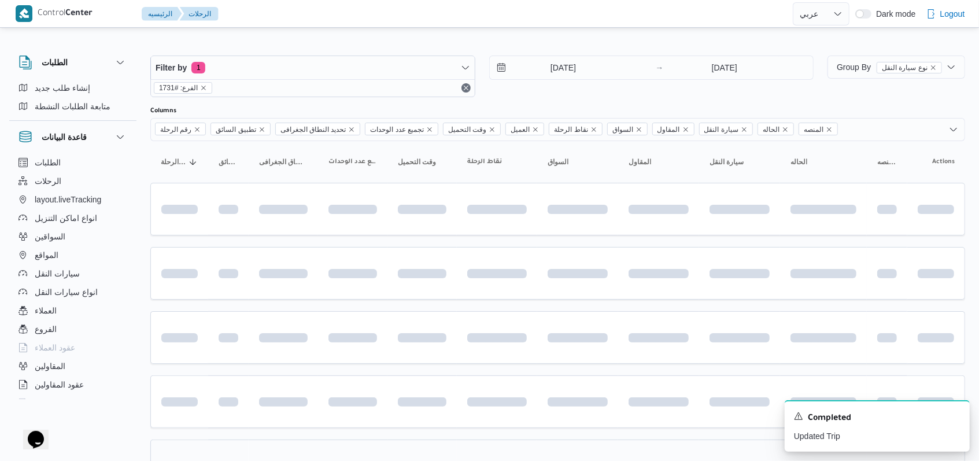
scroll to position [132, 0]
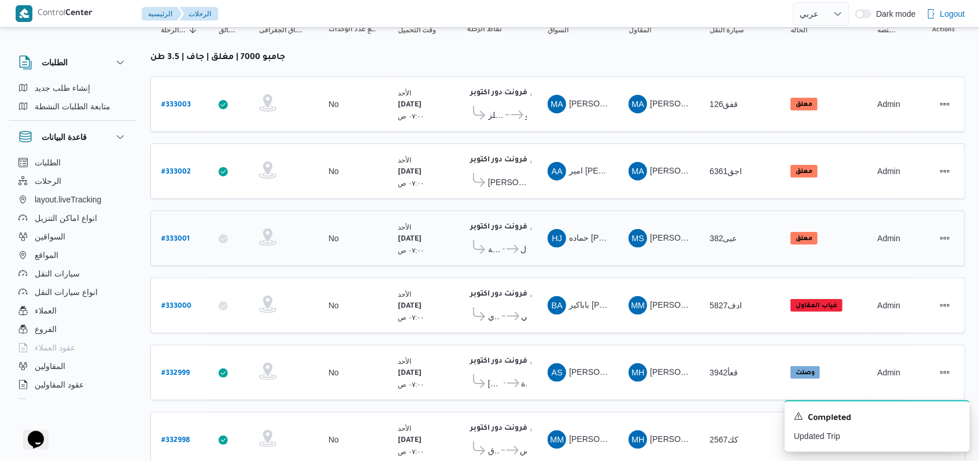
click at [178, 235] on b "# 333001" at bounding box center [175, 239] width 28 height 8
select select "ar"
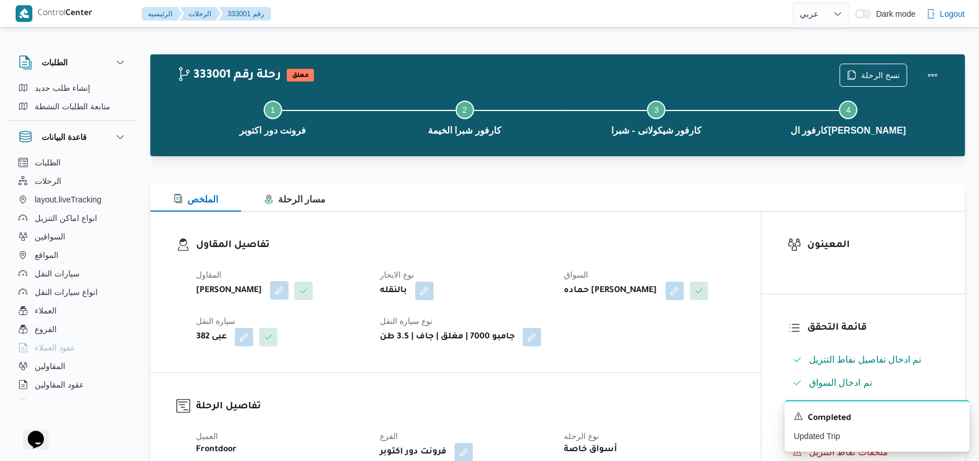
click at [289, 288] on button "button" at bounding box center [279, 290] width 19 height 19
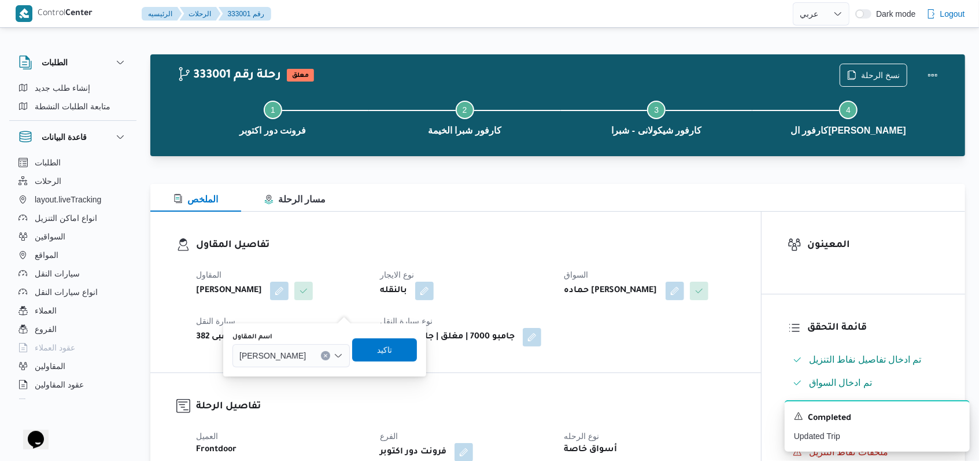
click at [306, 349] on span "محمد صلاح عبداللطيف الشريف" at bounding box center [272, 355] width 67 height 13
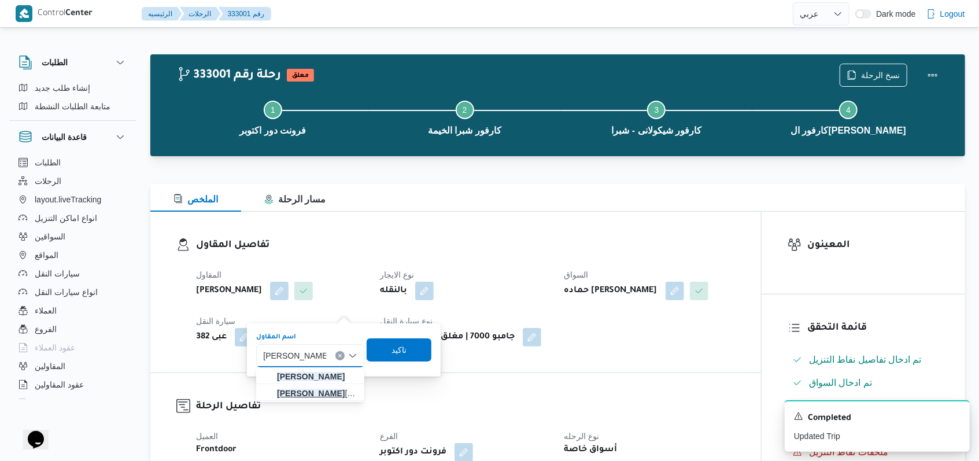
type input "محمد حسني محمد"
click at [318, 393] on mark "محمد حسني محمد" at bounding box center [311, 393] width 68 height 9
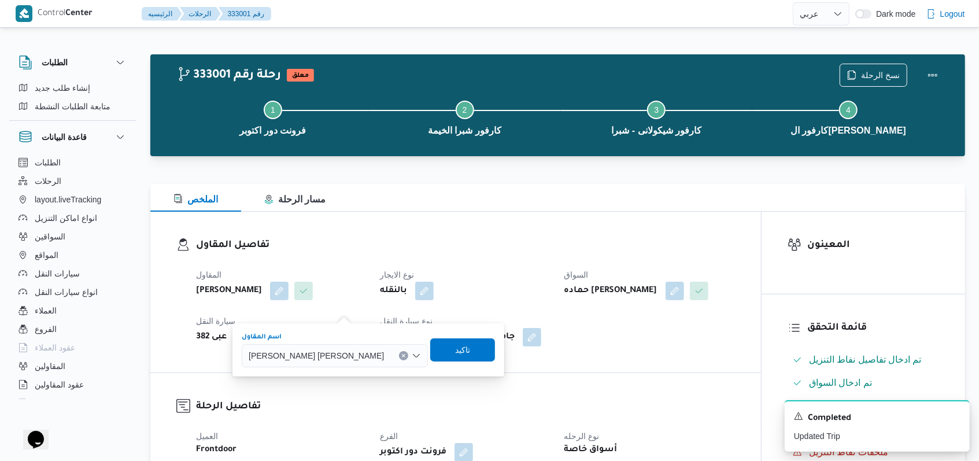
click at [412, 374] on div "You are in a dialog. To close this dialog, hit escape. اسم المقاول محمد حسني مح…" at bounding box center [368, 349] width 272 height 53
click at [430, 351] on span "تاكيد" at bounding box center [462, 349] width 65 height 23
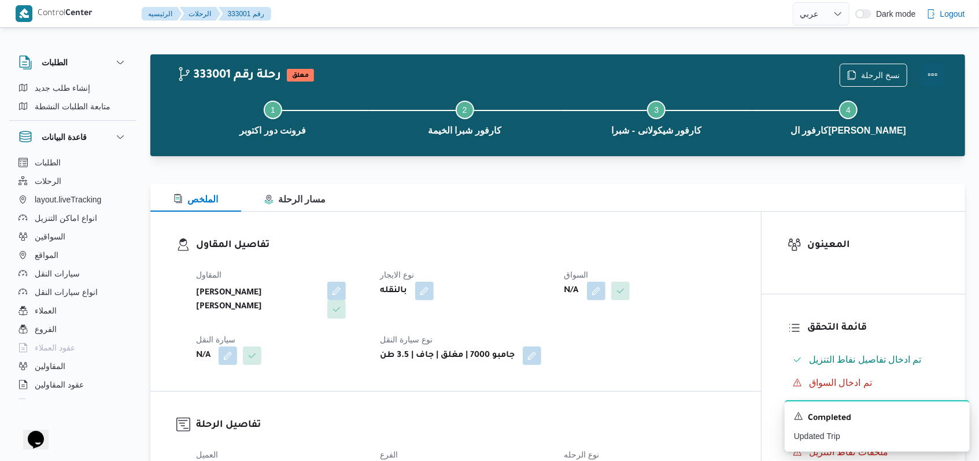
click at [928, 72] on button "Actions" at bounding box center [932, 74] width 23 height 23
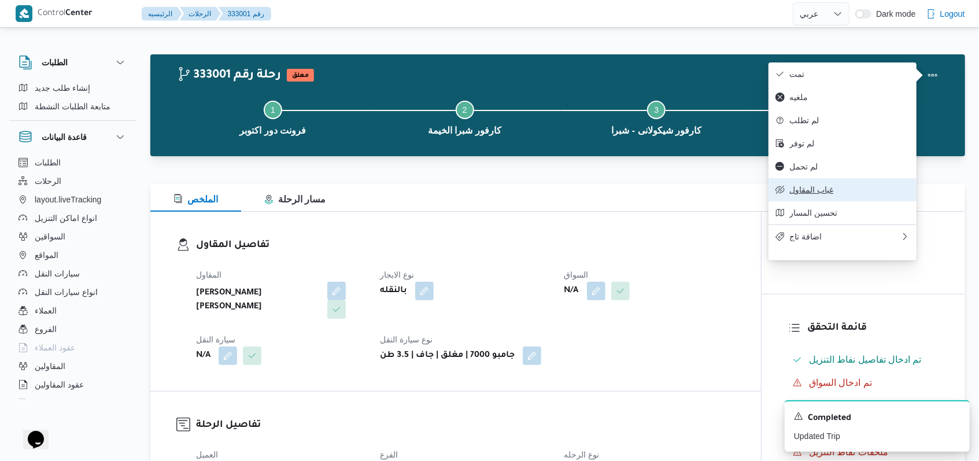
click at [833, 194] on span "غياب المقاول" at bounding box center [849, 189] width 120 height 9
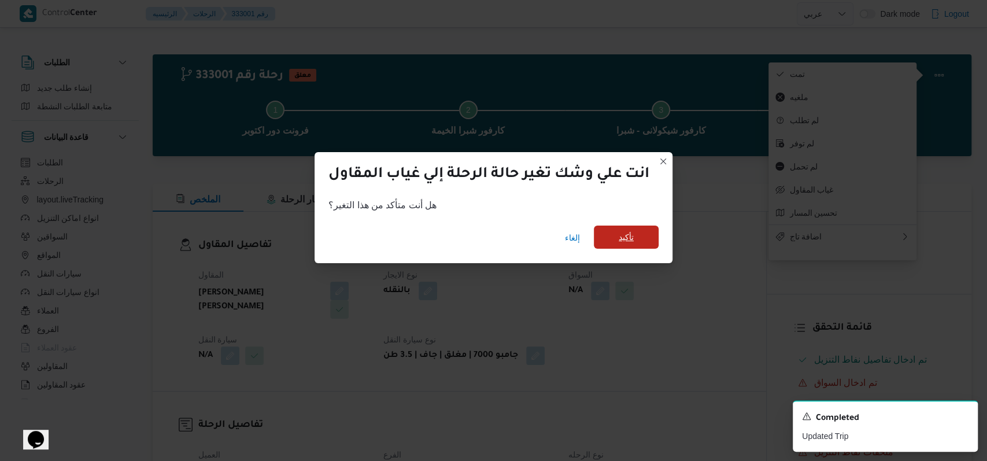
click at [624, 226] on div "إلغاء تأكيد" at bounding box center [494, 240] width 358 height 46
click at [644, 243] on span "تأكيد" at bounding box center [626, 237] width 65 height 23
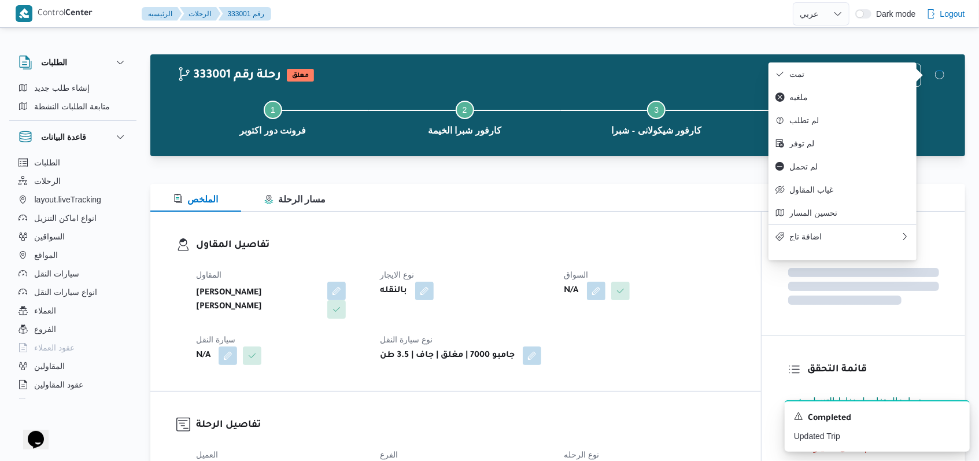
click at [508, 217] on div "تفاصيل المقاول المقاول محمد حسني محمد ابراهيم نوع الايجار بالنقله السواق N/A سي…" at bounding box center [455, 301] width 611 height 179
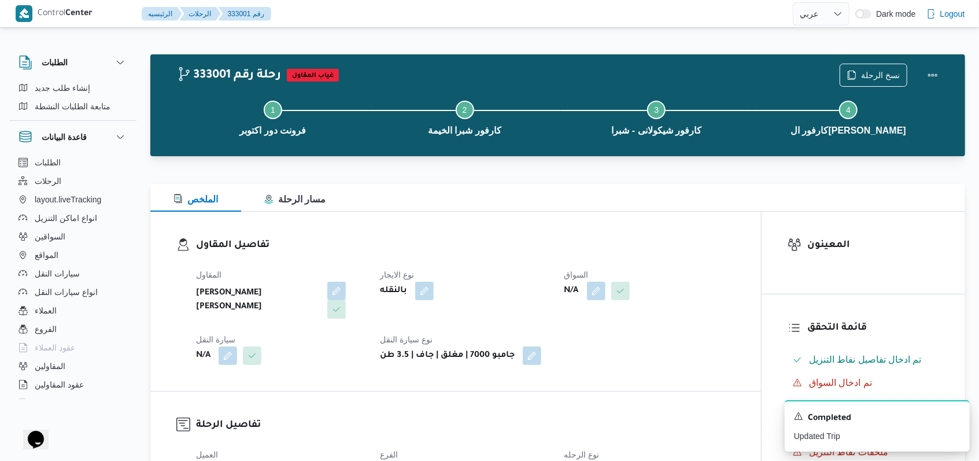
select select "ar"
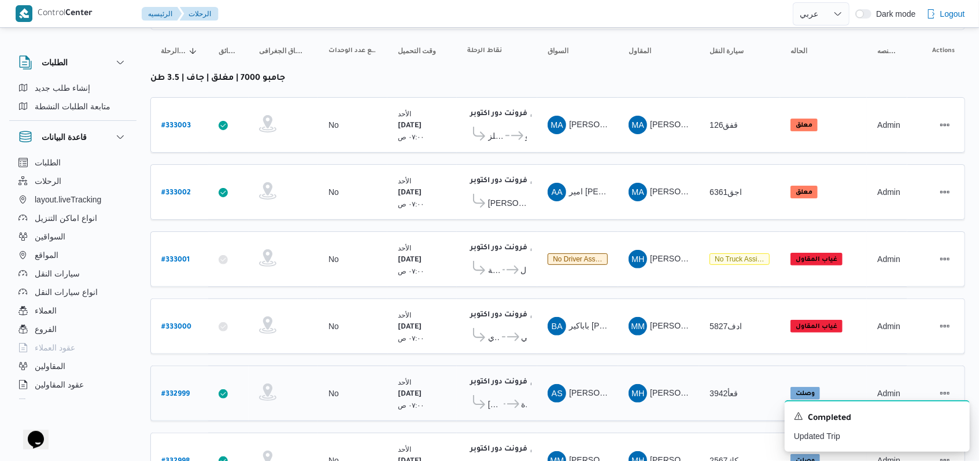
scroll to position [87, 0]
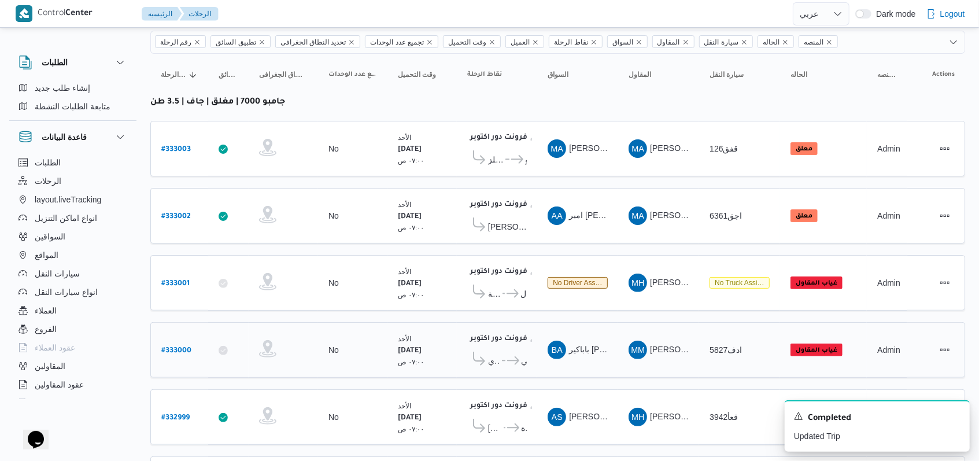
click at [172, 347] on b "# 333000" at bounding box center [176, 351] width 30 height 8
select select "ar"
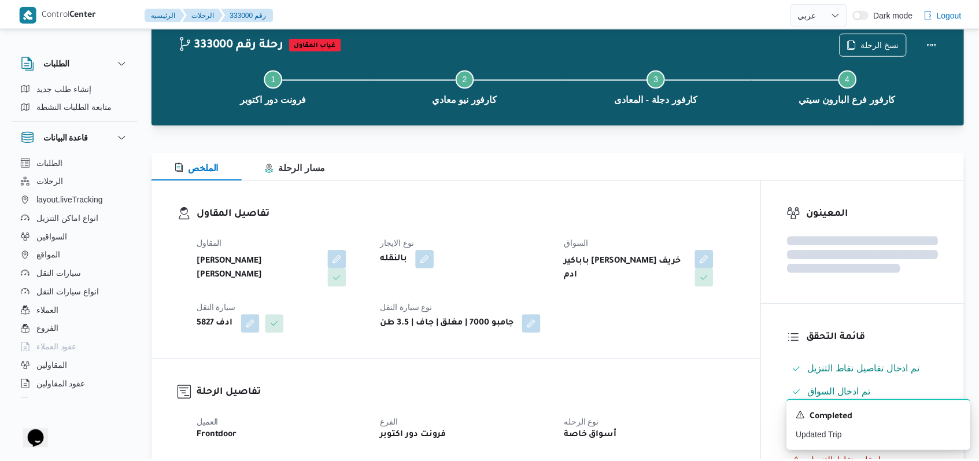
scroll to position [87, 0]
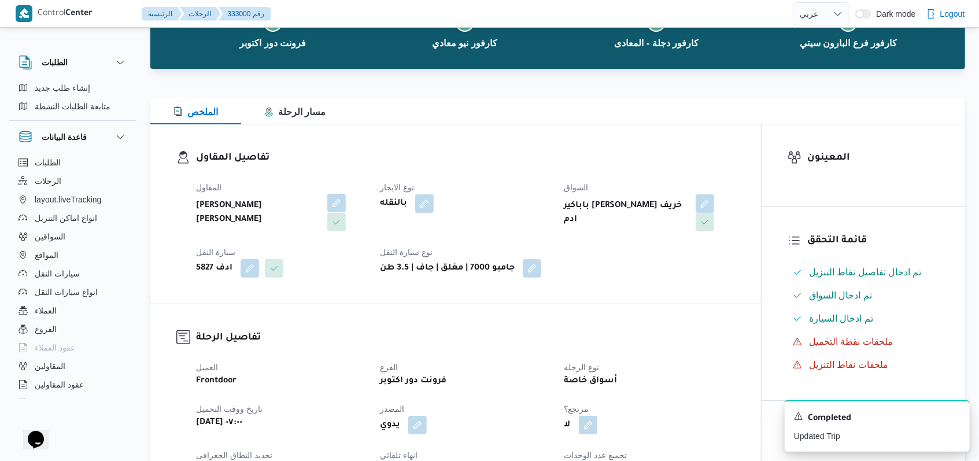
click at [339, 205] on button "button" at bounding box center [336, 203] width 19 height 19
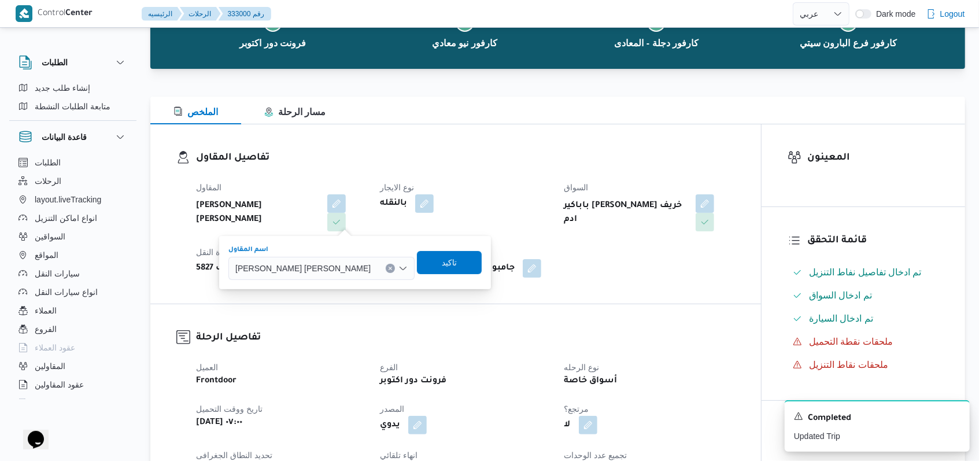
click at [324, 258] on div "مصطفى ممدوح محمود عبدالهادى" at bounding box center [321, 268] width 186 height 23
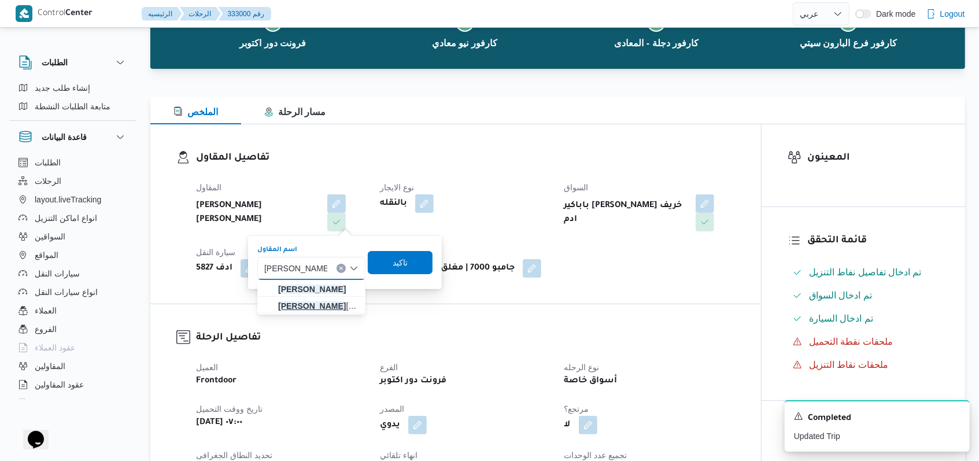
type input "محمد حسني محمد"
click at [312, 306] on mark "محمد حسني محمد" at bounding box center [312, 305] width 68 height 9
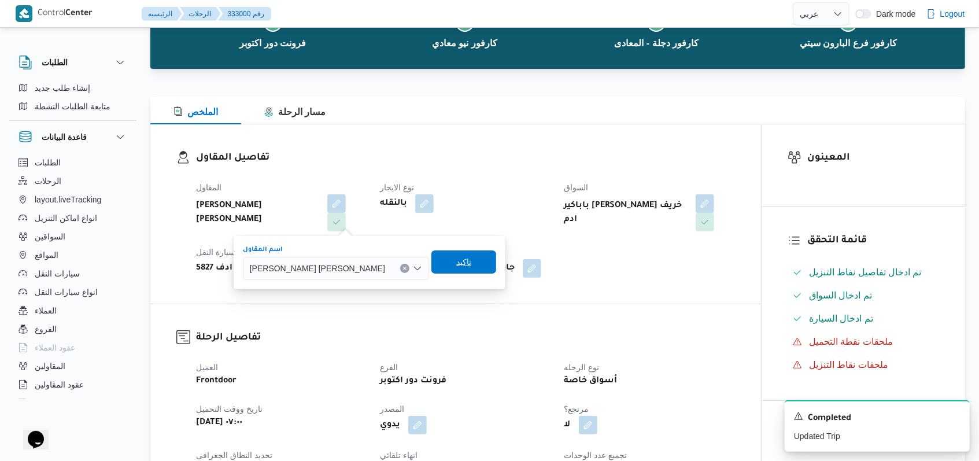
click at [432, 267] on span "تاكيد" at bounding box center [463, 261] width 65 height 23
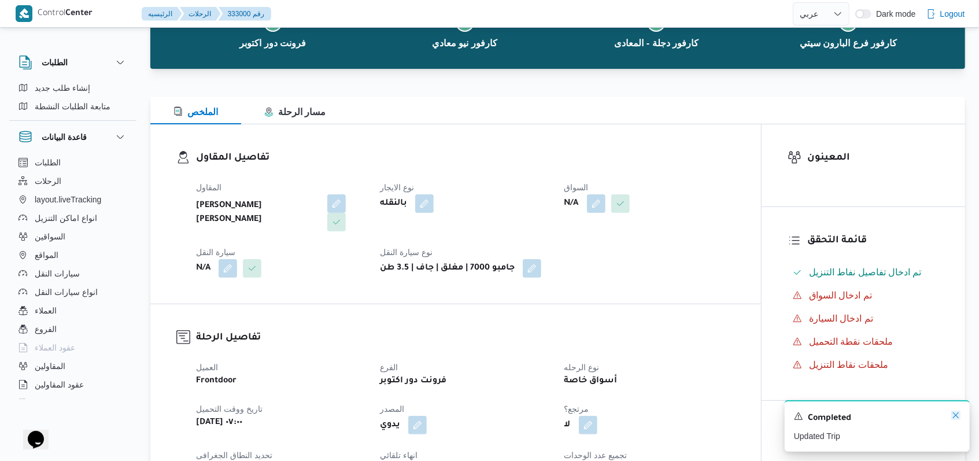
click at [956, 413] on icon "Dismiss toast" at bounding box center [955, 415] width 9 height 9
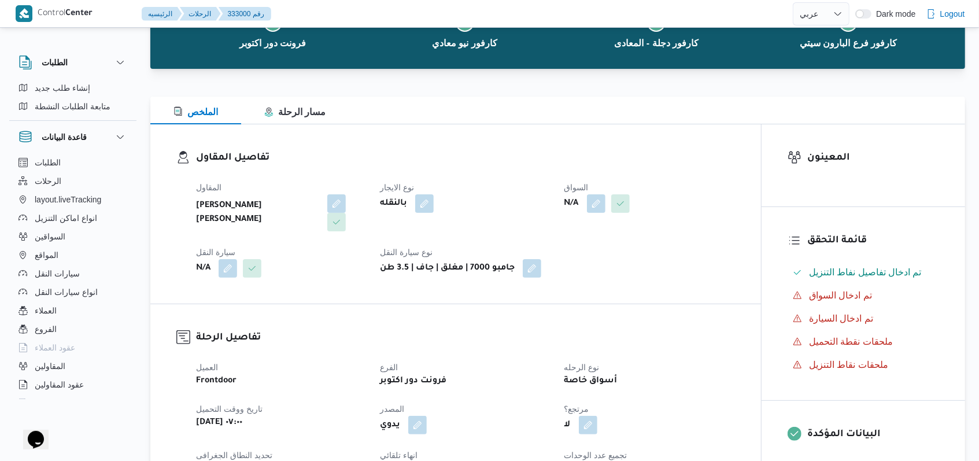
scroll to position [0, 0]
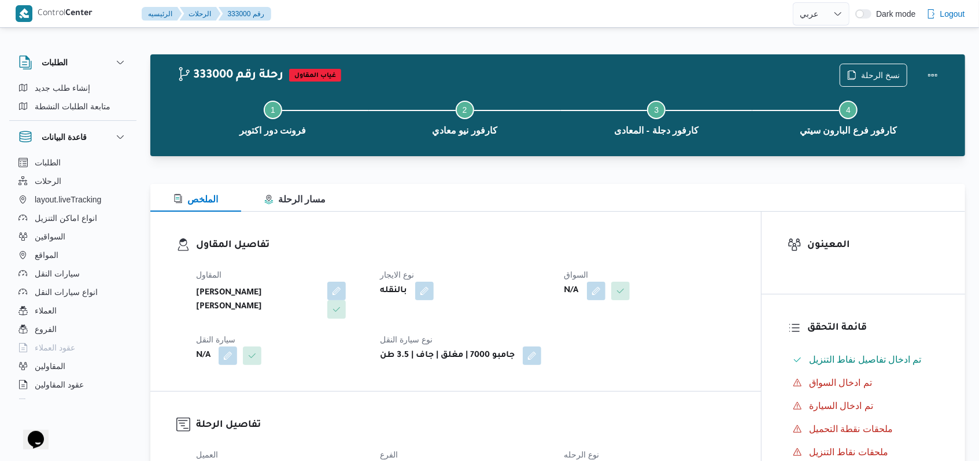
select select "ar"
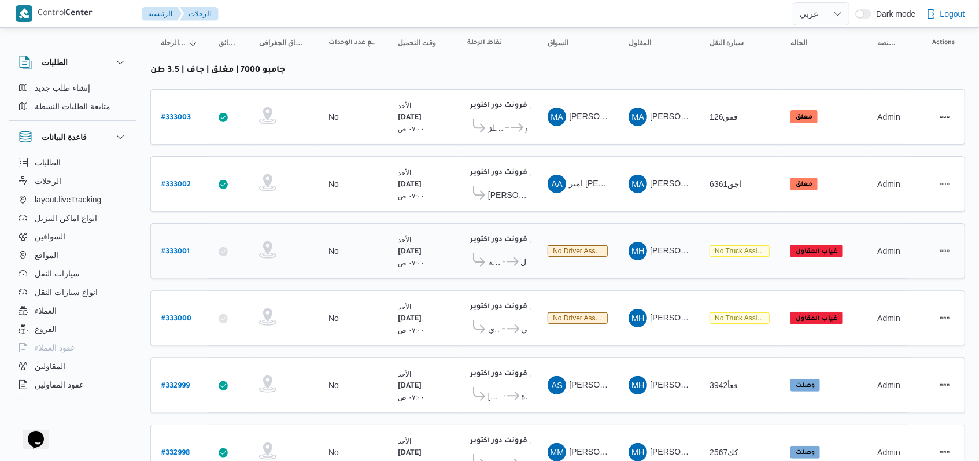
scroll to position [164, 0]
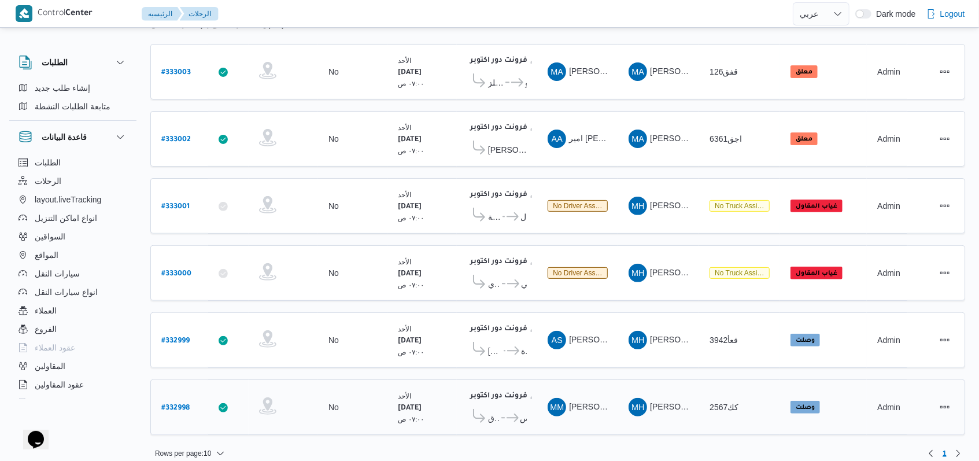
click at [500, 411] on span "..." at bounding box center [502, 418] width 5 height 14
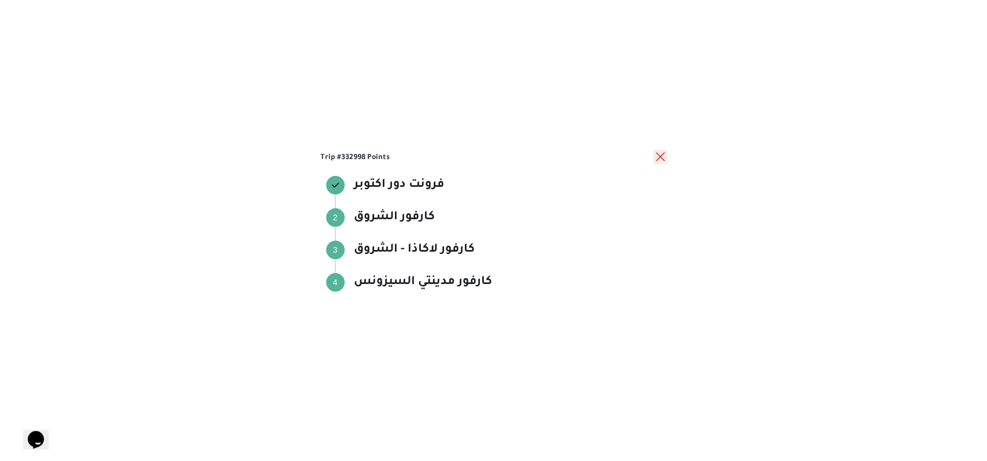
click at [666, 160] on button "close" at bounding box center [660, 157] width 14 height 14
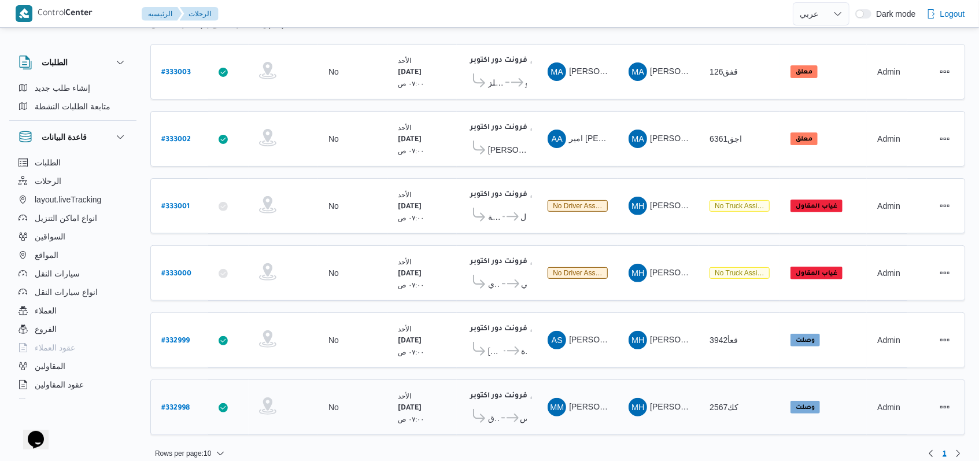
click at [187, 404] on b "# 332998" at bounding box center [175, 408] width 28 height 8
select select "ar"
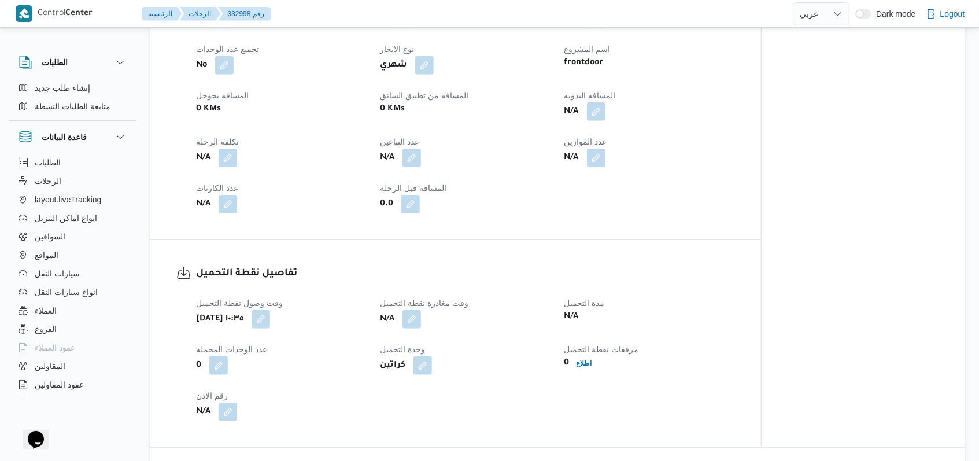
scroll to position [848, 0]
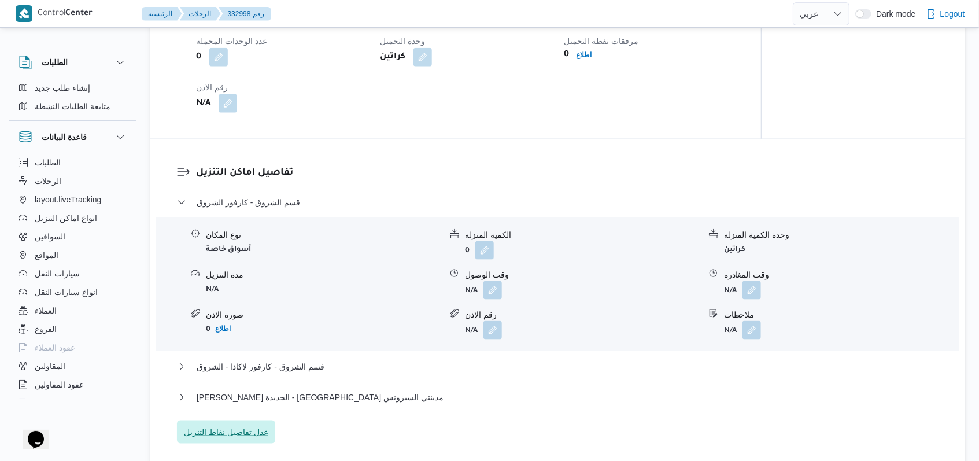
click at [264, 423] on span "عدل تفاصيل نقاط التنزيل" at bounding box center [226, 431] width 98 height 23
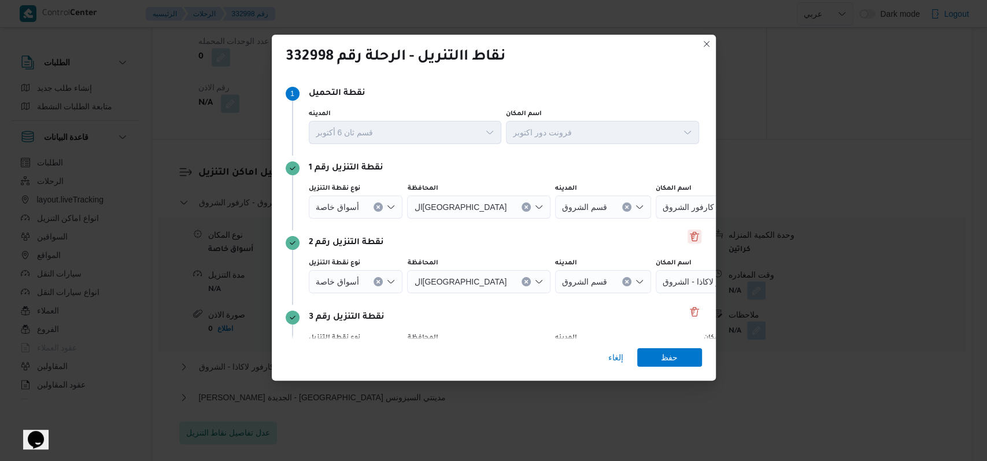
click at [688, 236] on button "Delete" at bounding box center [695, 237] width 14 height 14
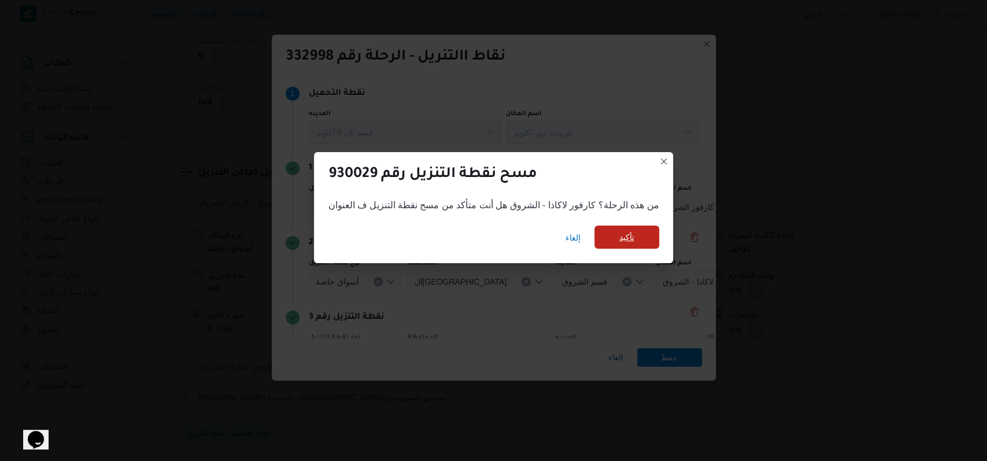
click at [628, 233] on span "تأكيد" at bounding box center [626, 237] width 15 height 14
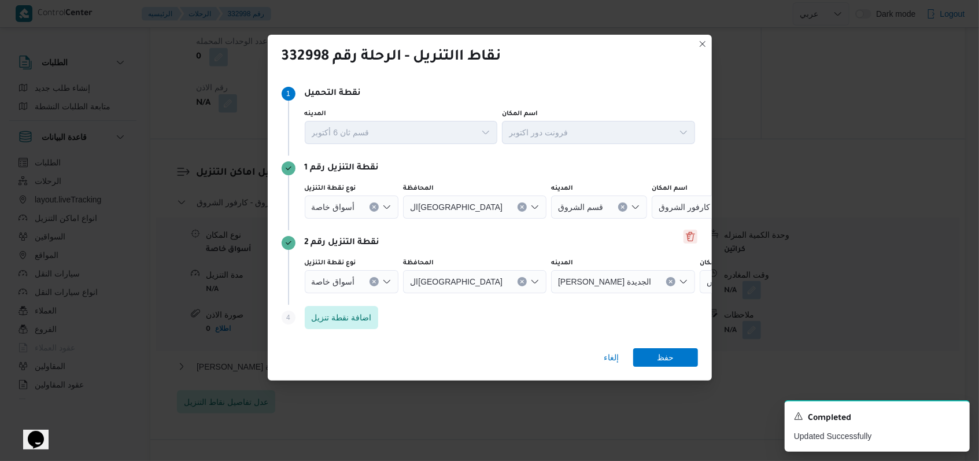
click at [685, 234] on button "Delete" at bounding box center [691, 237] width 14 height 14
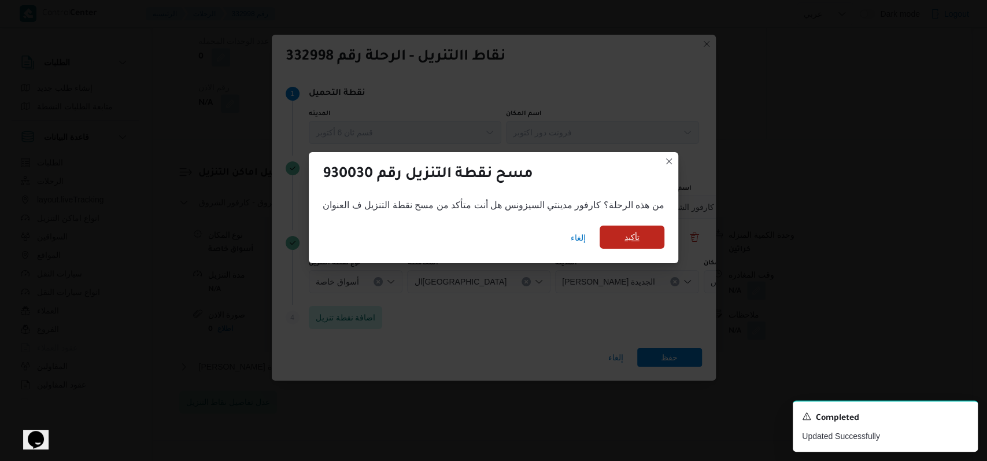
click at [638, 232] on span "تأكيد" at bounding box center [632, 237] width 65 height 23
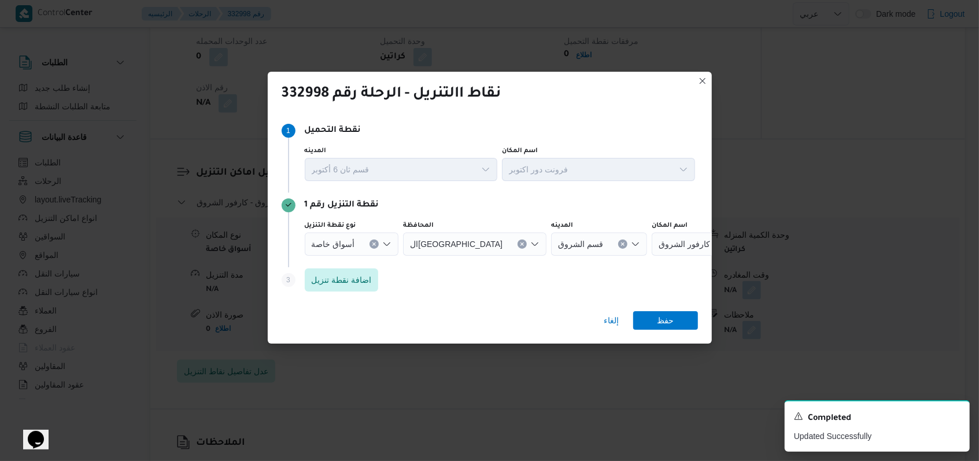
click at [370, 243] on button "Clear input" at bounding box center [374, 243] width 9 height 9
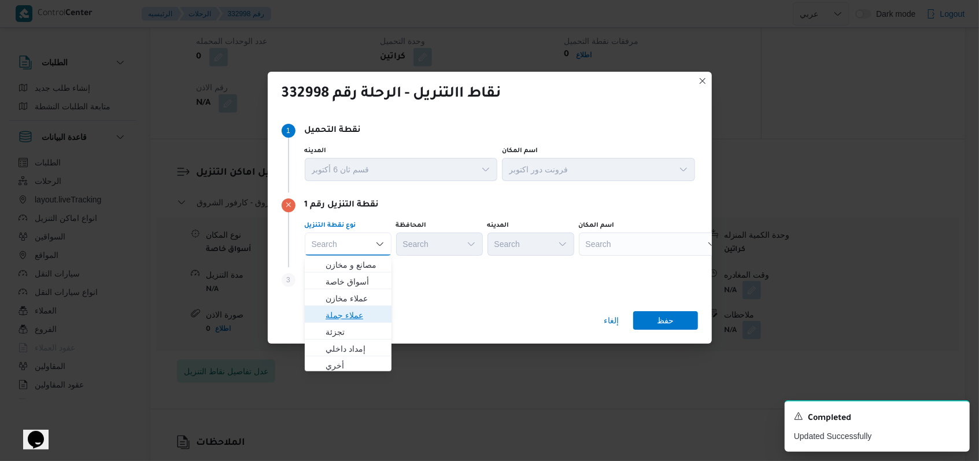
click at [345, 310] on span "عملاء جملة" at bounding box center [355, 315] width 59 height 14
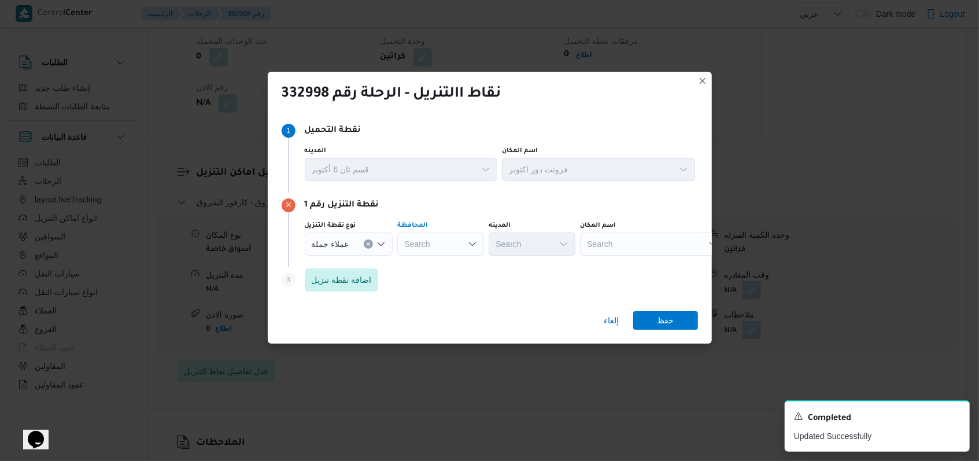
click at [439, 242] on div "Search" at bounding box center [440, 243] width 87 height 23
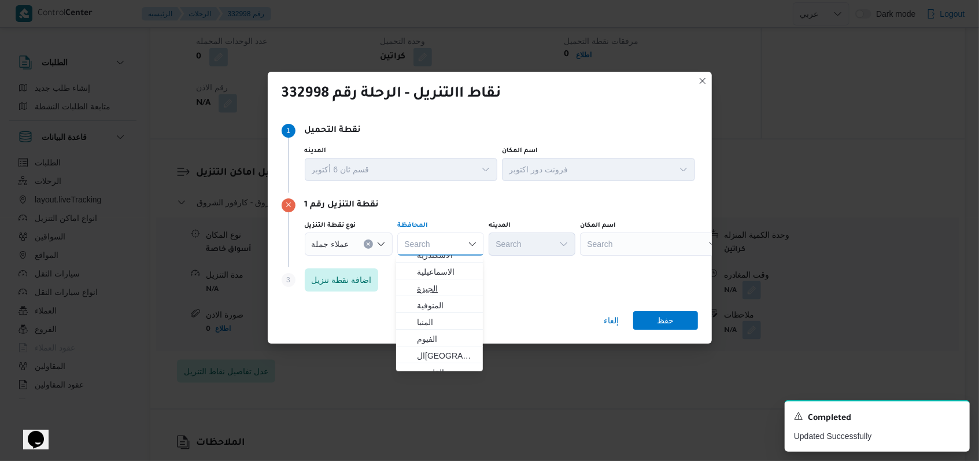
scroll to position [154, 0]
click at [439, 282] on span "ال[GEOGRAPHIC_DATA]" at bounding box center [446, 279] width 59 height 14
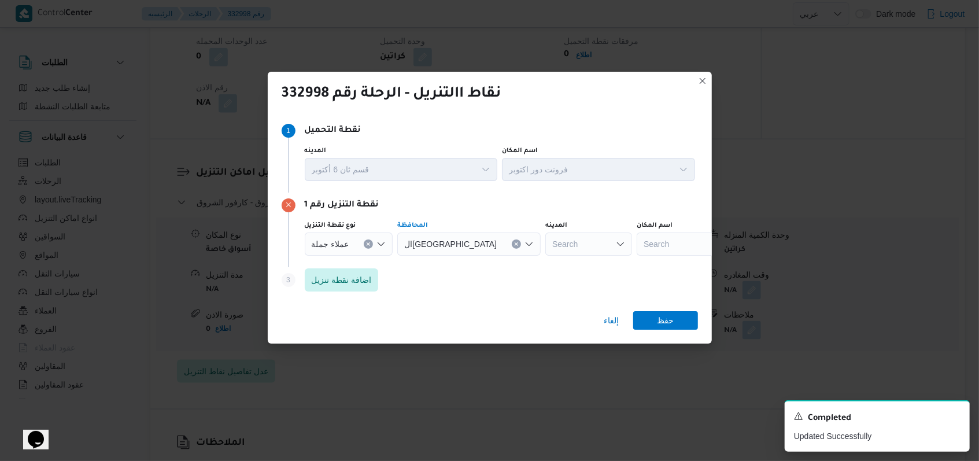
click at [545, 252] on div "Search" at bounding box center [588, 243] width 87 height 23
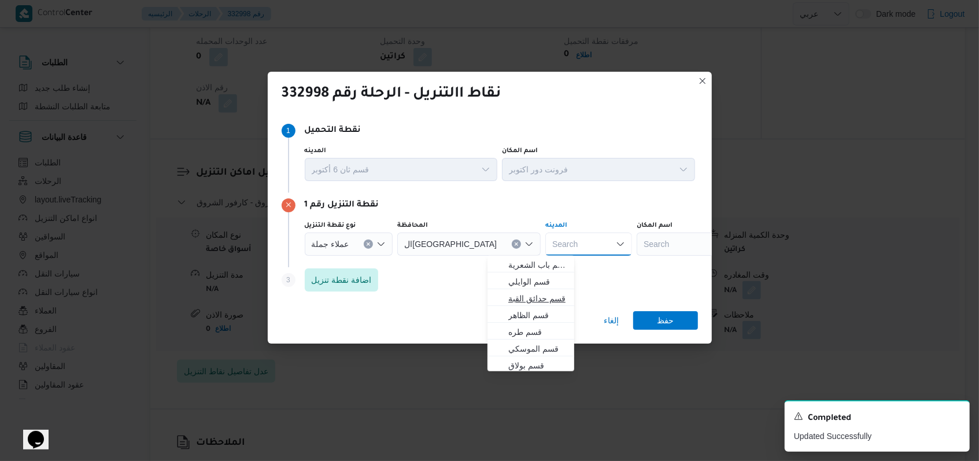
scroll to position [77, 0]
click at [551, 316] on span "قسم أول القاهرة الجديدة" at bounding box center [537, 322] width 59 height 14
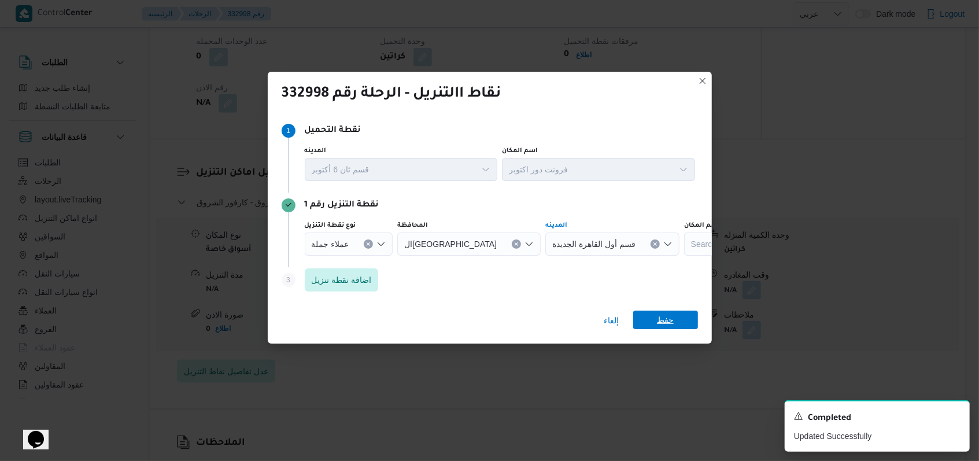
click at [648, 319] on span "حفظ" at bounding box center [665, 320] width 65 height 19
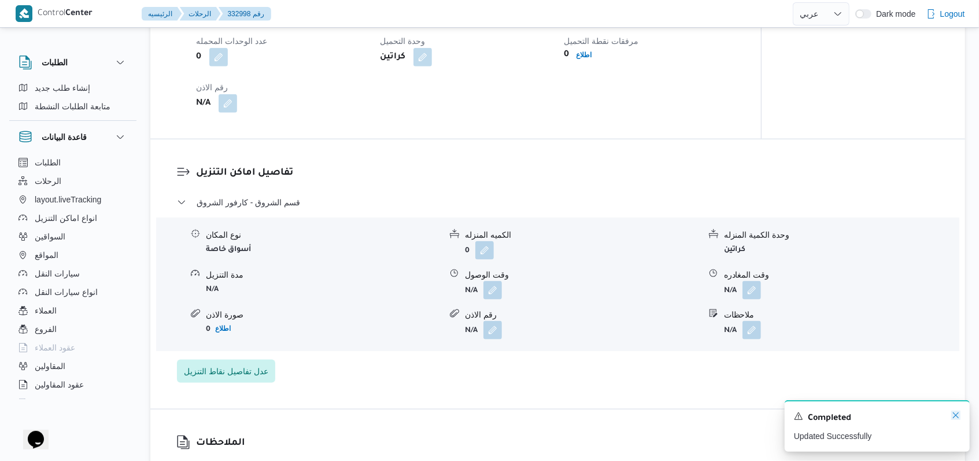
click at [954, 418] on icon "Dismiss toast" at bounding box center [955, 415] width 9 height 9
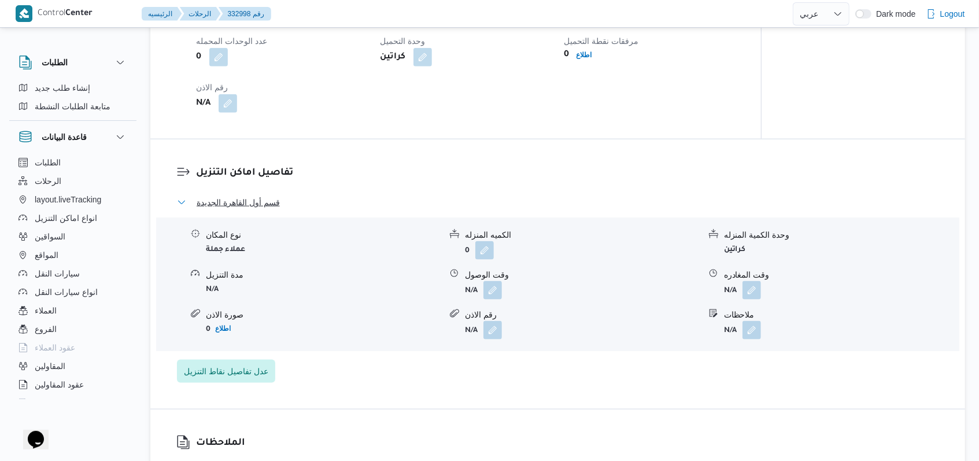
click at [290, 202] on button "قسم أول القاهرة الجديدة" at bounding box center [558, 202] width 762 height 14
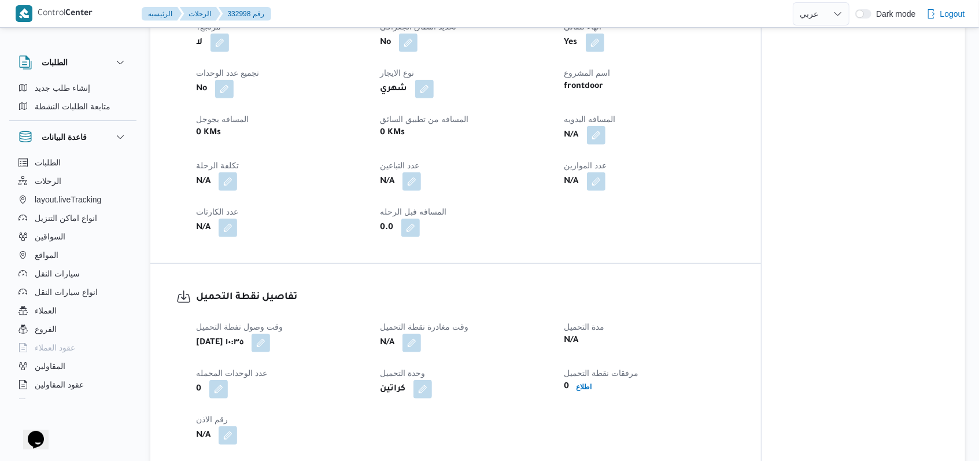
scroll to position [540, 0]
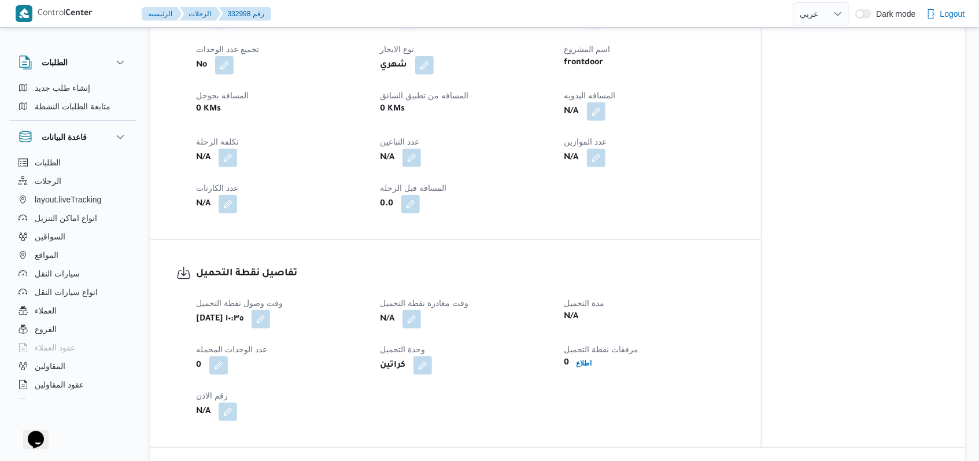
click at [319, 309] on div "أحد ٢٤ أغسطس ٢٠٢٥ ١٠:٣٥" at bounding box center [281, 319] width 172 height 21
click at [270, 314] on button "button" at bounding box center [261, 318] width 19 height 19
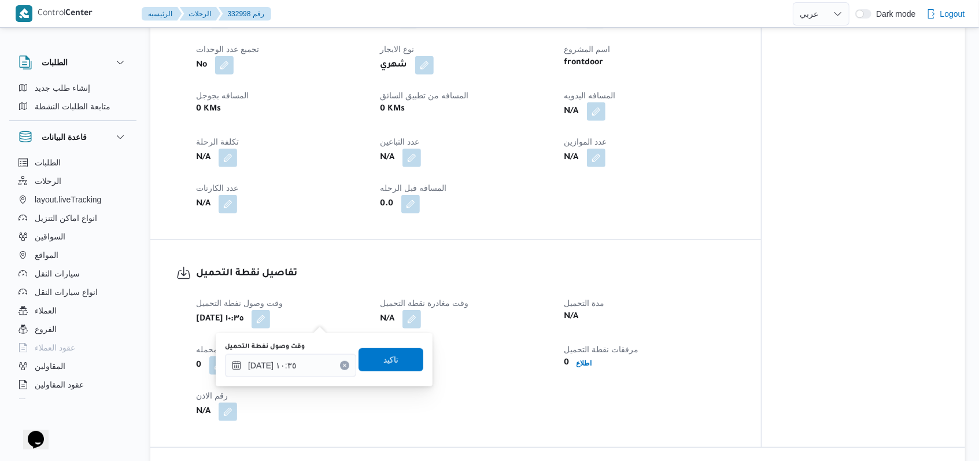
click at [313, 378] on div "You are in a dialog. To close this dialog, hit escape. وقت وصول نفطة التحميل ٢٤…" at bounding box center [324, 359] width 217 height 53
click at [312, 368] on input "٢٤/٠٨/٢٠٢٥ ١٠:٣٥" at bounding box center [290, 365] width 131 height 23
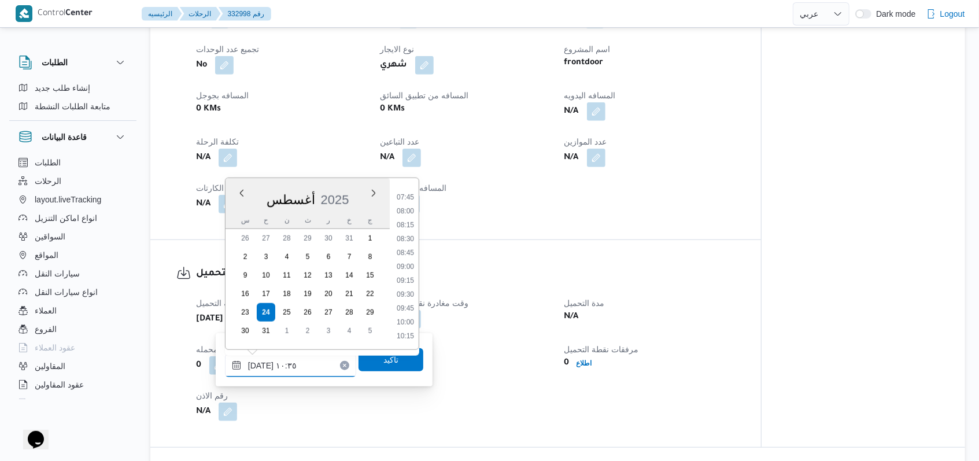
scroll to position [349, 0]
click at [411, 229] on li "07:00" at bounding box center [405, 233] width 27 height 12
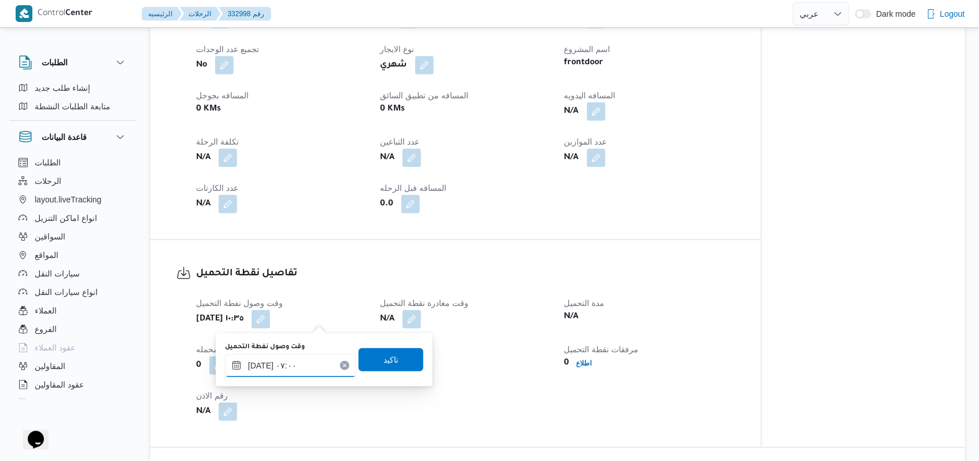
click at [322, 355] on input "٢٤/٠٨/٢٠٢٥ ٠٧:٠٠" at bounding box center [290, 365] width 131 height 23
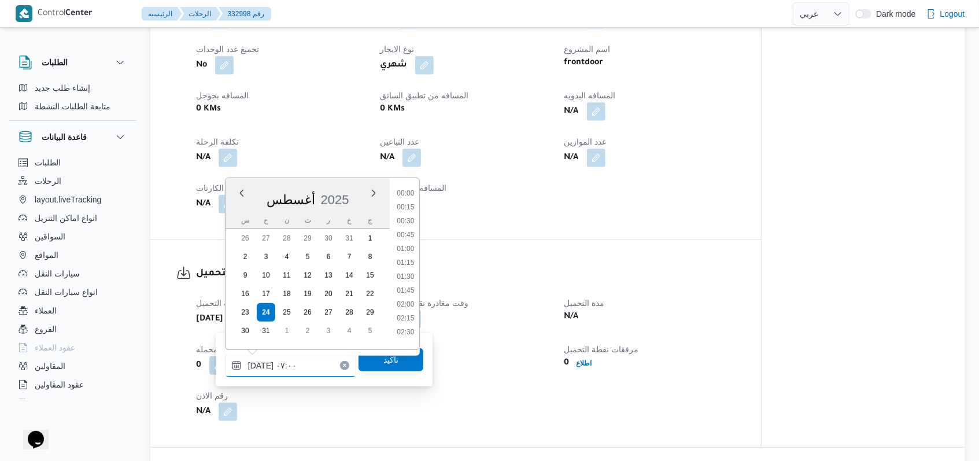
scroll to position [309, 0]
click at [404, 241] on li "06:30" at bounding box center [405, 245] width 27 height 12
type input "٢٤/٠٨/٢٠٢٥ ٠٦:٣٠"
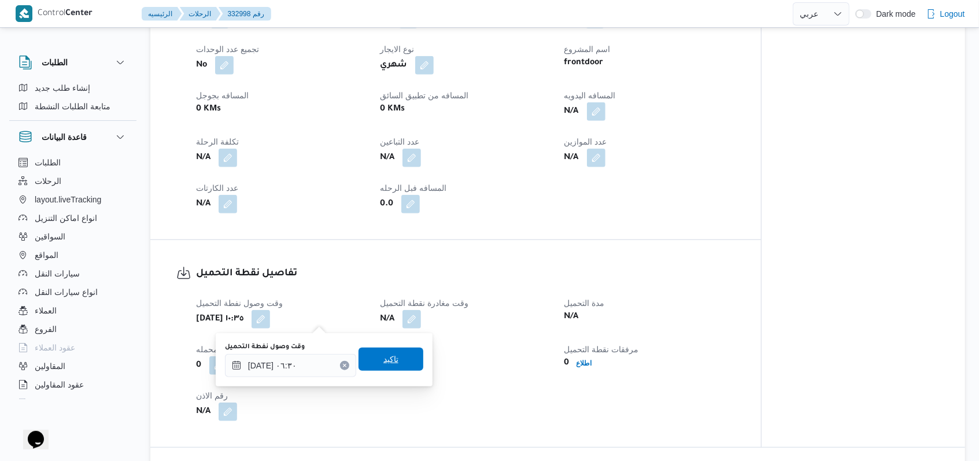
click at [364, 362] on span "تاكيد" at bounding box center [391, 359] width 65 height 23
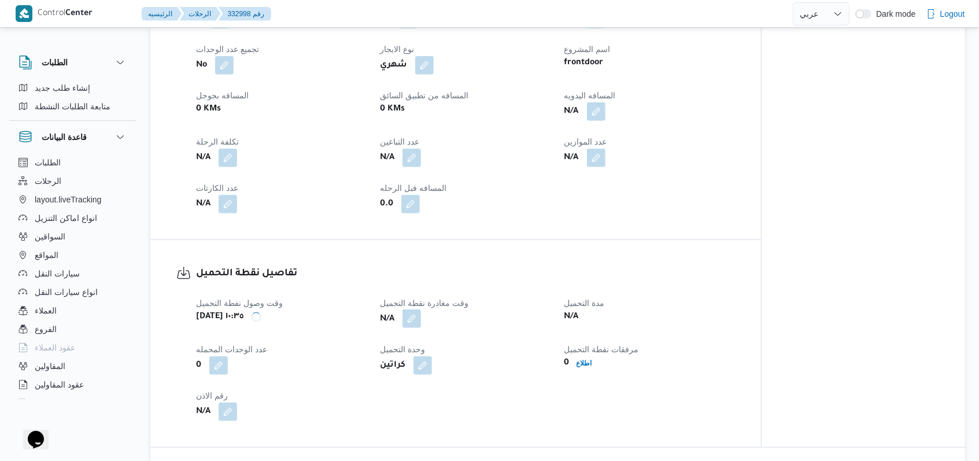
click at [420, 317] on button "button" at bounding box center [411, 318] width 19 height 19
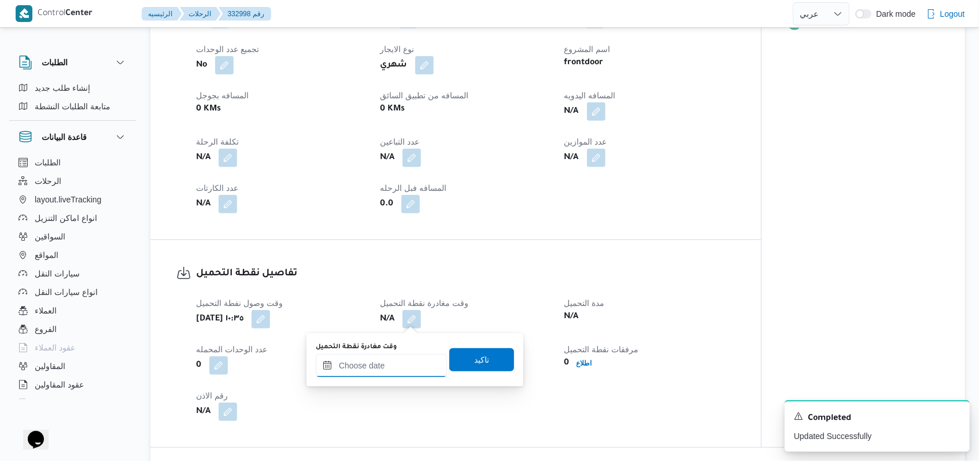
click at [393, 354] on div at bounding box center [381, 365] width 131 height 23
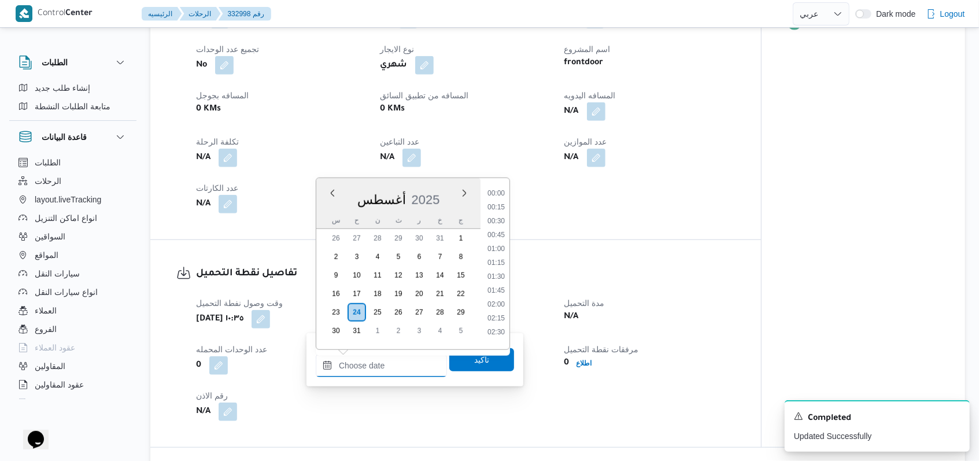
scroll to position [545, 0]
click at [503, 228] on li "10:30" at bounding box center [496, 231] width 27 height 12
type input "٢٤/٠٨/٢٠٢٥ ١٠:٣٠"
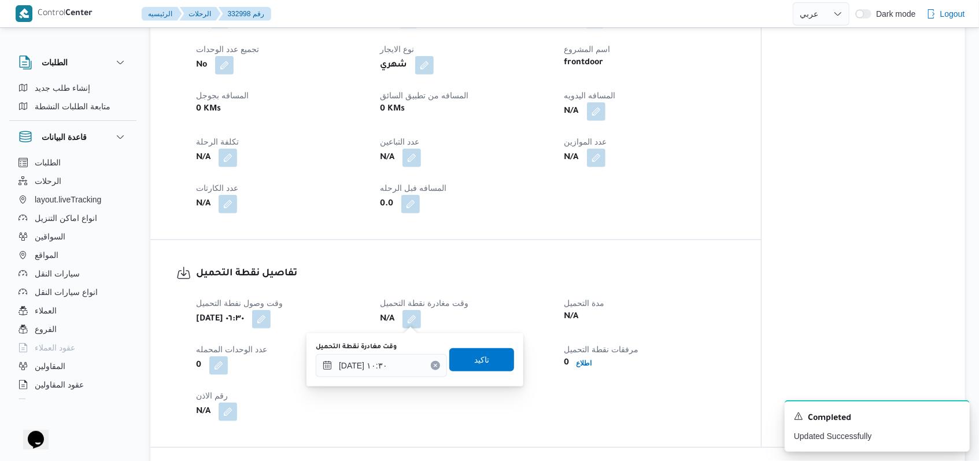
click at [456, 373] on div "وقت مغادرة نقطة التحميل ٢٤/٠٨/٢٠٢٥ ١٠:٣٠ تاكيد" at bounding box center [415, 359] width 201 height 37
click at [461, 365] on span "تاكيد" at bounding box center [481, 359] width 65 height 23
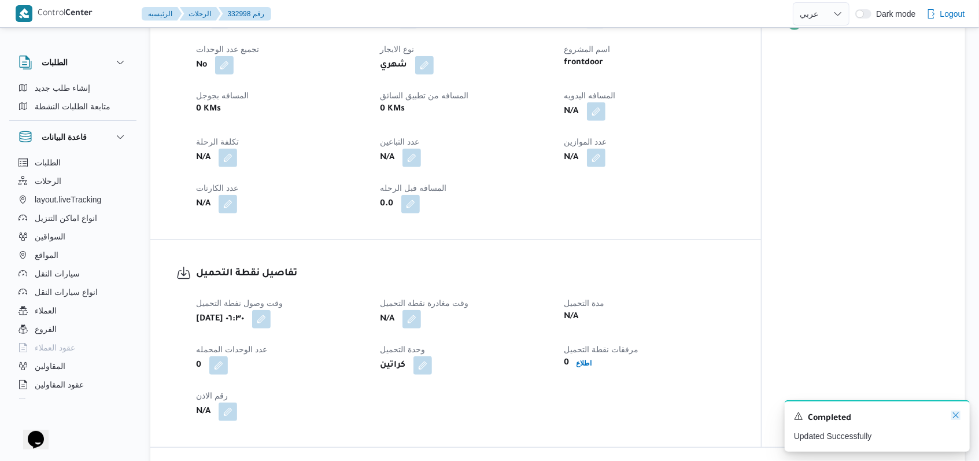
click at [958, 416] on icon "Dismiss toast" at bounding box center [955, 415] width 9 height 9
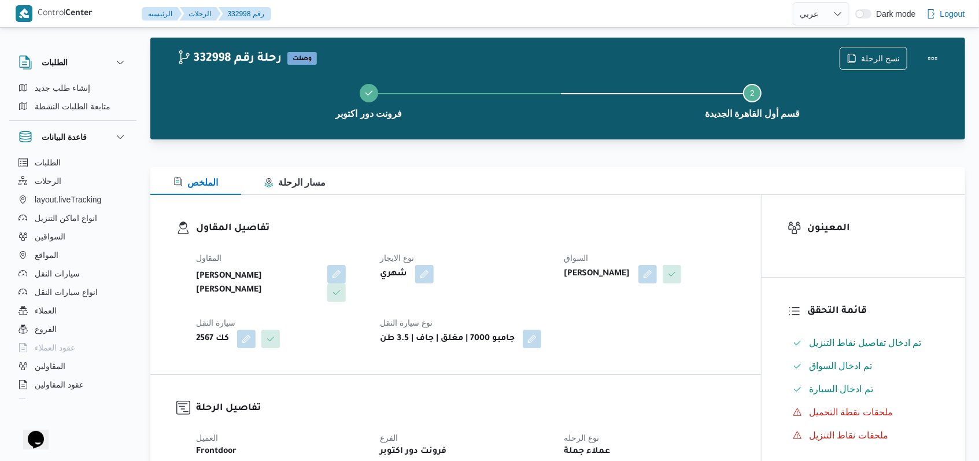
scroll to position [0, 0]
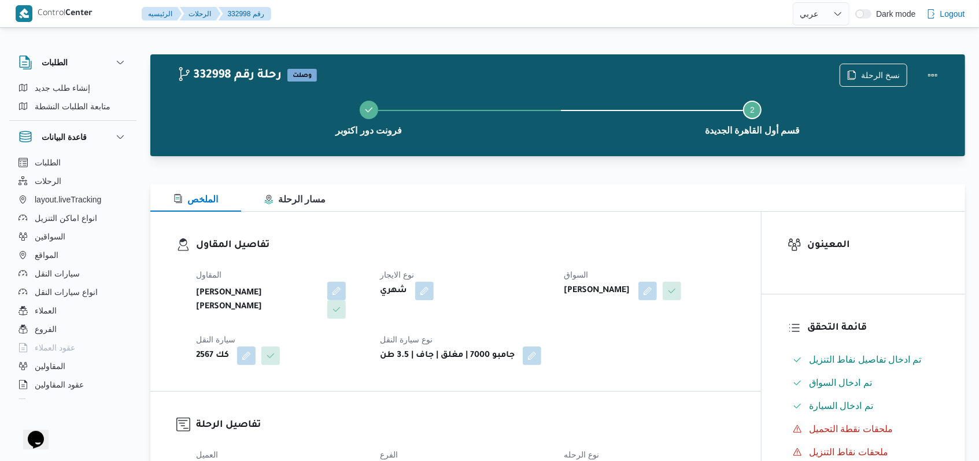
select select "ar"
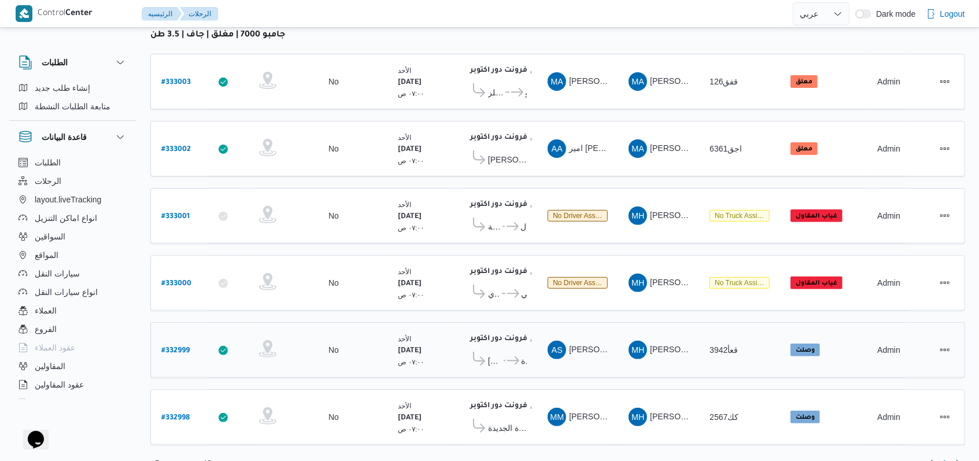
scroll to position [164, 0]
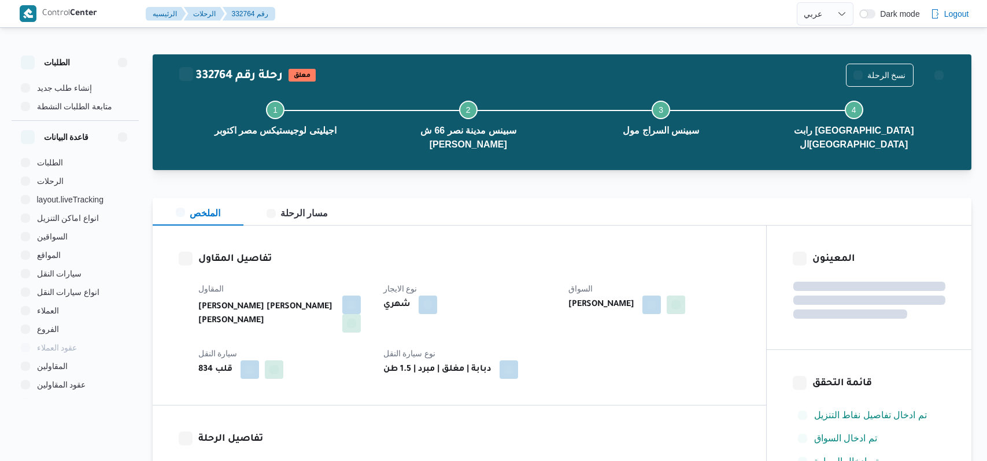
select select "ar"
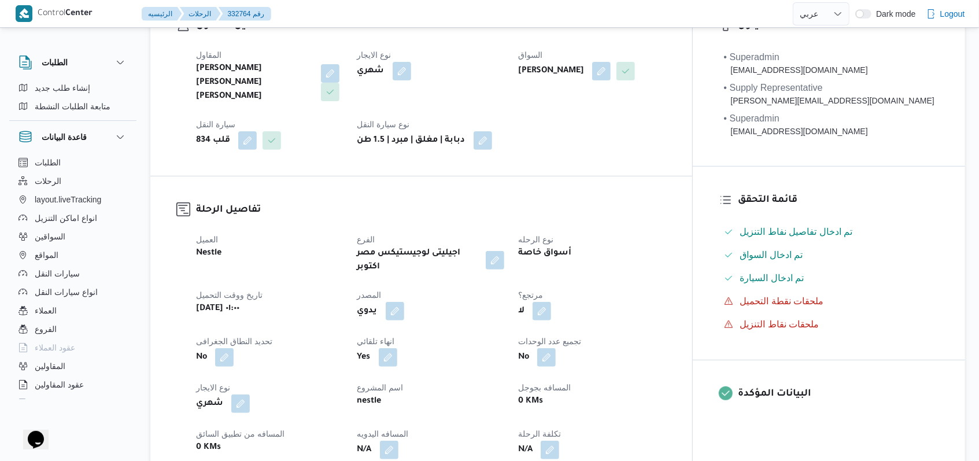
scroll to position [616, 0]
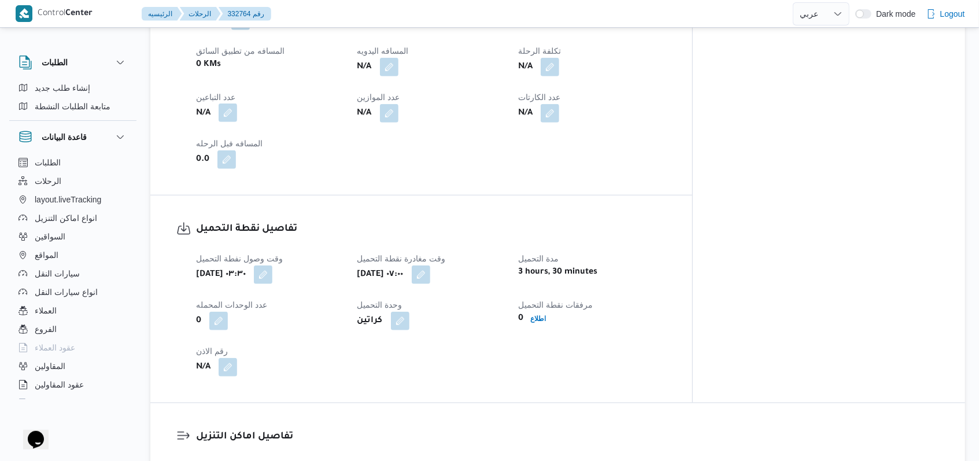
click at [223, 104] on button "button" at bounding box center [228, 113] width 19 height 19
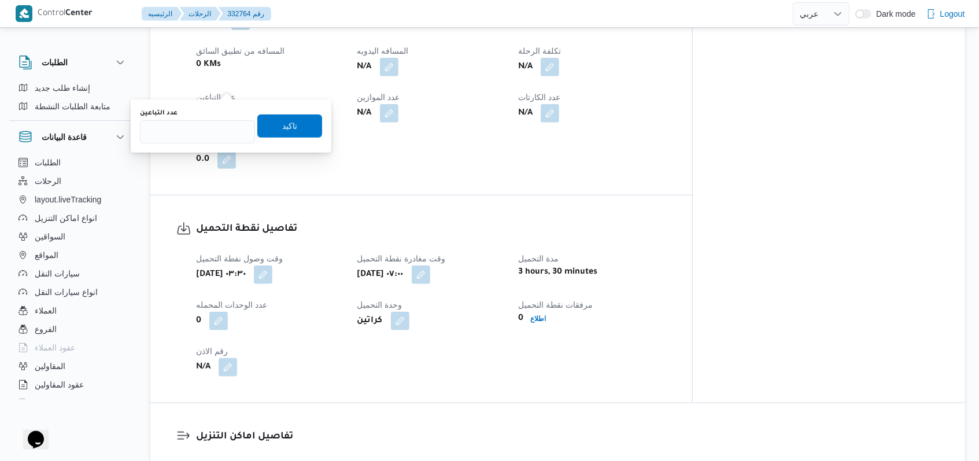
click at [228, 104] on button "button" at bounding box center [228, 113] width 19 height 19
click at [216, 120] on input "عدد التباعين" at bounding box center [197, 131] width 115 height 23
type input "1"
click at [282, 127] on span "تاكيد" at bounding box center [289, 126] width 15 height 14
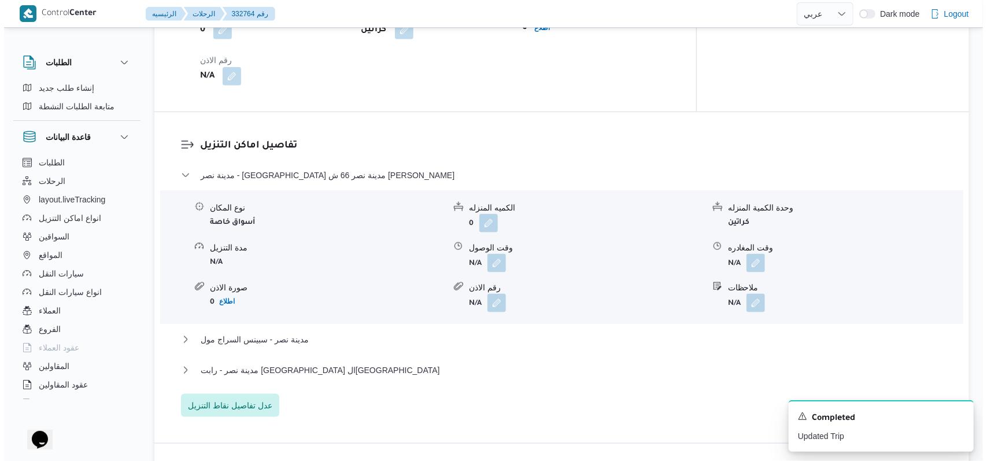
scroll to position [908, 0]
click at [231, 364] on div "مدينة نصر - سبينس مدينة نصر 66 ش [PERSON_NAME] نوع المكان أسواق خاصة الكميه الم…" at bounding box center [558, 292] width 762 height 249
click at [231, 397] on span "عدل تفاصيل نقاط التنزيل" at bounding box center [226, 404] width 84 height 14
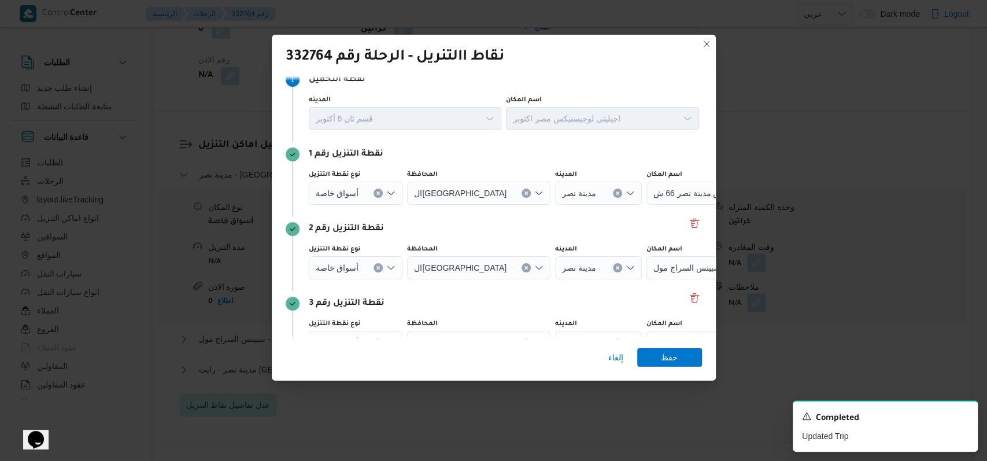
scroll to position [24, 0]
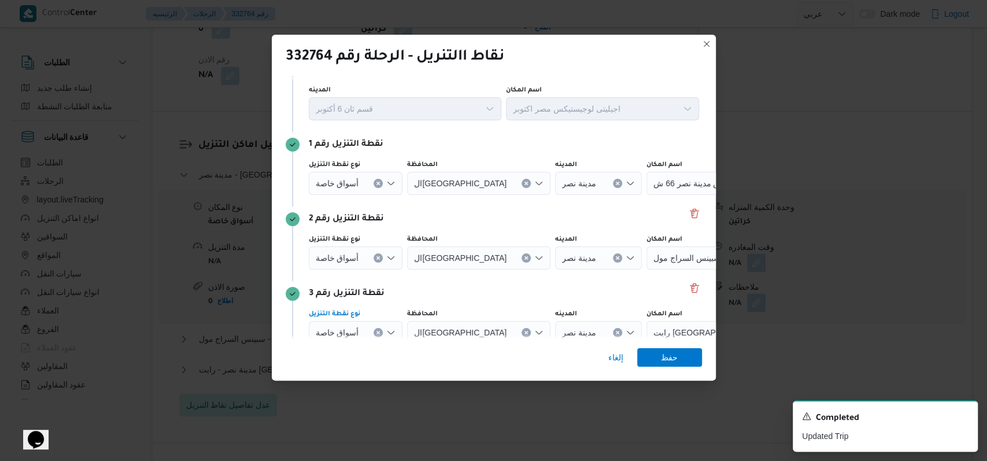
click at [377, 331] on icon "Clear input" at bounding box center [378, 332] width 3 height 3
click at [378, 177] on div "أسواق خاصة" at bounding box center [356, 183] width 94 height 23
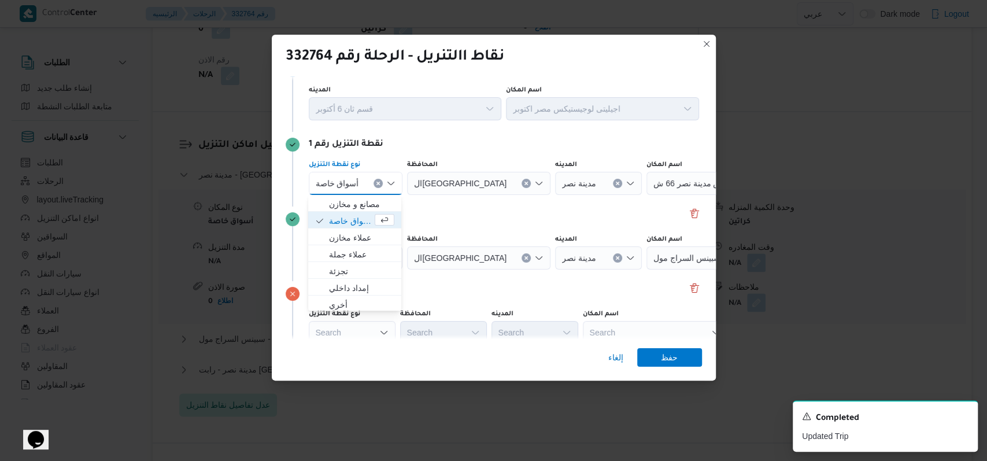
click at [378, 182] on icon "Clear input" at bounding box center [378, 183] width 3 height 3
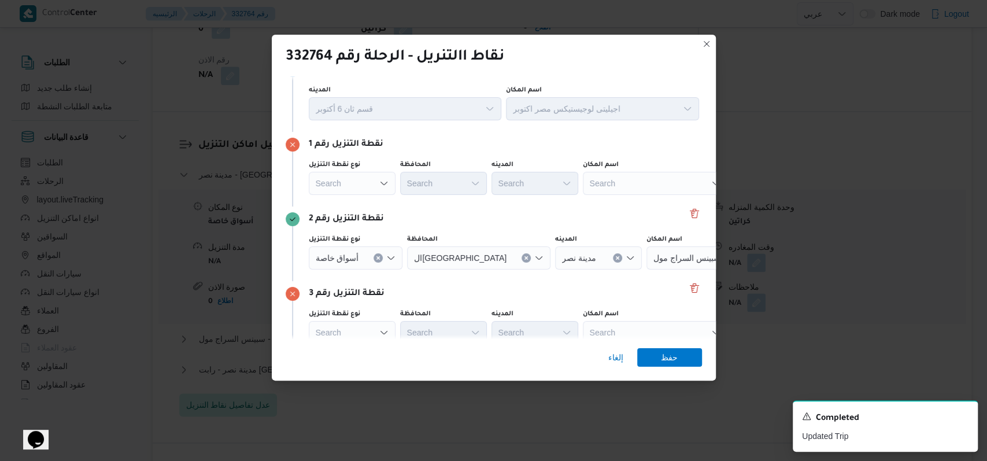
drag, startPoint x: 438, startPoint y: 200, endPoint x: 378, endPoint y: 260, distance: 85.5
click at [378, 260] on div "Step 1 1 نقطة التحميل المدينه قسم ثان [DATE] اسم المكان اجيليتى لوجيستيكس مصر ا…" at bounding box center [494, 221] width 416 height 328
click at [378, 260] on button "Clear input" at bounding box center [378, 257] width 9 height 9
click at [435, 220] on div "نقطة التنزيل رقم 2" at bounding box center [494, 219] width 416 height 14
click at [602, 190] on div "Search" at bounding box center [655, 183] width 145 height 23
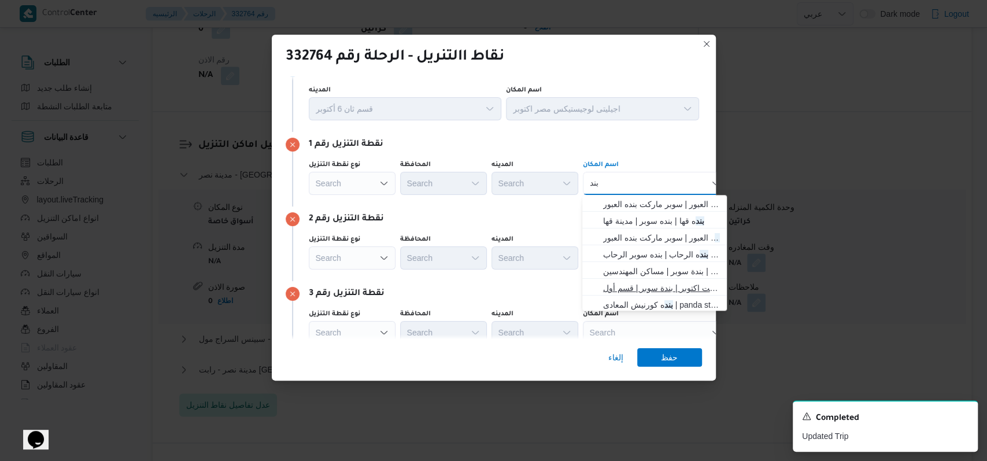
type input "بند"
click at [644, 290] on span "بند ه ماركت اكتوبر | بندة سوبر | قسم أول [DATE]" at bounding box center [661, 288] width 117 height 14
click at [643, 289] on span "بند ه ماركت اكتوبر | بندة سوبر | قسم أول [DATE]" at bounding box center [661, 288] width 117 height 14
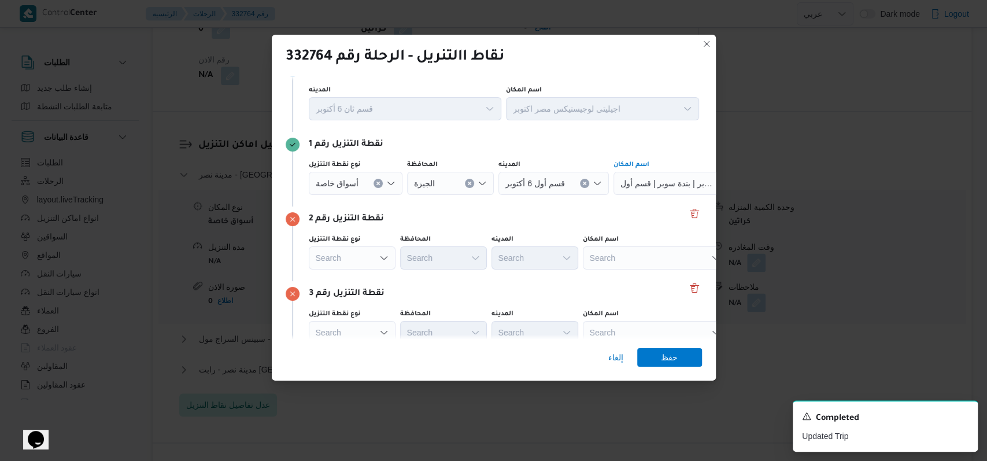
scroll to position [24, 46]
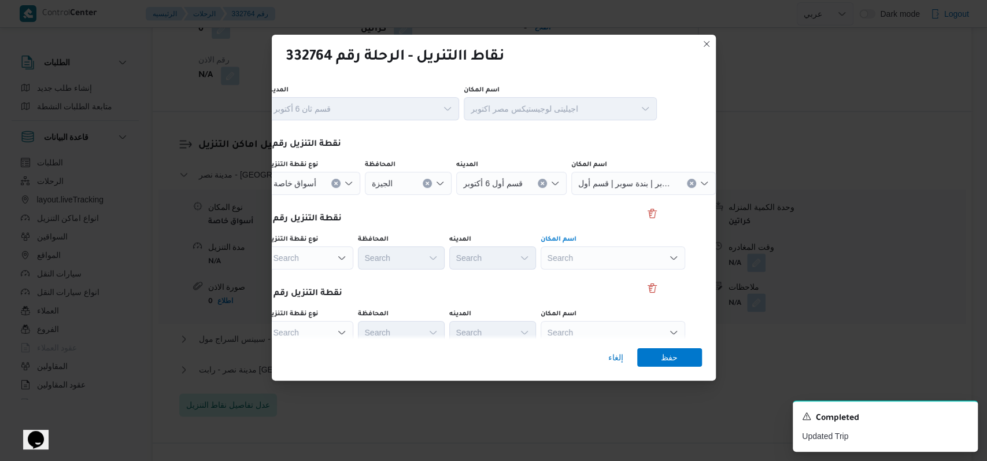
click at [596, 255] on div "Search" at bounding box center [613, 257] width 145 height 23
type input "مول ال[DEMOGRAPHIC_DATA]"
click at [611, 294] on span "سبينس مول العرب | سبينيس مول ال[DEMOGRAPHIC_DATA] | null" at bounding box center [614, 296] width 117 height 14
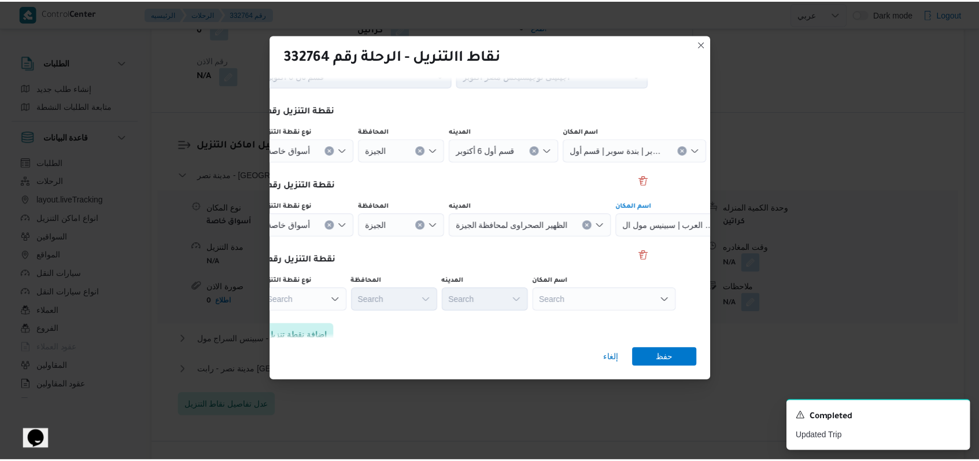
scroll to position [75, 46]
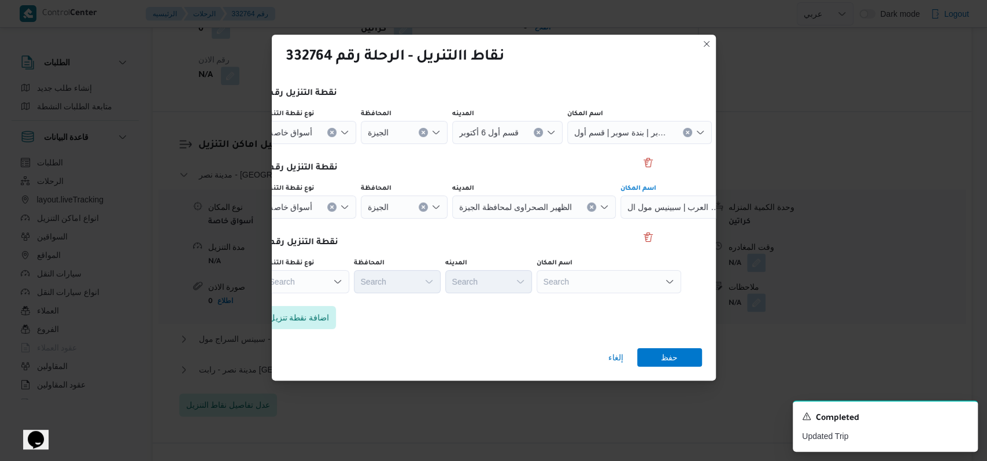
click at [609, 282] on div "Search" at bounding box center [609, 281] width 145 height 23
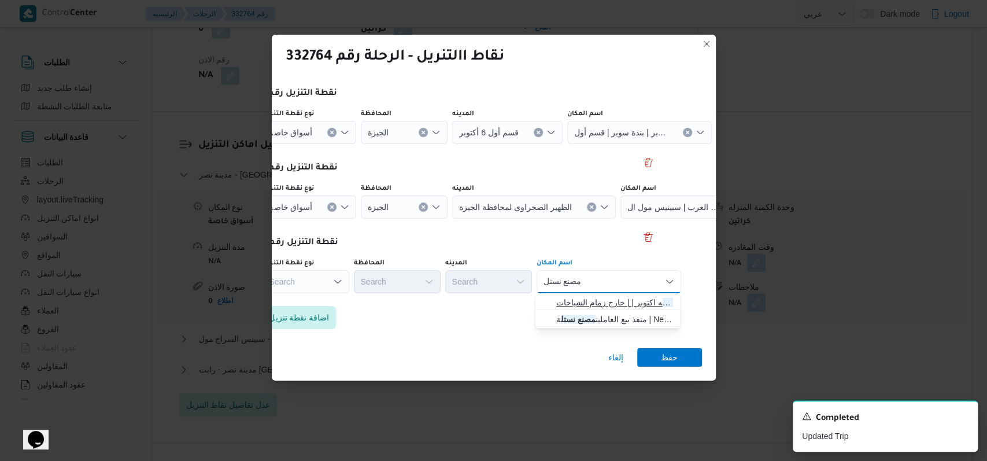
type input "مصنع نستل"
click at [634, 297] on span "مصنع نستل ه اكتوبر | | خارج زمام الشياخات" at bounding box center [614, 302] width 117 height 14
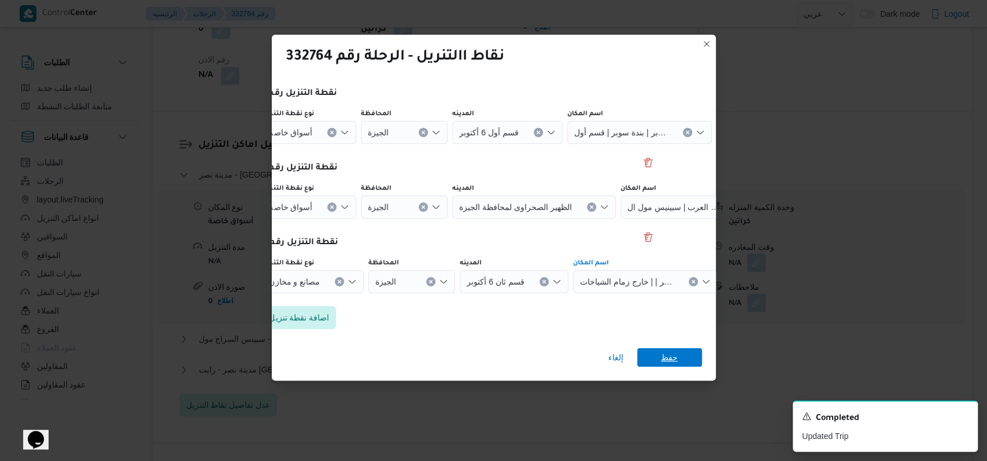
click at [669, 354] on span "حفظ" at bounding box center [669, 357] width 17 height 19
click at [669, 363] on div "مدينة نصر - رابت [GEOGRAPHIC_DATA] ال[GEOGRAPHIC_DATA]" at bounding box center [562, 374] width 766 height 22
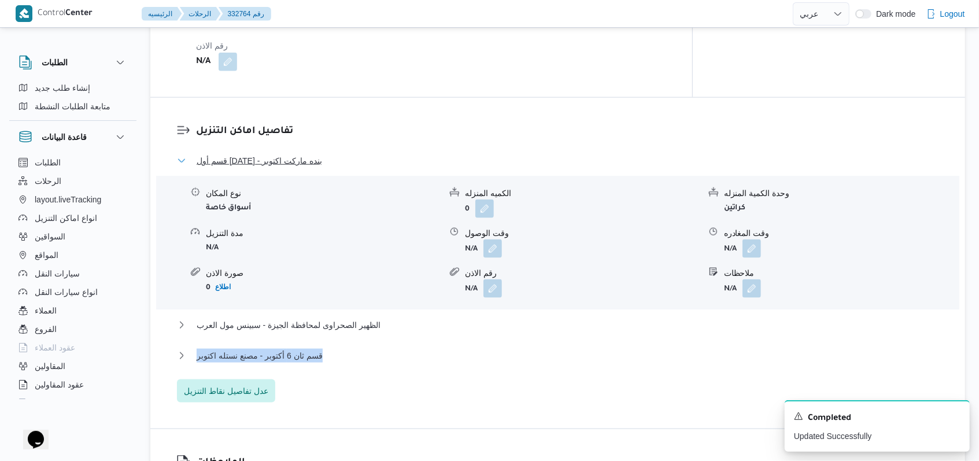
click at [294, 154] on span "قسم أول [DATE] - بنده ماركت اكتوبر" at bounding box center [259, 161] width 125 height 14
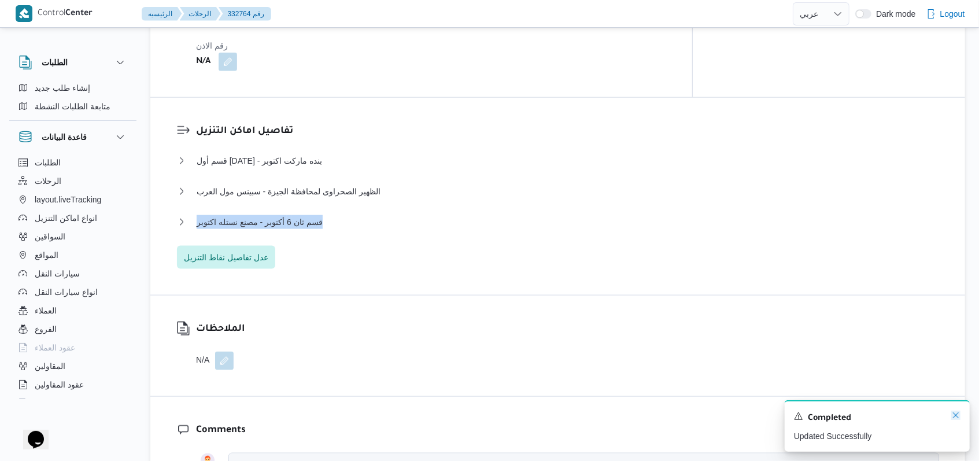
click at [956, 418] on icon "Dismiss toast" at bounding box center [955, 415] width 9 height 9
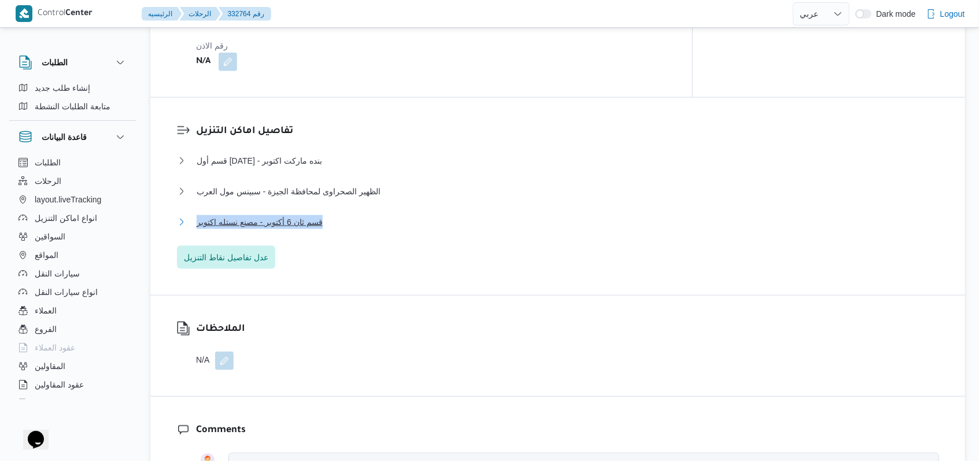
click at [303, 215] on span "قسم ثان 6 أكتوبر - مصنع نستله اكتوبر" at bounding box center [260, 222] width 126 height 14
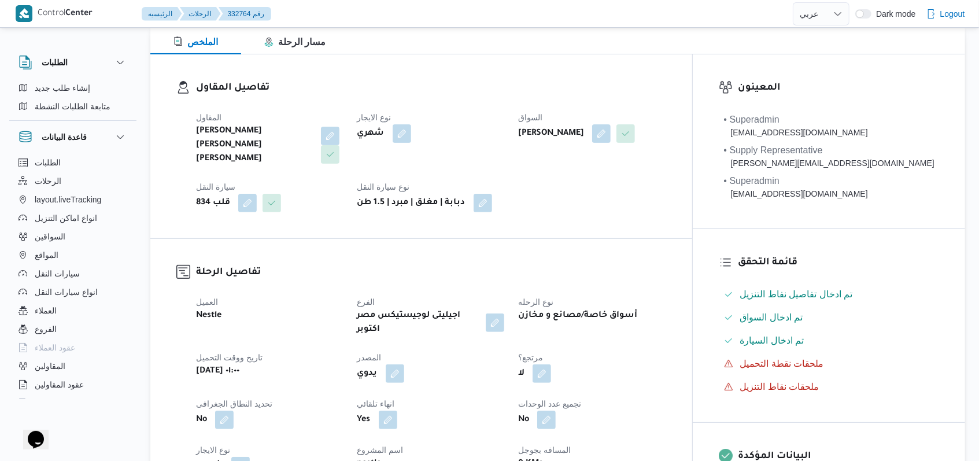
scroll to position [0, 0]
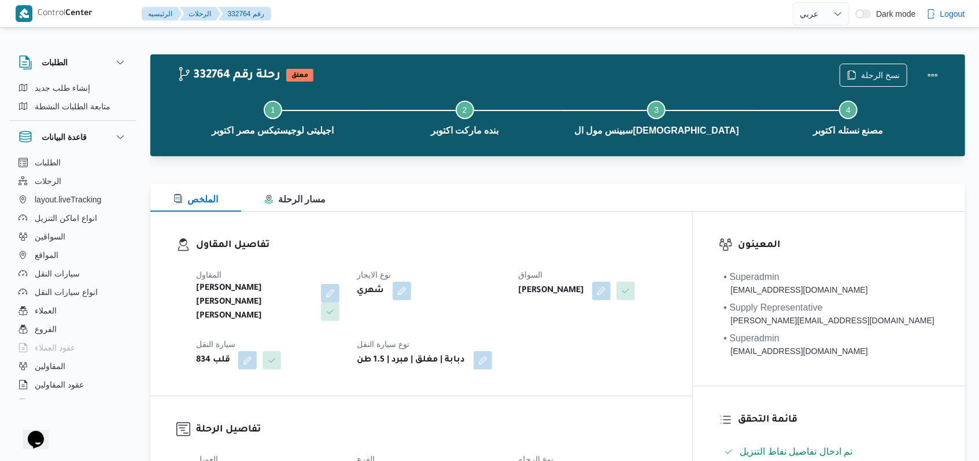
select select "ar"
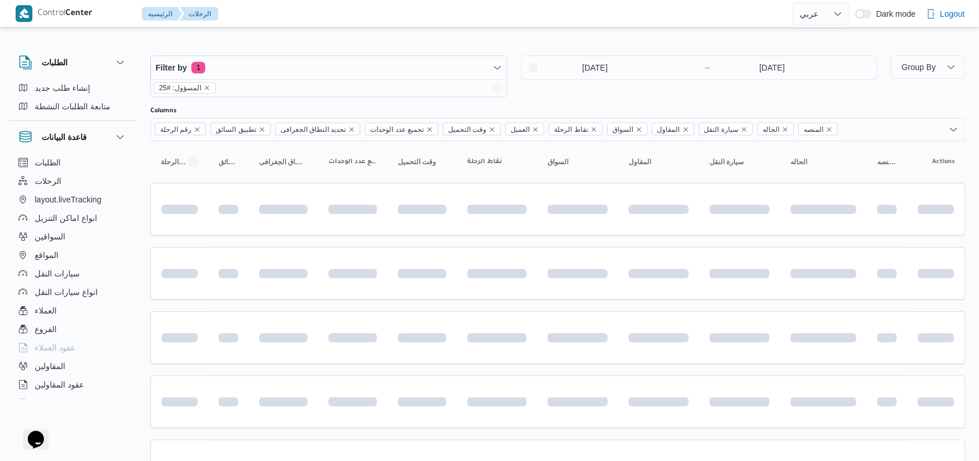
scroll to position [5, 0]
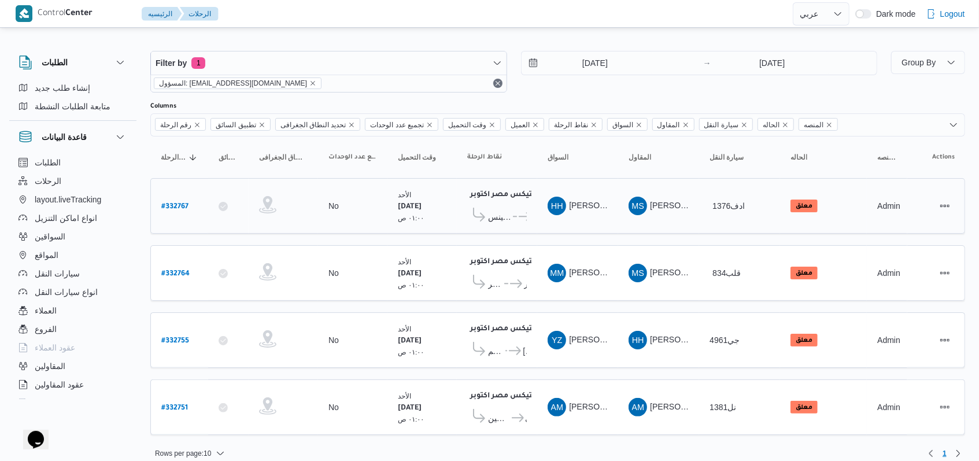
click at [171, 205] on b "# 332767" at bounding box center [174, 207] width 27 height 8
select select "ar"
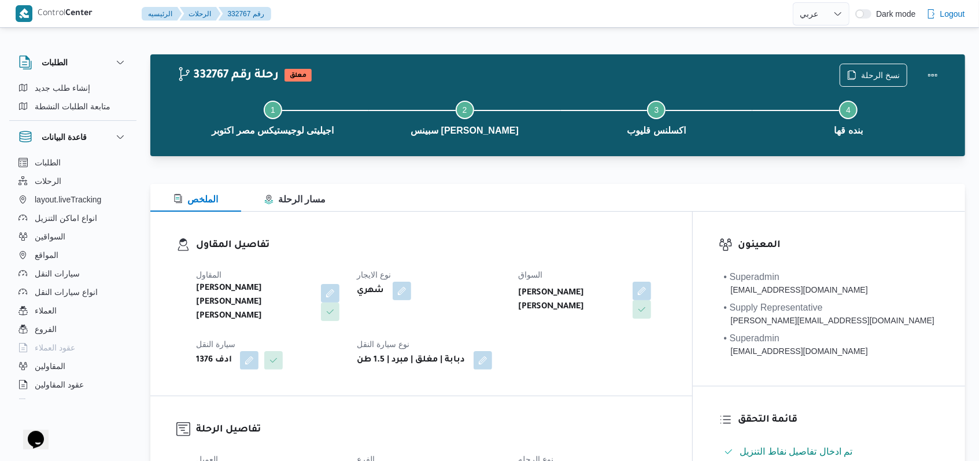
click at [673, 368] on div "المقاول [PERSON_NAME] [PERSON_NAME] [PERSON_NAME] نوع الايجار شهري السواق [PERS…" at bounding box center [431, 319] width 484 height 116
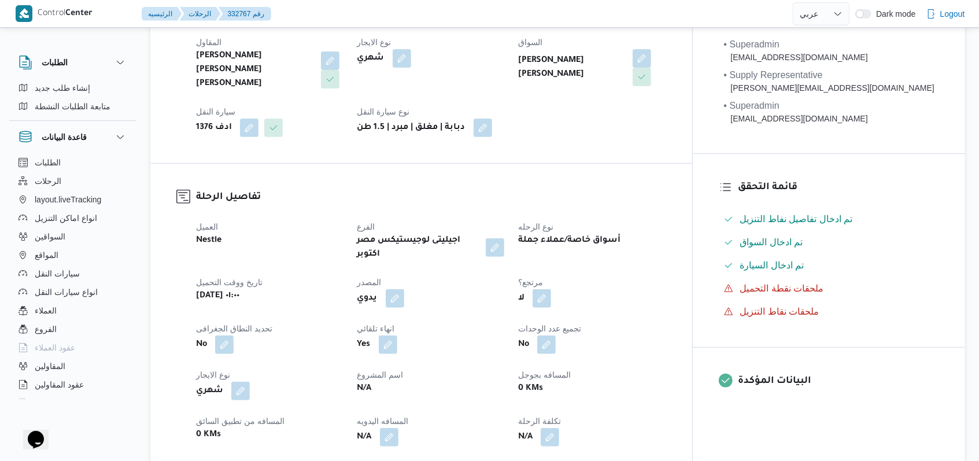
scroll to position [463, 0]
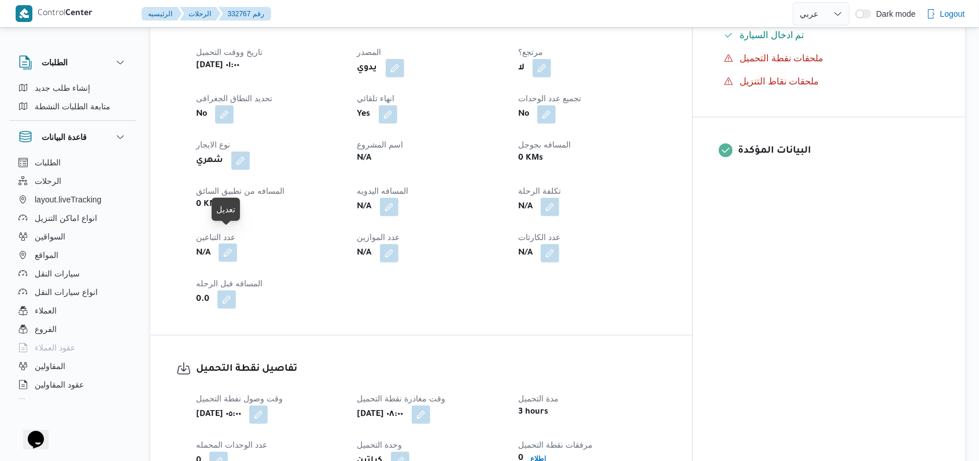
click at [234, 243] on button "button" at bounding box center [228, 252] width 19 height 19
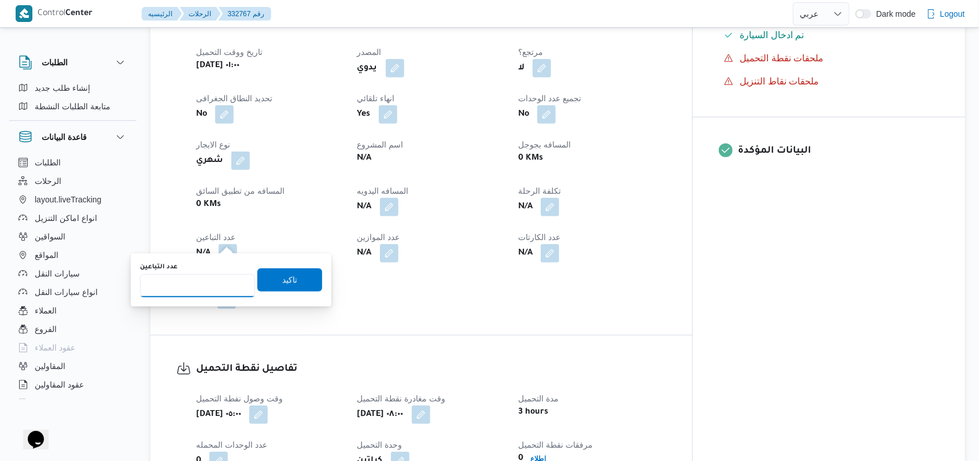
click at [212, 294] on input "عدد التباعين" at bounding box center [197, 285] width 115 height 23
type input "1"
click at [270, 279] on span "تاكيد" at bounding box center [289, 279] width 65 height 23
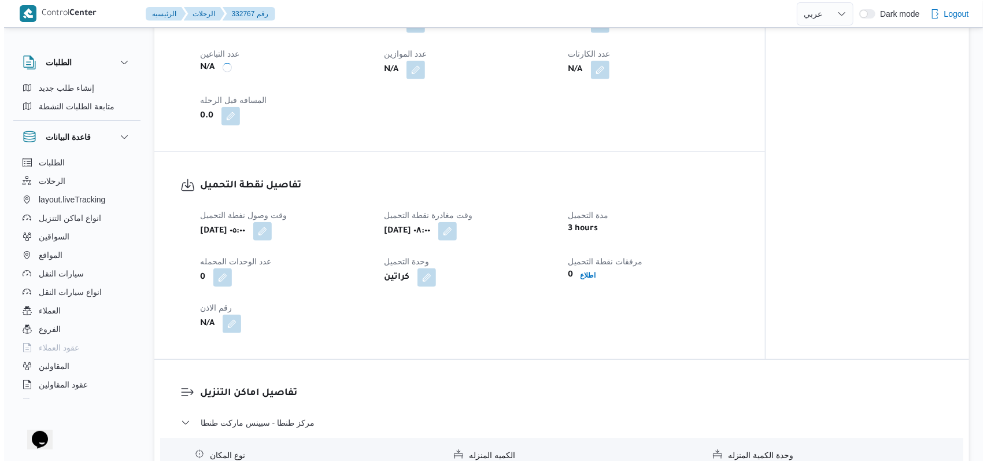
scroll to position [771, 0]
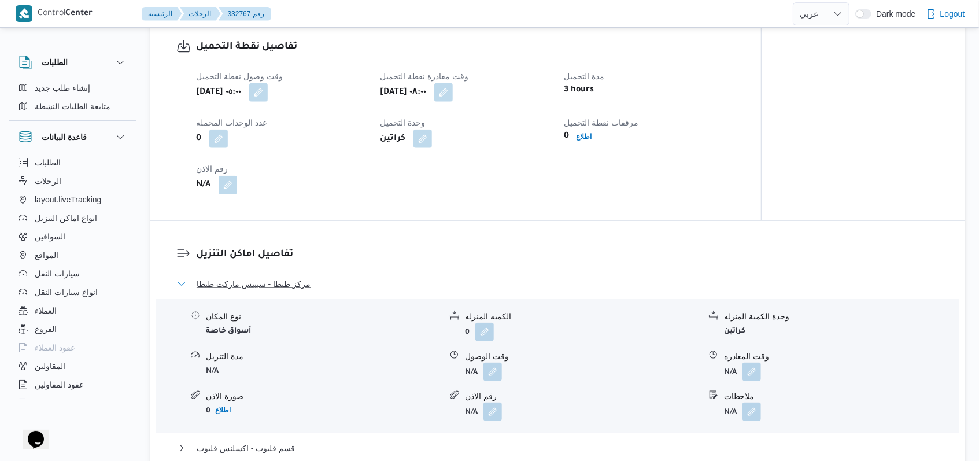
click at [287, 285] on span "مركز طنطا - سبينس ماركت طنطا" at bounding box center [254, 284] width 114 height 14
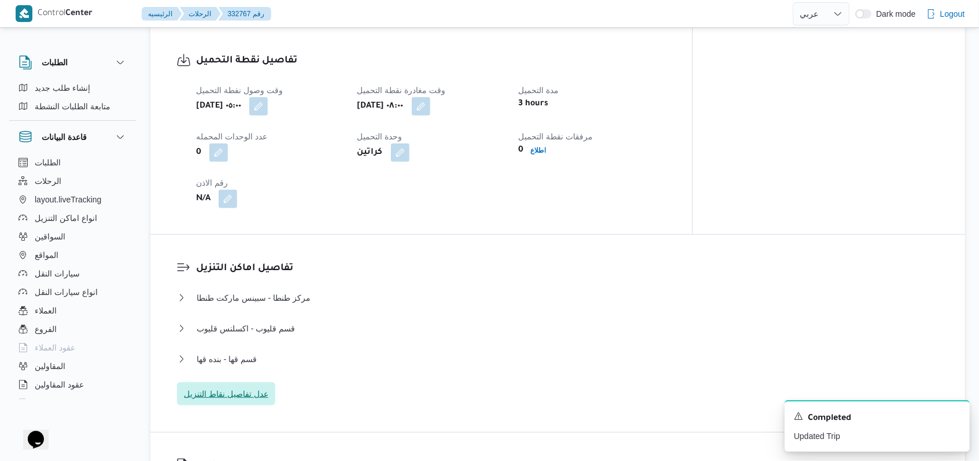
click at [273, 382] on span "عدل تفاصيل نقاط التنزيل" at bounding box center [226, 393] width 98 height 23
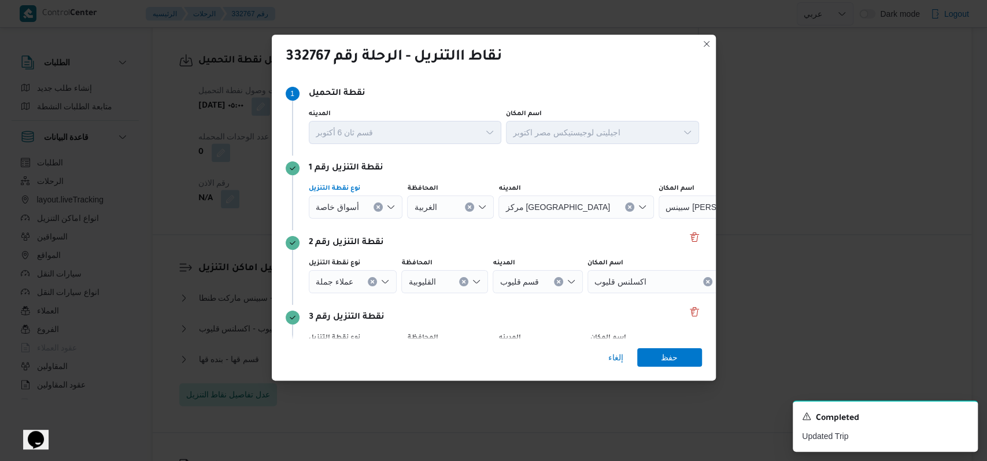
drag, startPoint x: 375, startPoint y: 209, endPoint x: 405, endPoint y: 234, distance: 39.0
click at [376, 208] on icon "Clear input" at bounding box center [378, 207] width 5 height 5
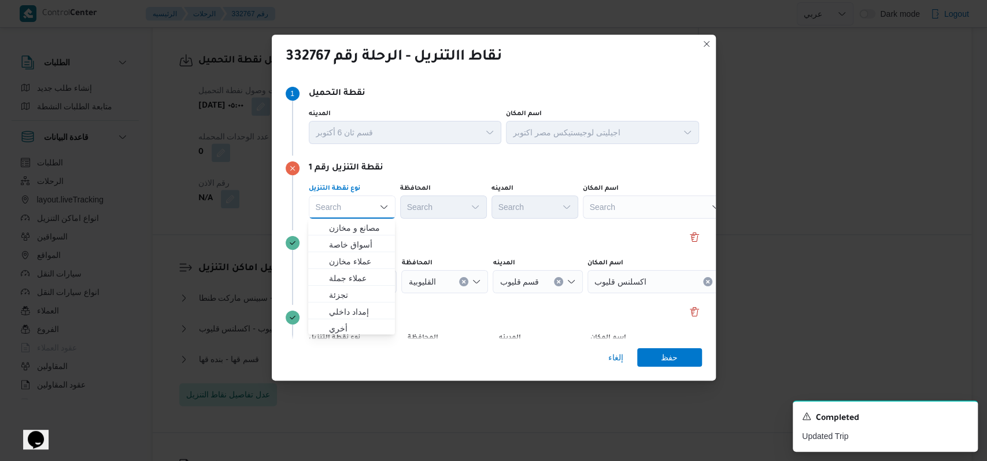
click at [408, 234] on div "نقطة التنزيل رقم 2 نوع نقطة التنزيل عملاء جملة المحافظة القليوبية المدينه قسم ق…" at bounding box center [494, 267] width 416 height 75
click at [373, 278] on button "Clear input" at bounding box center [372, 281] width 9 height 9
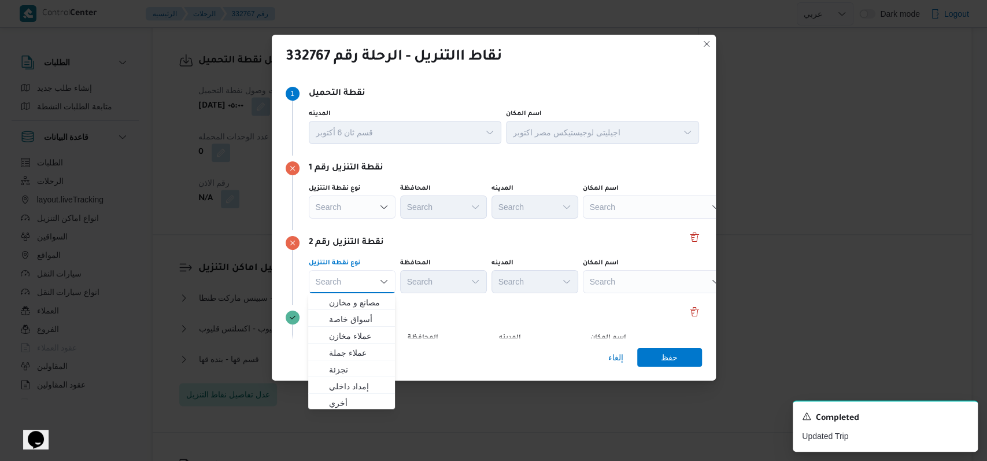
click at [444, 247] on div "نقطة التنزيل رقم 2" at bounding box center [494, 243] width 416 height 14
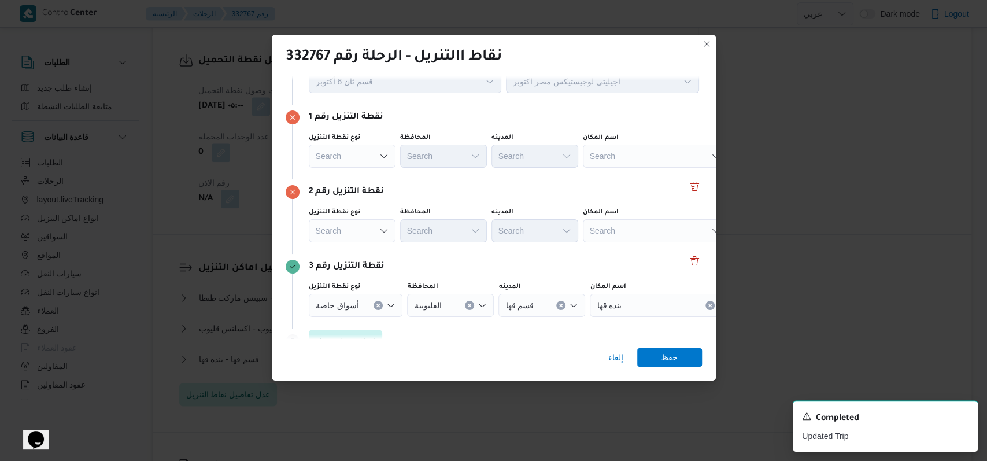
scroll to position [75, 0]
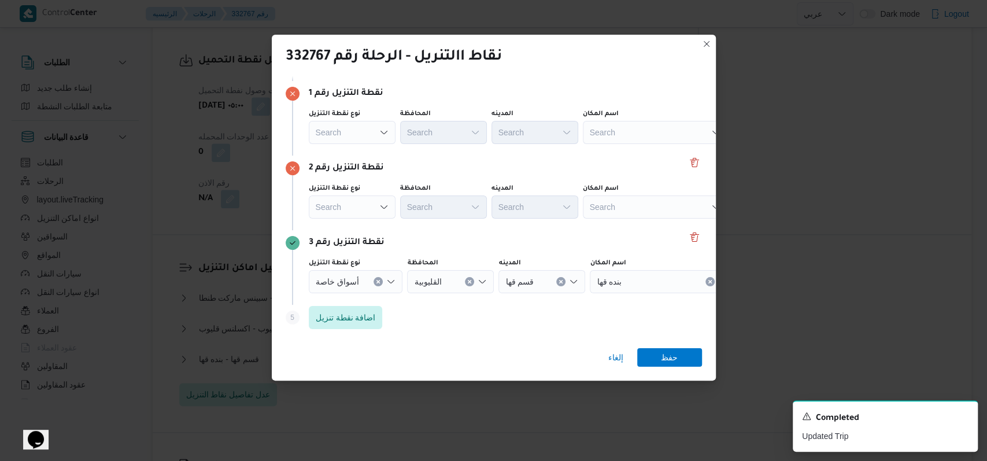
drag, startPoint x: 378, startPoint y: 282, endPoint x: 466, endPoint y: 245, distance: 95.7
click at [378, 280] on icon "Clear input" at bounding box center [378, 281] width 5 height 5
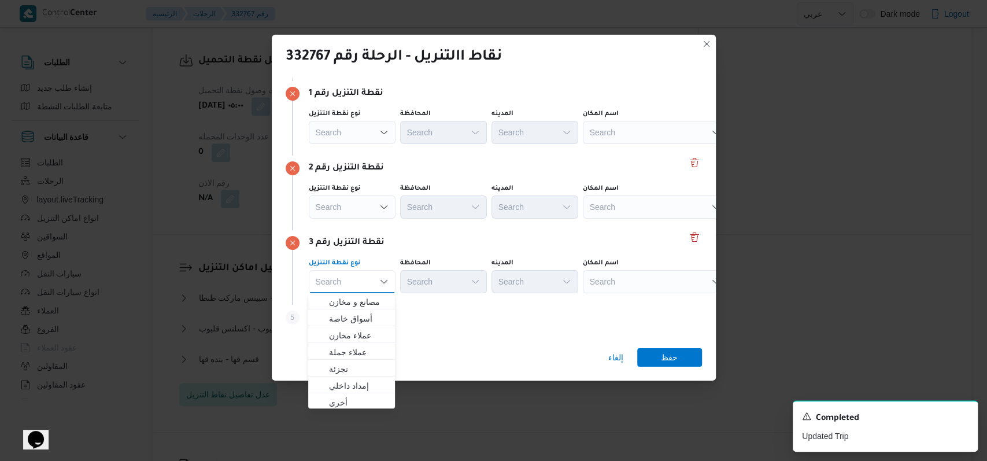
click at [541, 169] on div "نقطة التنزيل رقم 2" at bounding box center [494, 168] width 416 height 14
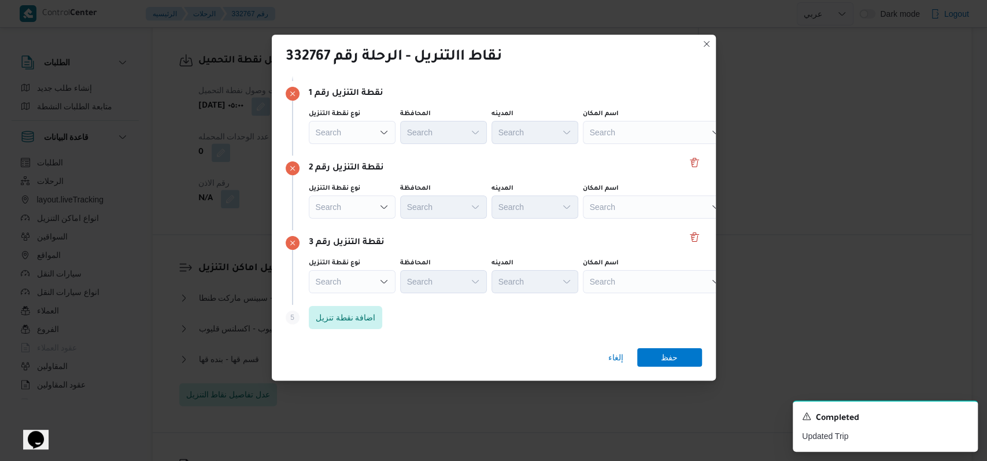
click at [622, 130] on div "Search" at bounding box center [655, 132] width 145 height 23
type input "مصنع نستلة"
click at [650, 153] on span "منفذ بيع العاملين مصنع نستلة | Nestlé Dry Goods Factory | null" at bounding box center [661, 153] width 117 height 14
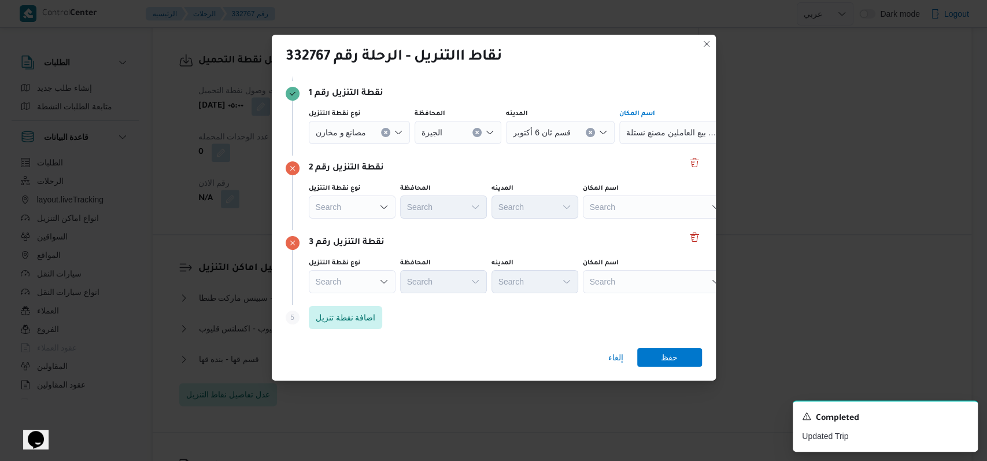
click at [478, 131] on icon "Clear input" at bounding box center [477, 132] width 3 height 3
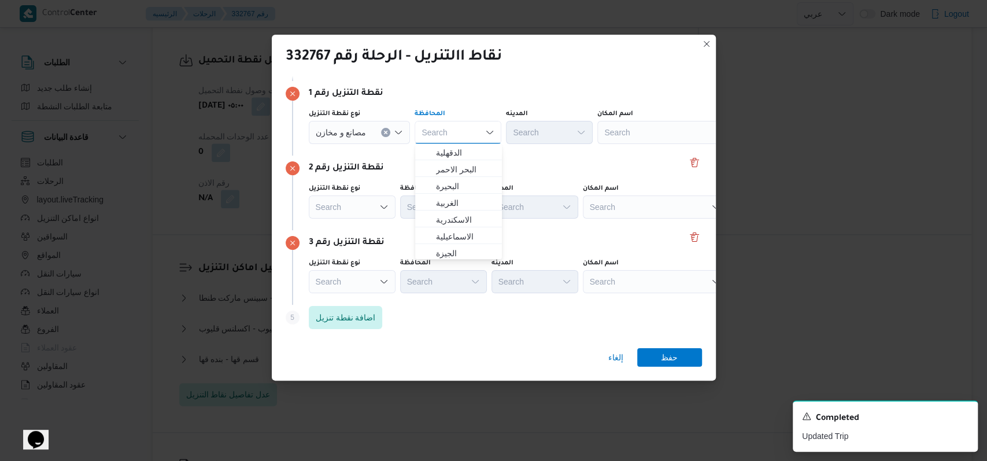
click at [383, 131] on icon "Clear input" at bounding box center [385, 132] width 5 height 5
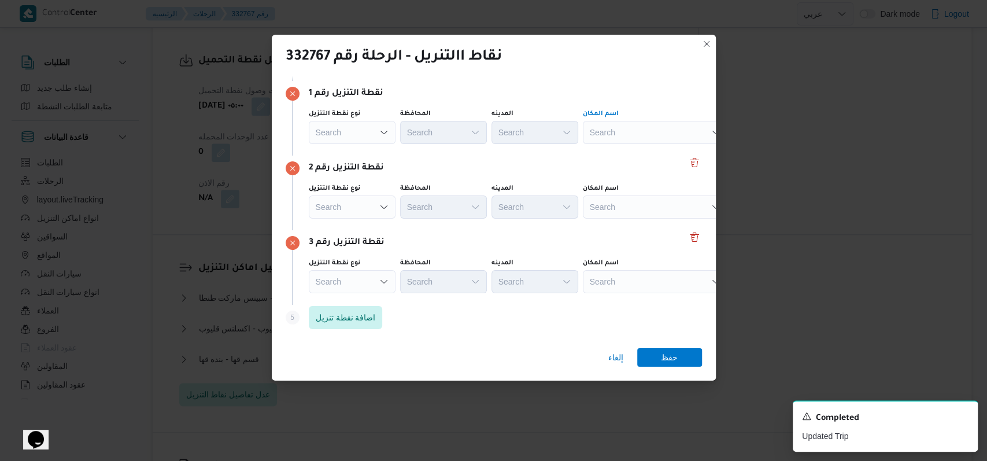
click at [642, 132] on div "Search" at bounding box center [655, 132] width 145 height 23
type input "مقر"
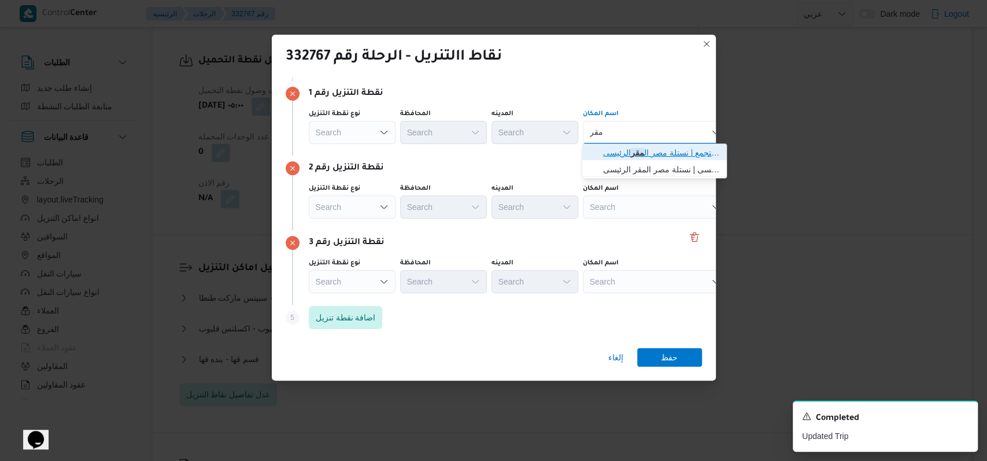
click at [664, 151] on span "منفذ بيع العاملين نستلة مصر التجمع | نستلة [GEOGRAPHIC_DATA] ال مقر الرئيسى | n…" at bounding box center [661, 153] width 117 height 14
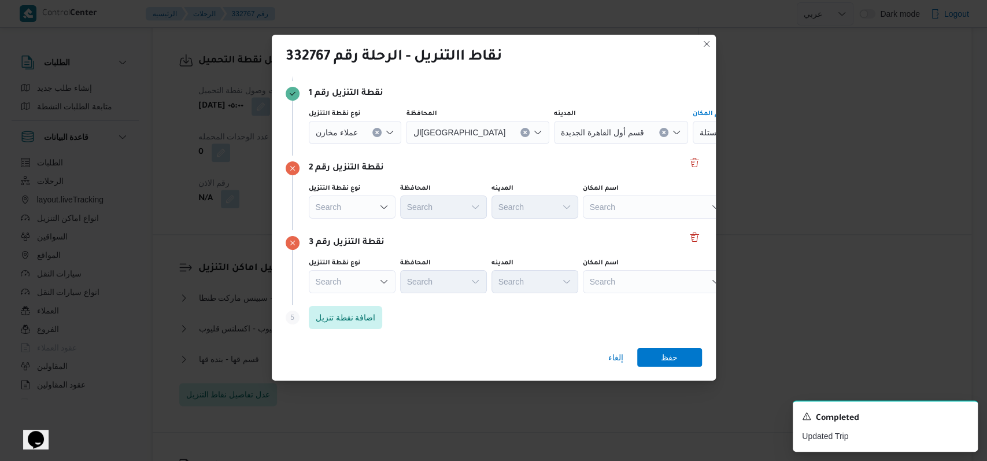
click at [635, 200] on div "Search" at bounding box center [655, 206] width 145 height 23
click at [634, 200] on div "Search" at bounding box center [655, 206] width 145 height 23
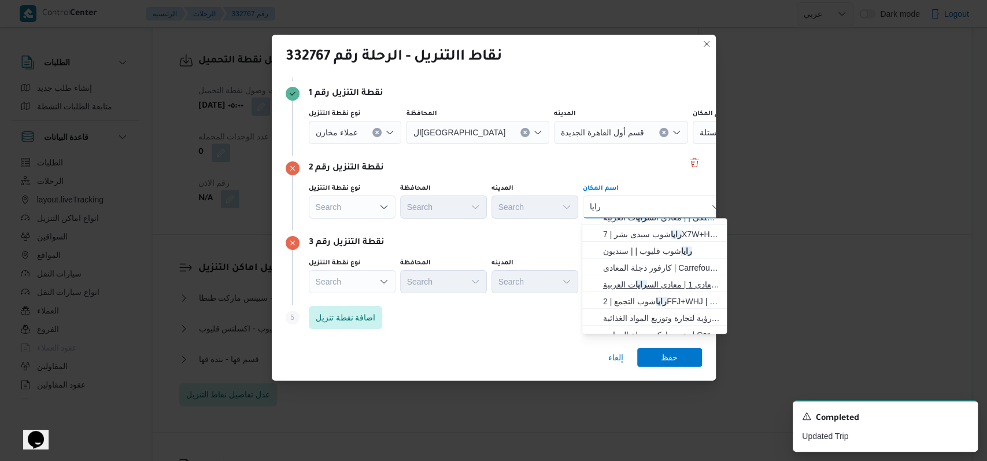
scroll to position [154, 0]
type input "رايا"
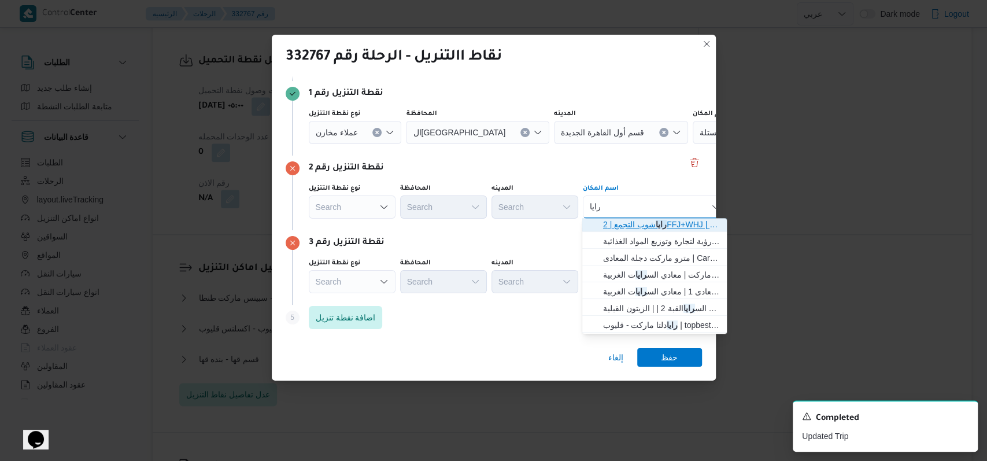
click at [658, 229] on mark "رايا" at bounding box center [661, 224] width 11 height 9
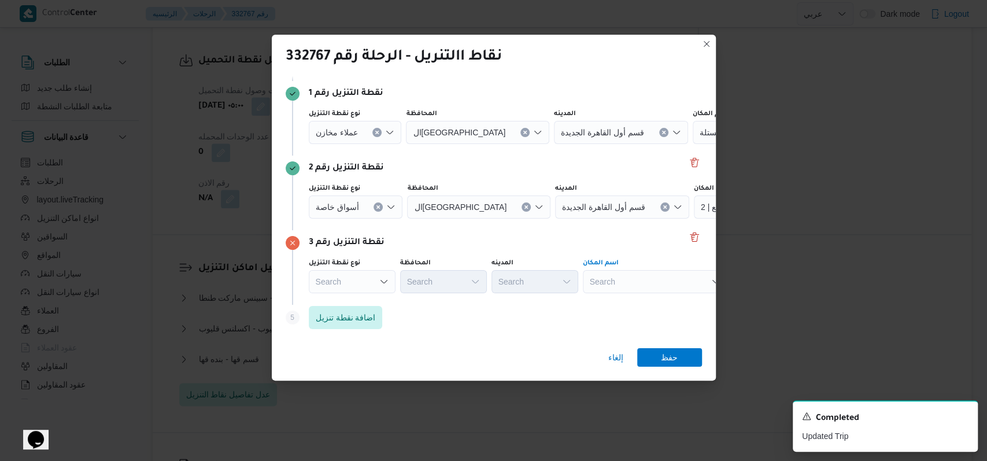
click at [642, 283] on div "Search" at bounding box center [655, 281] width 145 height 23
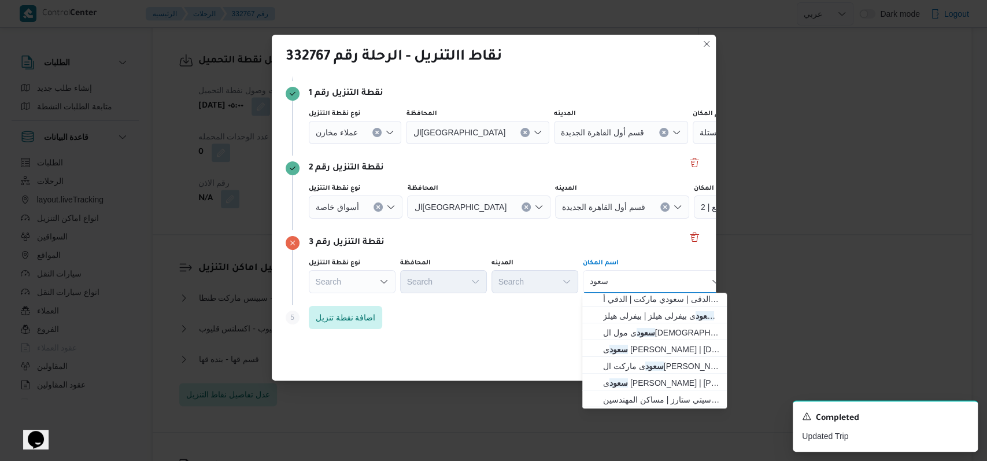
scroll to position [77, 0]
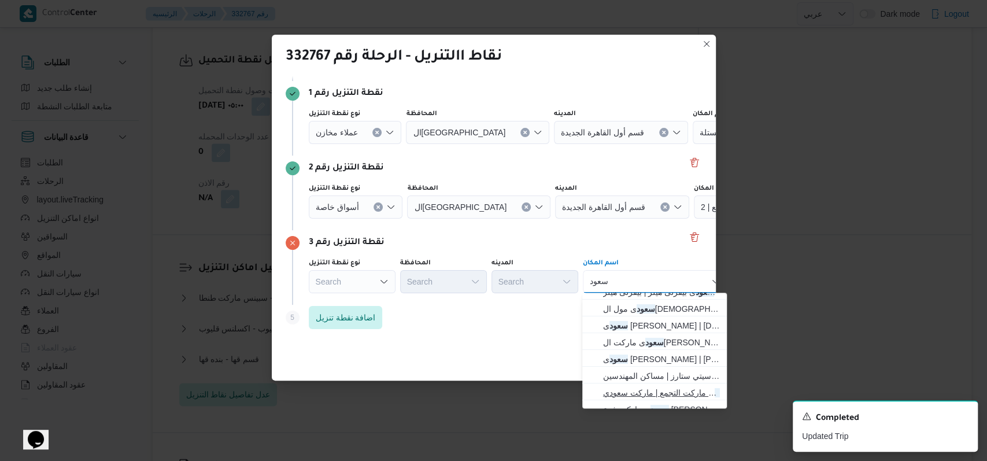
type input "سعود"
click at [664, 390] on span "سعود ى ماركت التجمع | ماركت سعودي | null" at bounding box center [661, 393] width 117 height 14
click at [664, 316] on span "سعود ى مول ال[DEMOGRAPHIC_DATA] | مول ال[DEMOGRAPHIC_DATA] | قسم أول [DATE]" at bounding box center [661, 309] width 117 height 14
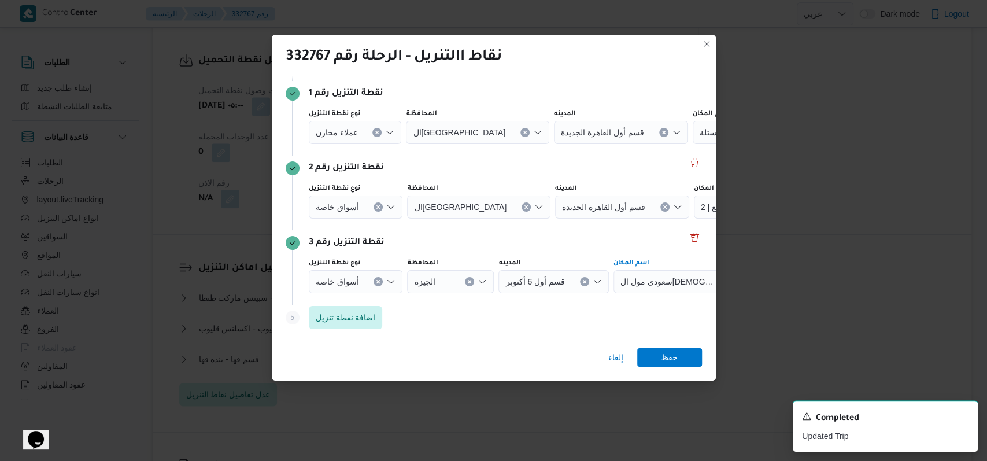
scroll to position [75, 71]
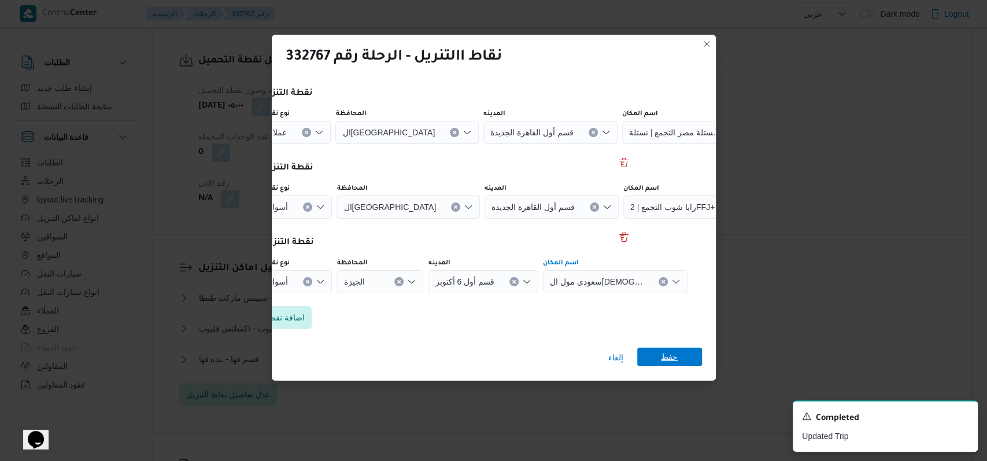
click at [671, 359] on span "حفظ" at bounding box center [669, 357] width 17 height 19
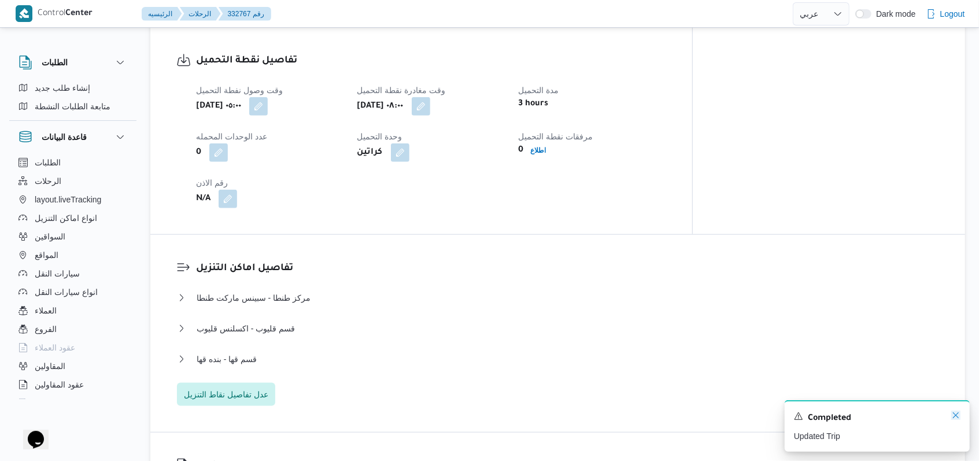
click at [953, 416] on icon "Dismiss toast" at bounding box center [955, 415] width 9 height 9
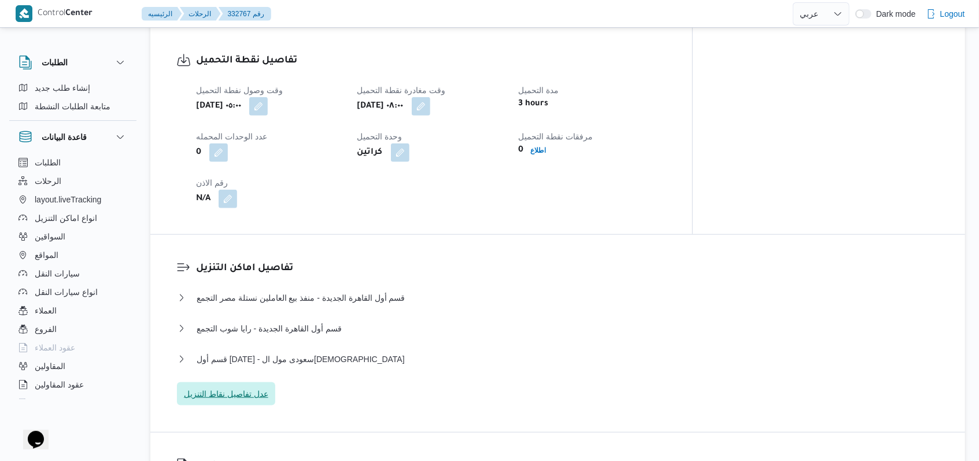
click at [249, 387] on span "عدل تفاصيل نقاط التنزيل" at bounding box center [226, 394] width 84 height 14
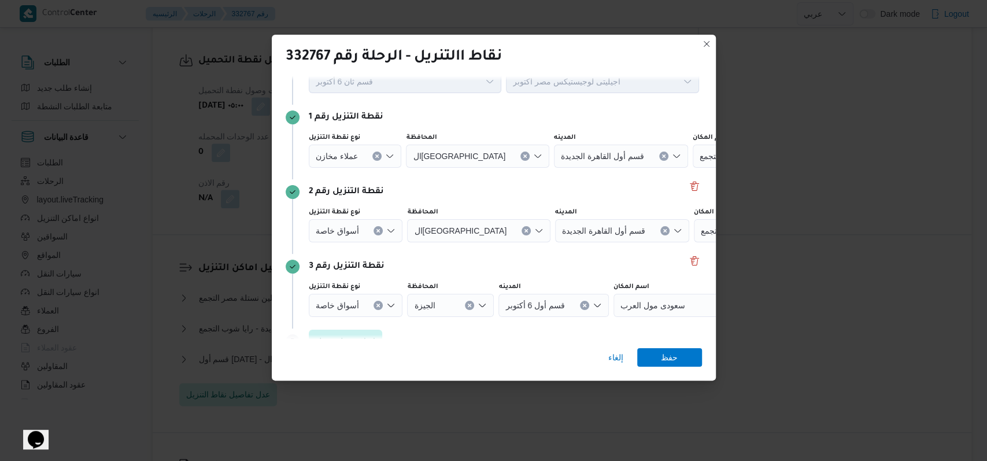
scroll to position [75, 0]
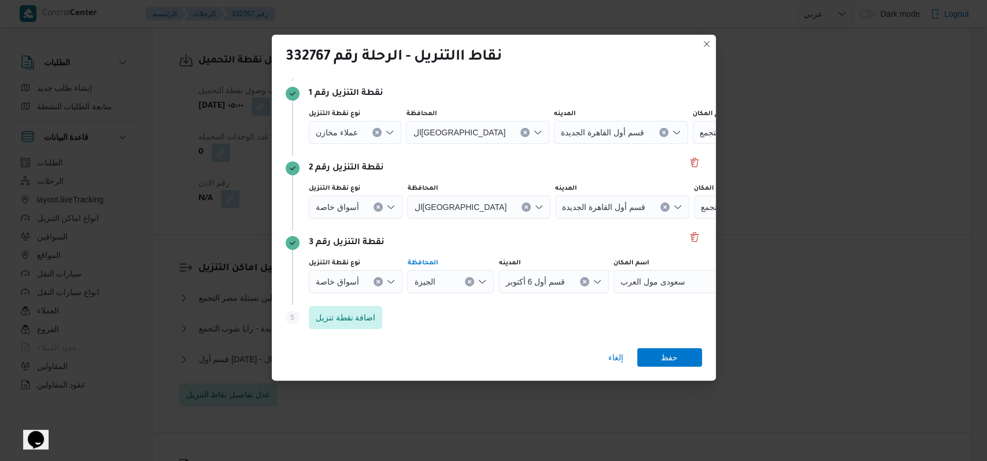
click at [468, 282] on icon "Clear input" at bounding box center [469, 281] width 3 height 3
click at [614, 278] on div "Search" at bounding box center [662, 281] width 145 height 23
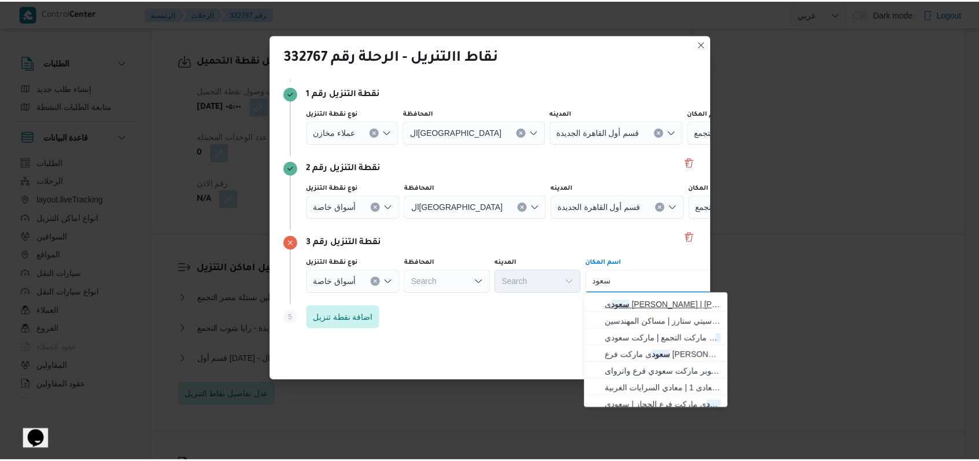
scroll to position [154, 0]
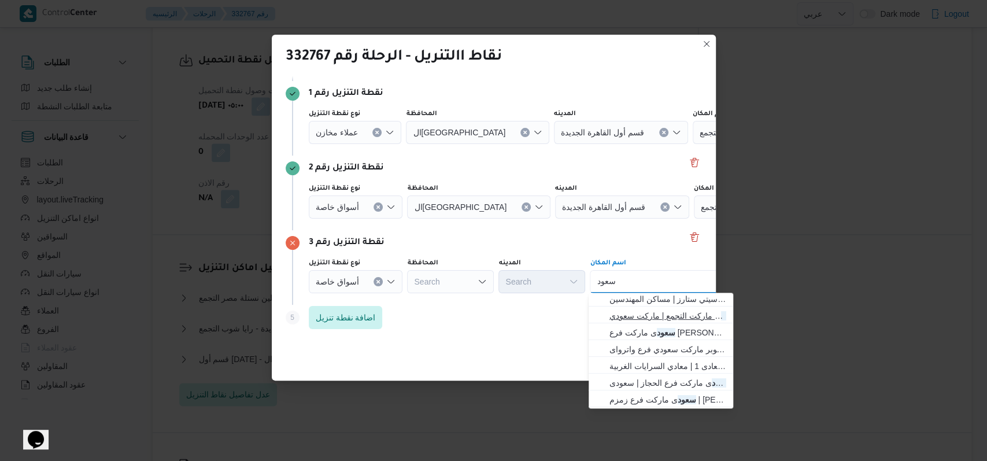
type input "سعود"
click at [681, 317] on span "سعود ى ماركت التجمع | ماركت سعودي | null" at bounding box center [667, 316] width 117 height 14
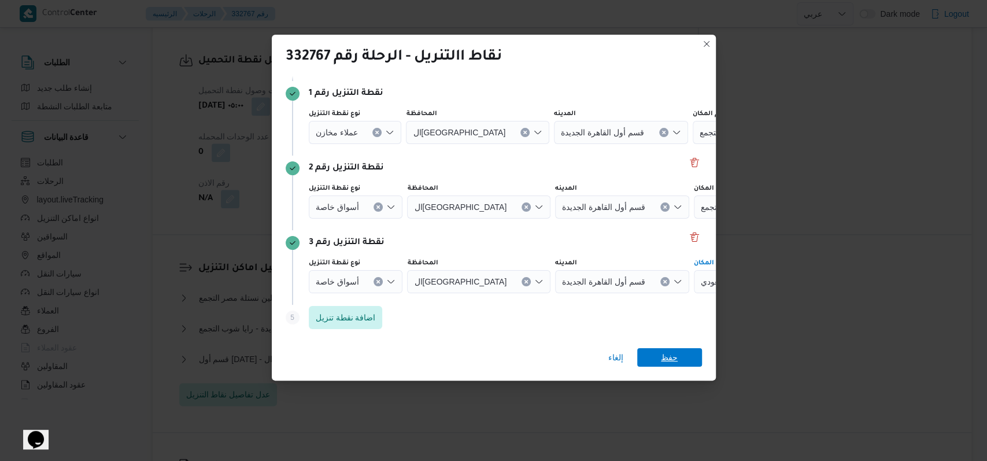
click at [667, 356] on span "حفظ" at bounding box center [669, 357] width 17 height 19
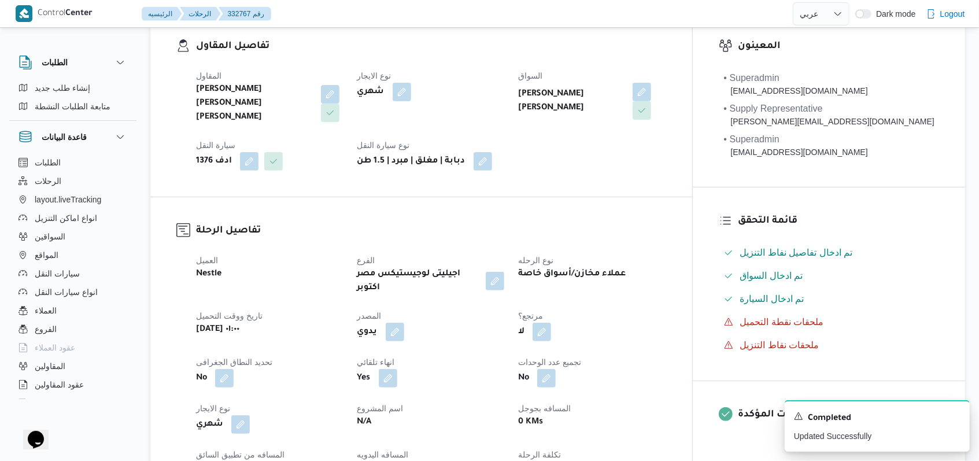
scroll to position [0, 0]
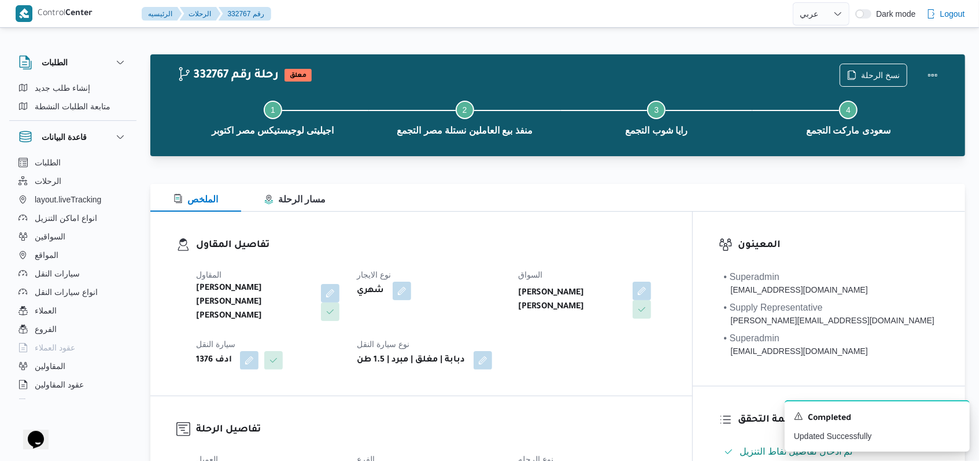
click at [692, 390] on div "تفاصيل المقاول المقاول [PERSON_NAME] [PERSON_NAME] [PERSON_NAME] نوع الايجار شه…" at bounding box center [421, 304] width 542 height 184
click at [956, 416] on icon "Dismiss toast" at bounding box center [955, 415] width 9 height 9
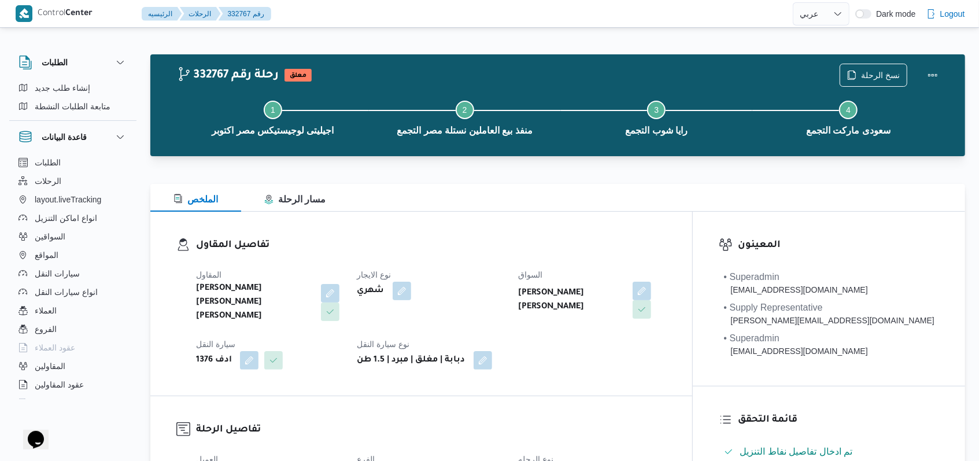
select select "ar"
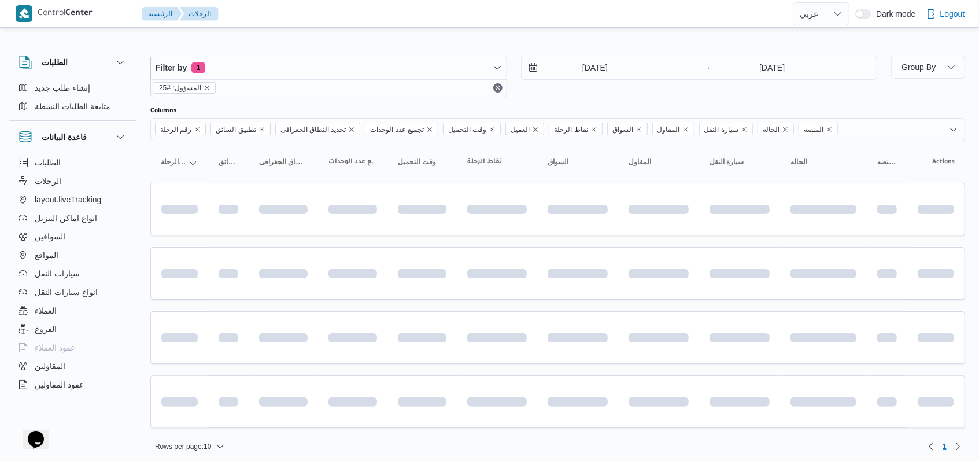
scroll to position [5, 0]
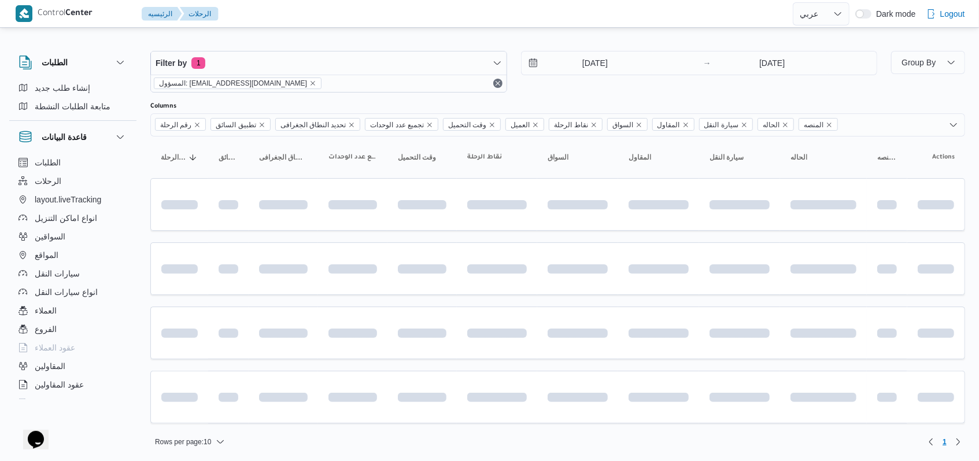
click at [764, 75] on div "[DATE] → [DATE]" at bounding box center [699, 63] width 357 height 24
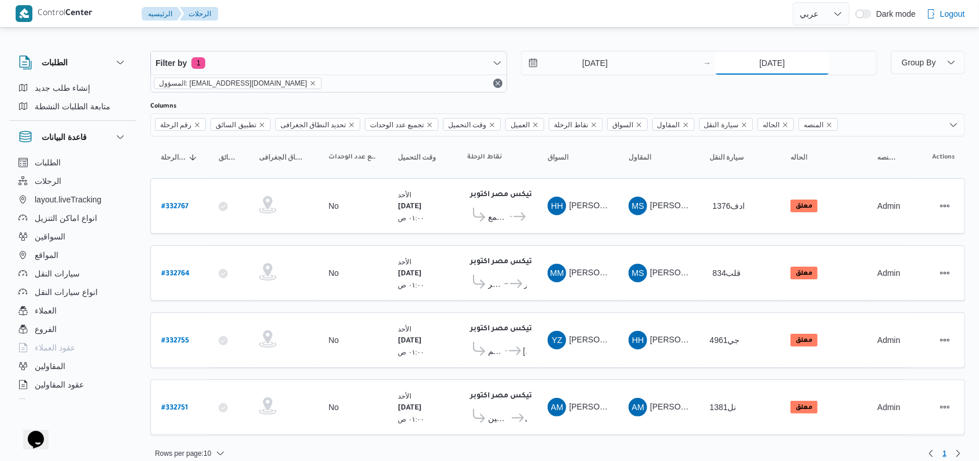
click at [769, 63] on input "[DATE]" at bounding box center [772, 62] width 115 height 23
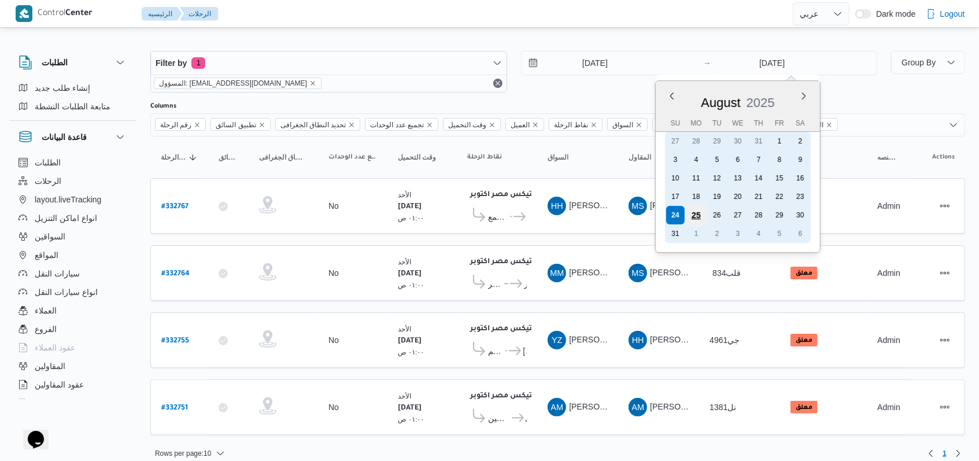
click at [696, 219] on div "25" at bounding box center [696, 215] width 22 height 22
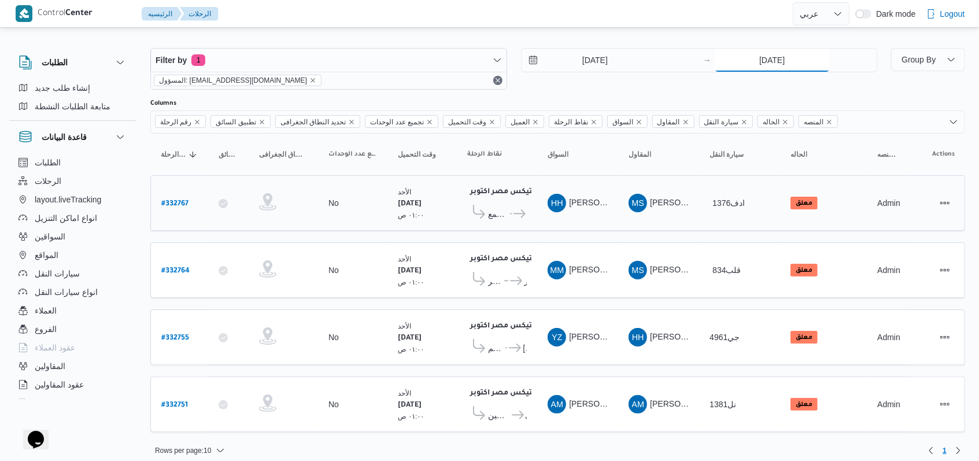
scroll to position [9, 0]
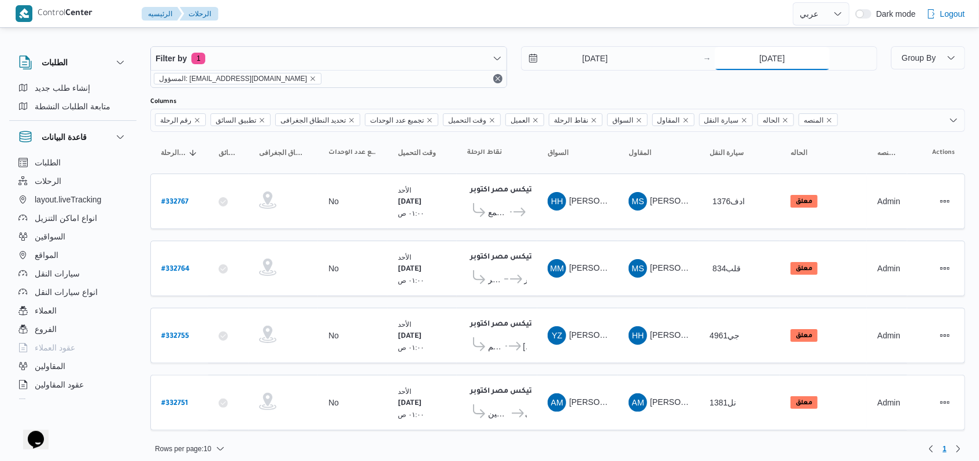
click at [767, 65] on input "[DATE]" at bounding box center [772, 58] width 115 height 23
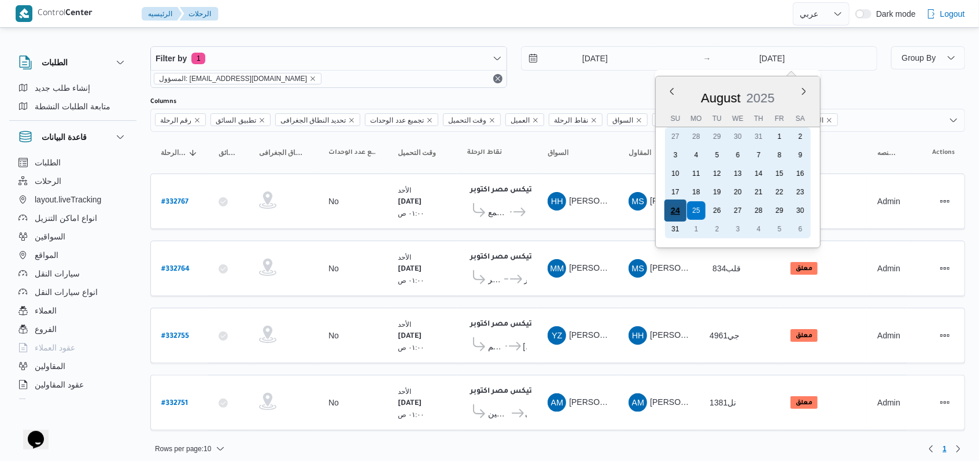
click at [679, 211] on div "24" at bounding box center [675, 211] width 22 height 22
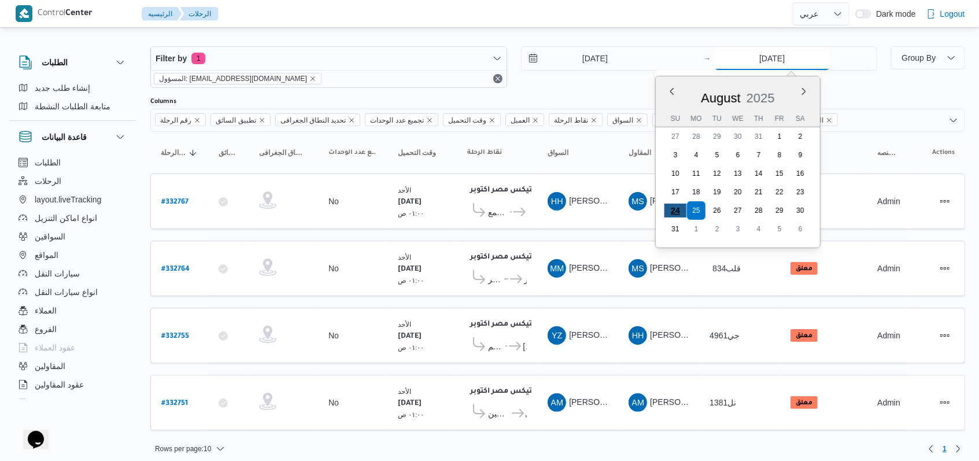
type input "[DATE]"
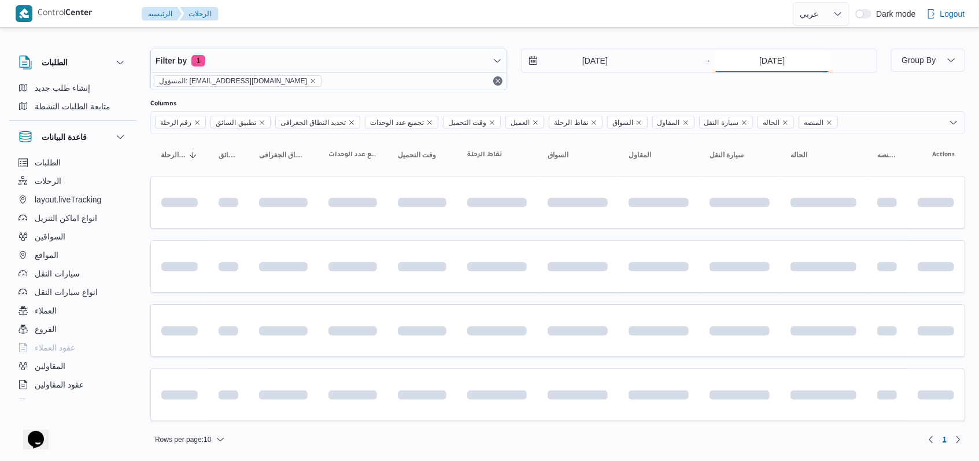
scroll to position [5, 0]
click at [618, 90] on div "[DATE] → [DATE]" at bounding box center [699, 72] width 357 height 42
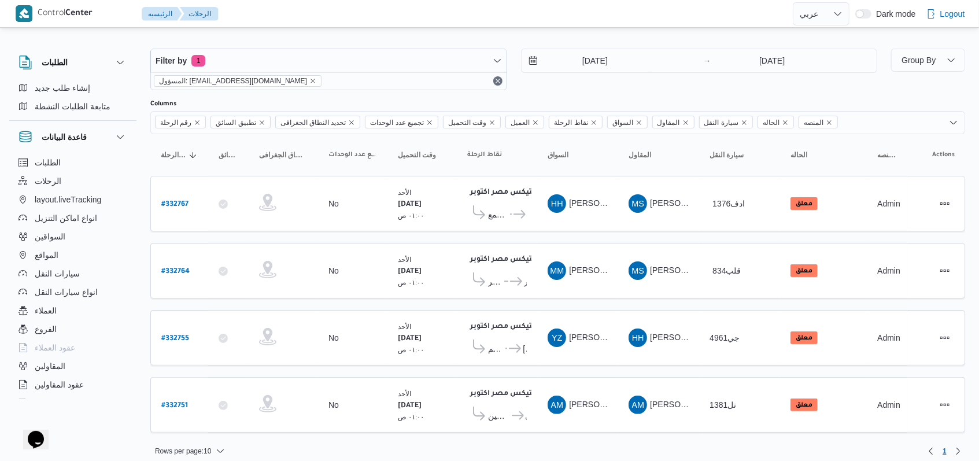
scroll to position [9, 0]
